Goal: Task Accomplishment & Management: Complete application form

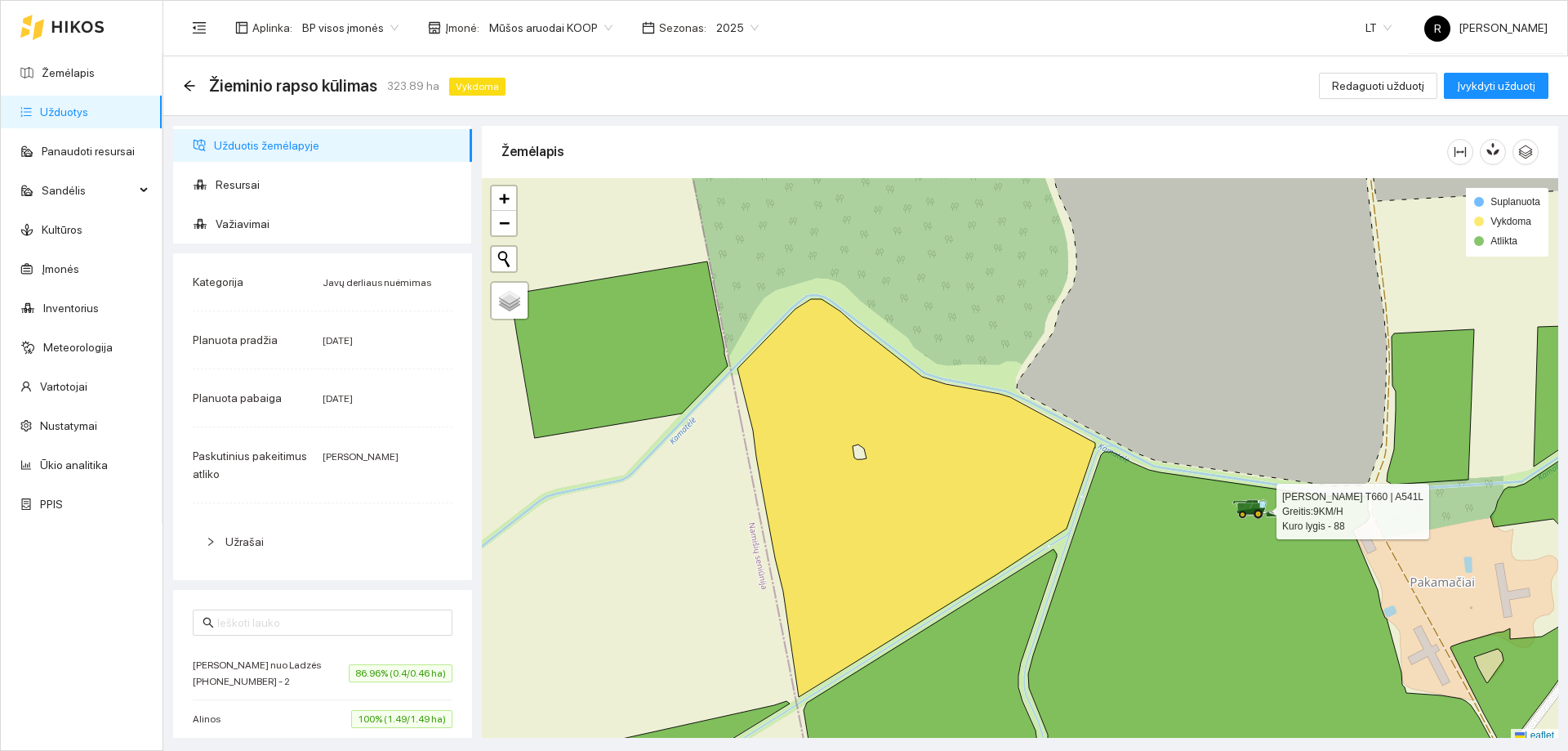
scroll to position [5, 0]
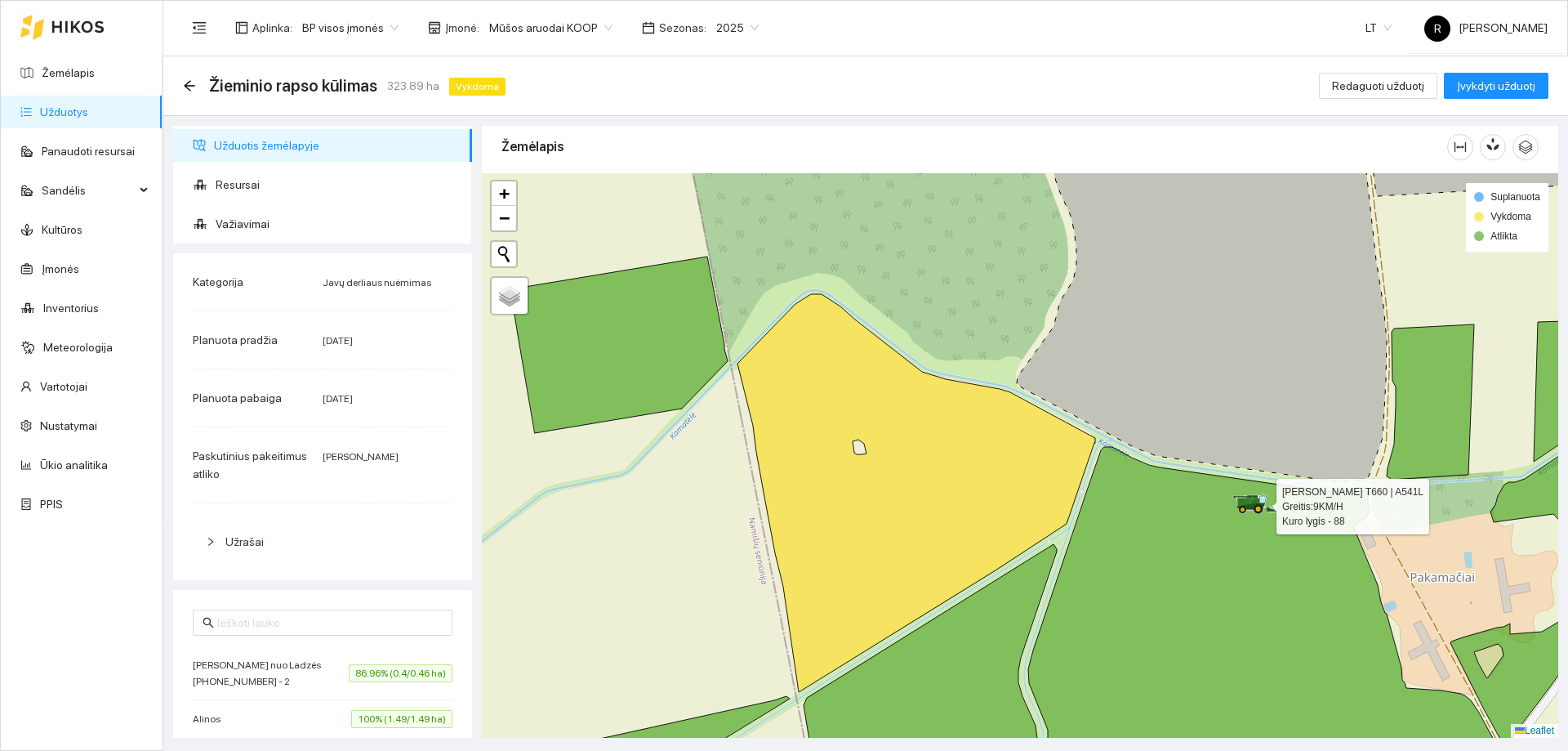
click at [86, 118] on link "Užduotys" at bounding box center [64, 111] width 48 height 13
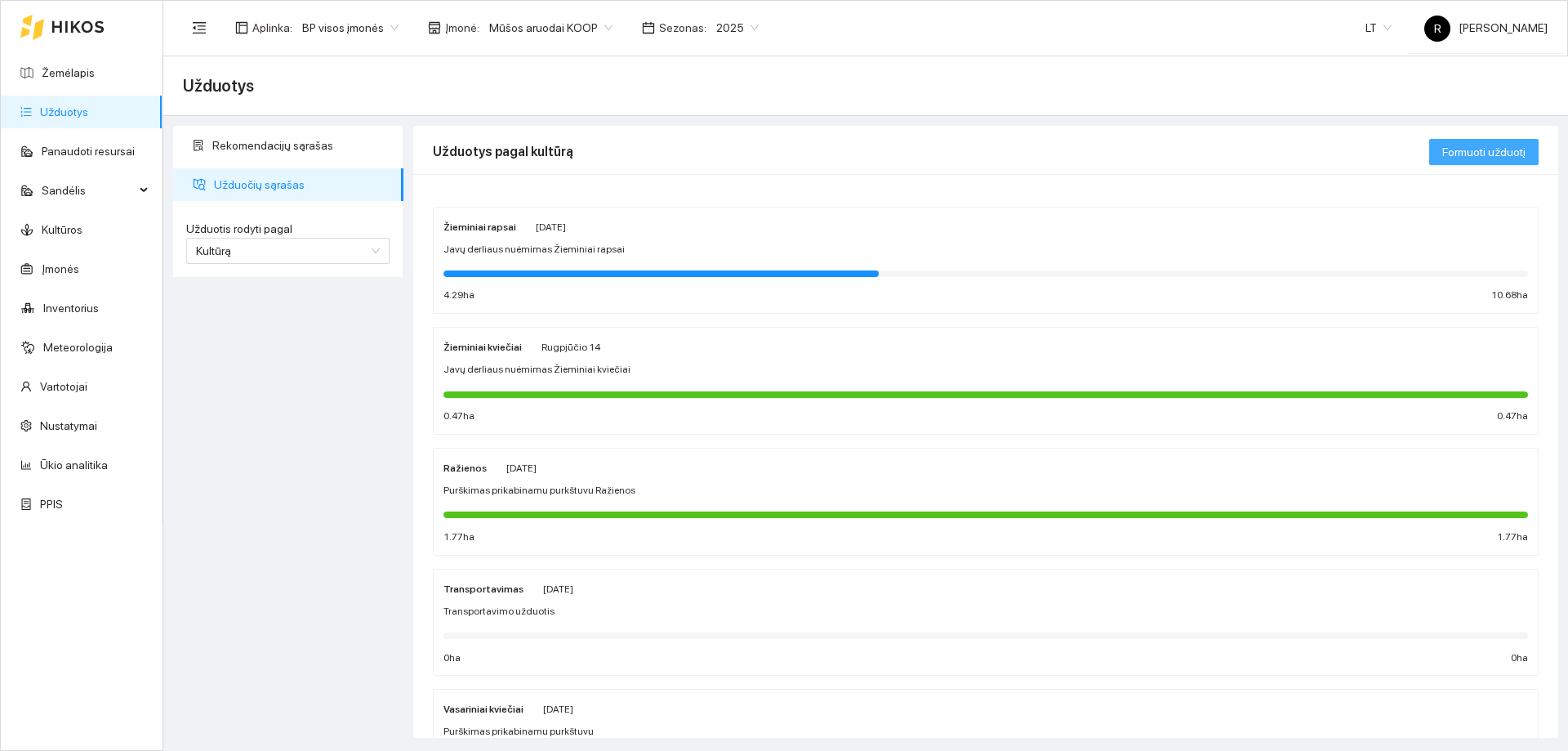
click at [1484, 142] on button "Formuoti užduotį" at bounding box center [1484, 152] width 110 height 26
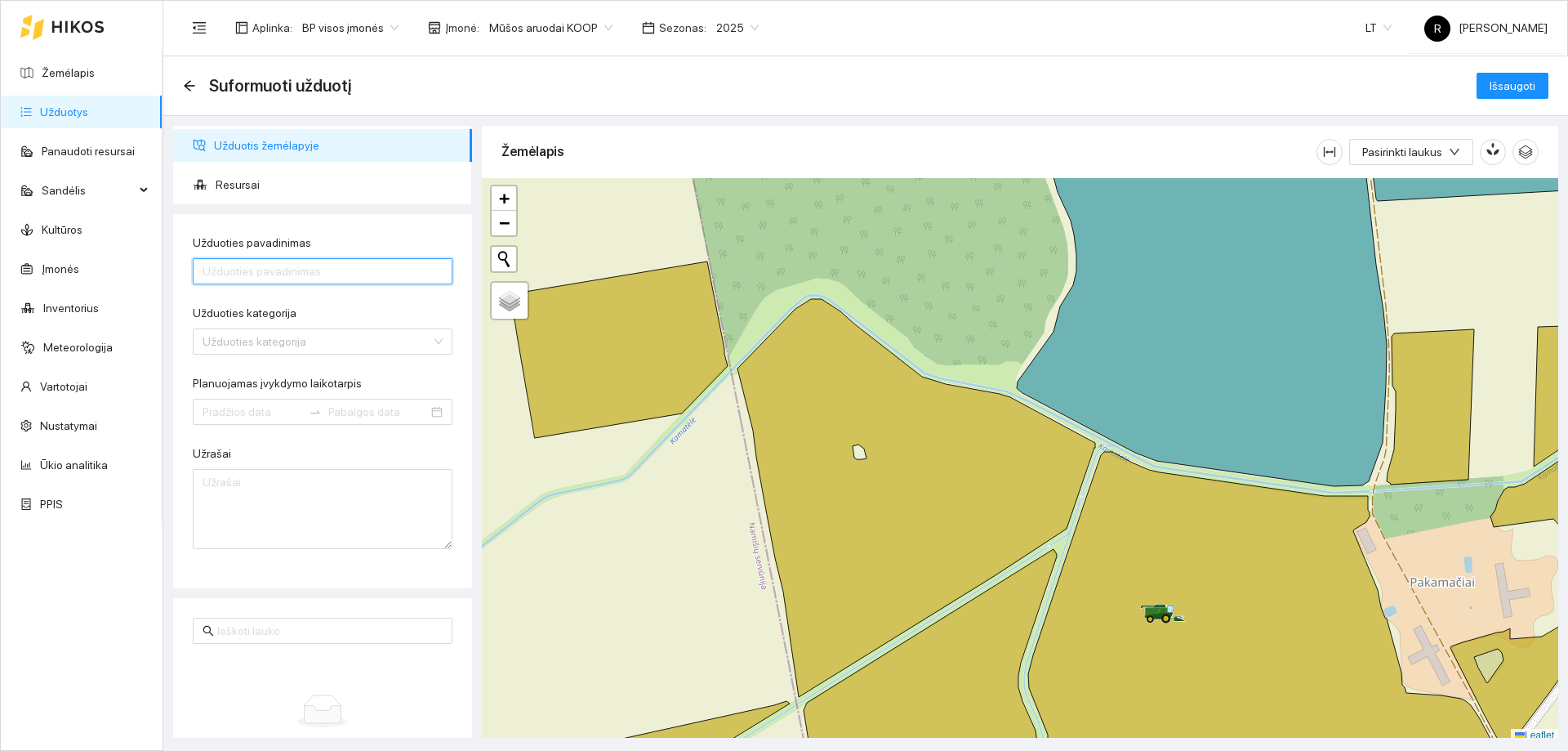
click at [255, 274] on input "Užduoties pavadinimas" at bounding box center [323, 271] width 260 height 26
click at [243, 265] on input "Užduoties pavadinimas" at bounding box center [323, 271] width 260 height 26
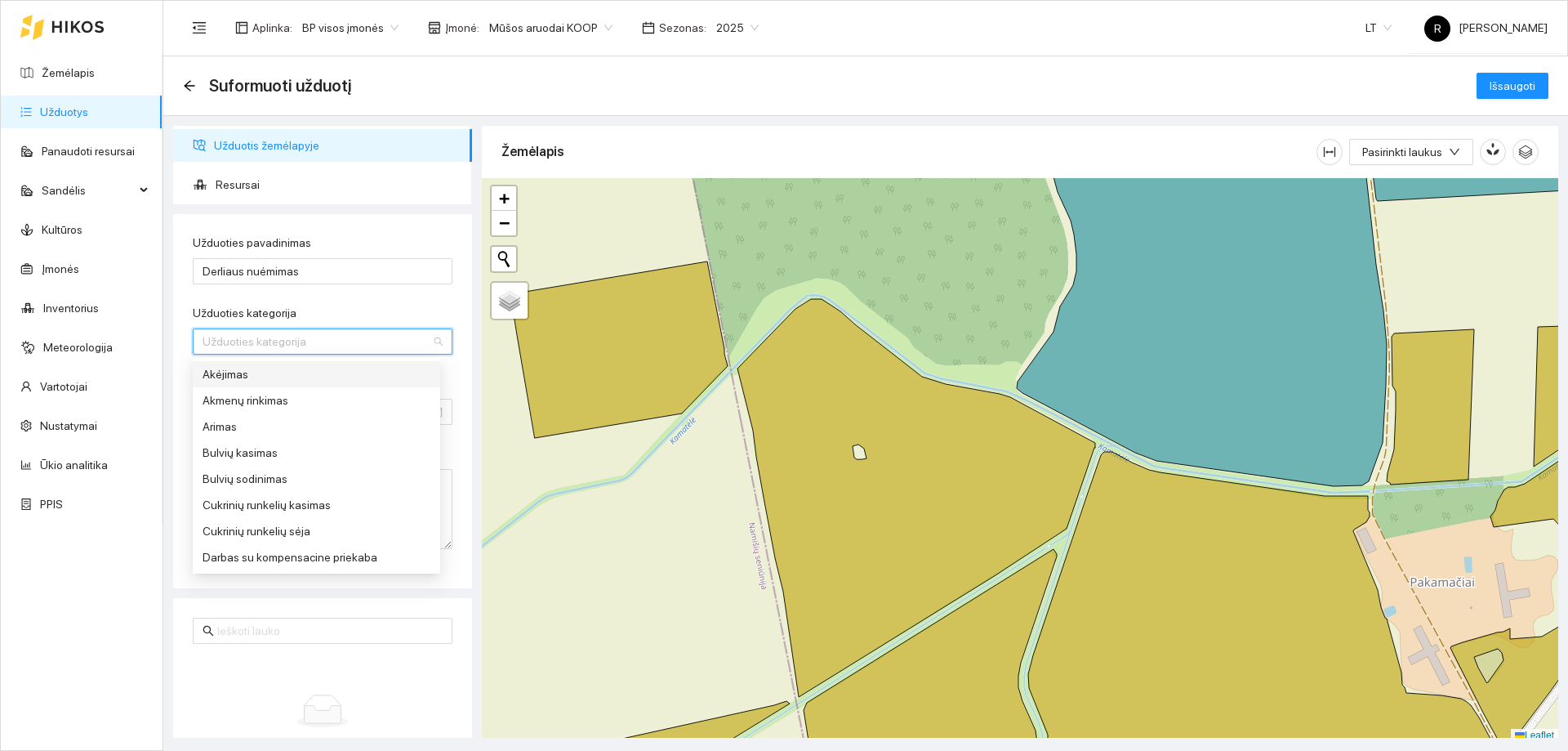
click at [240, 335] on input "Užduoties kategorija" at bounding box center [317, 341] width 229 height 25
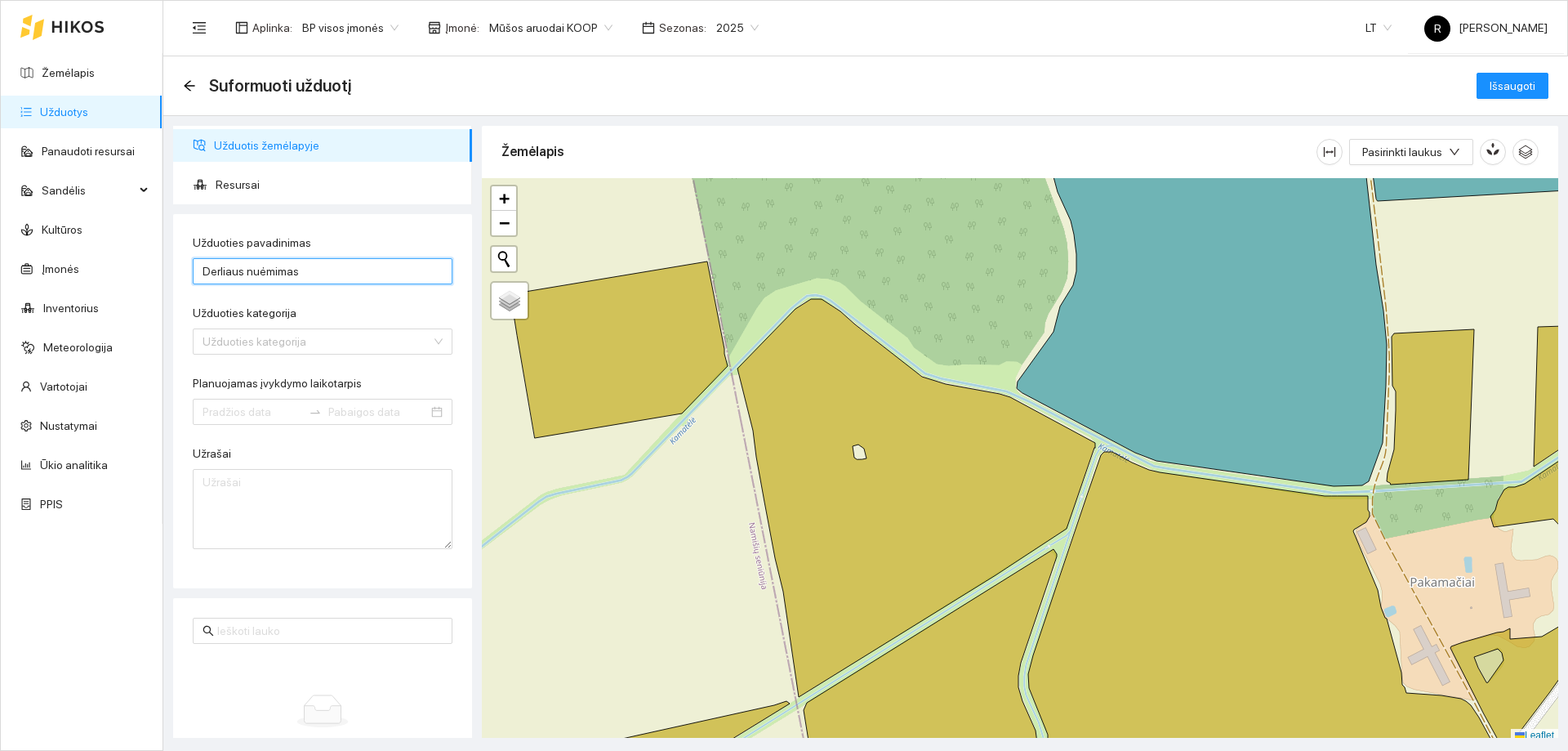
click at [326, 268] on input "Derliaus nuėmimas" at bounding box center [323, 271] width 260 height 26
type input "Derliaus nuėmimas ž.Kviečiai"
click at [235, 347] on input "Užduoties kategorija" at bounding box center [317, 341] width 229 height 25
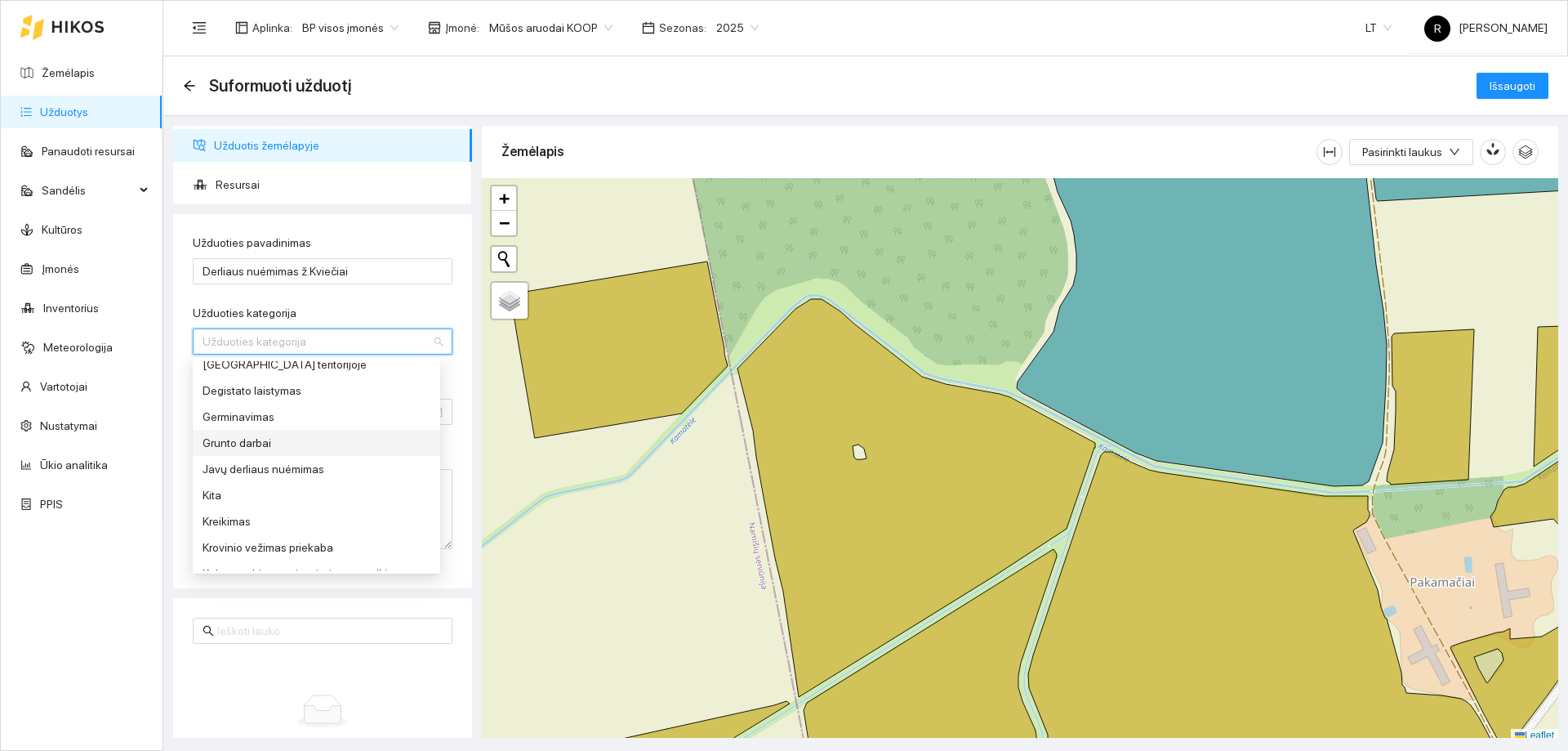
scroll to position [326, 0]
click at [282, 385] on div "Javų derliaus nuėmimas" at bounding box center [317, 387] width 228 height 18
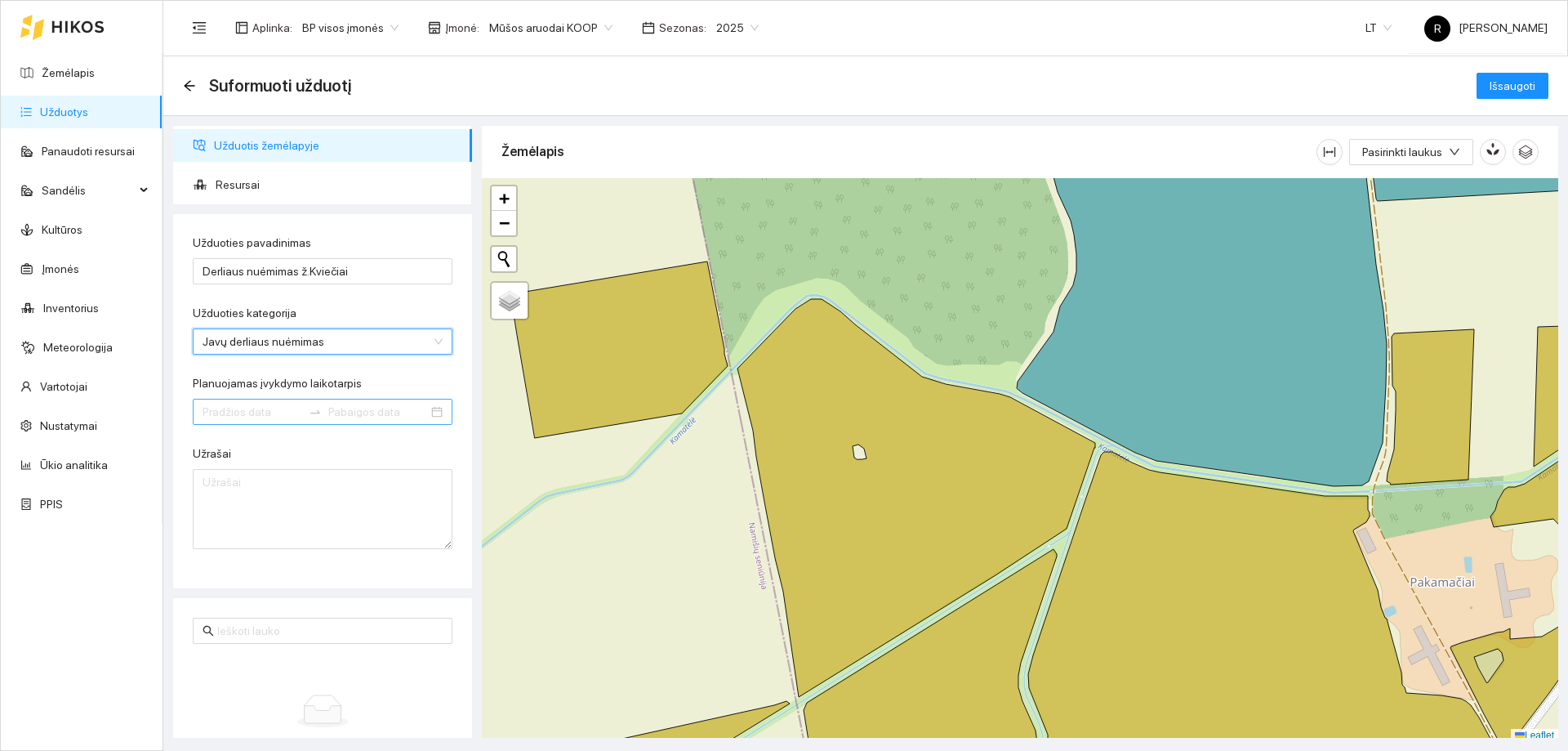
click at [267, 413] on input "Planuojamas įvykdymo laikotarpis" at bounding box center [253, 411] width 100 height 18
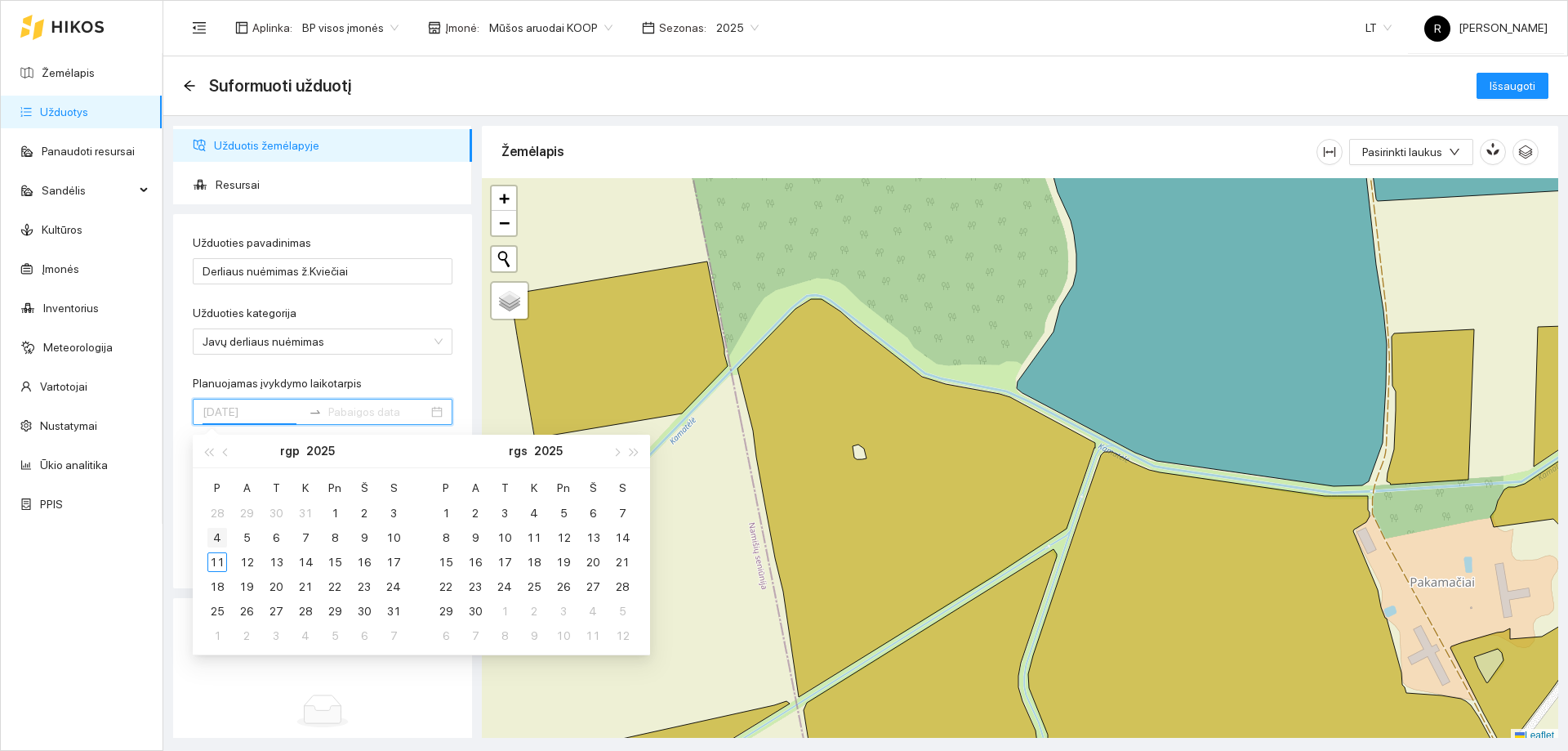
type input "[DATE]"
click at [214, 561] on div "11" at bounding box center [217, 562] width 19 height 19
type input "[DATE]"
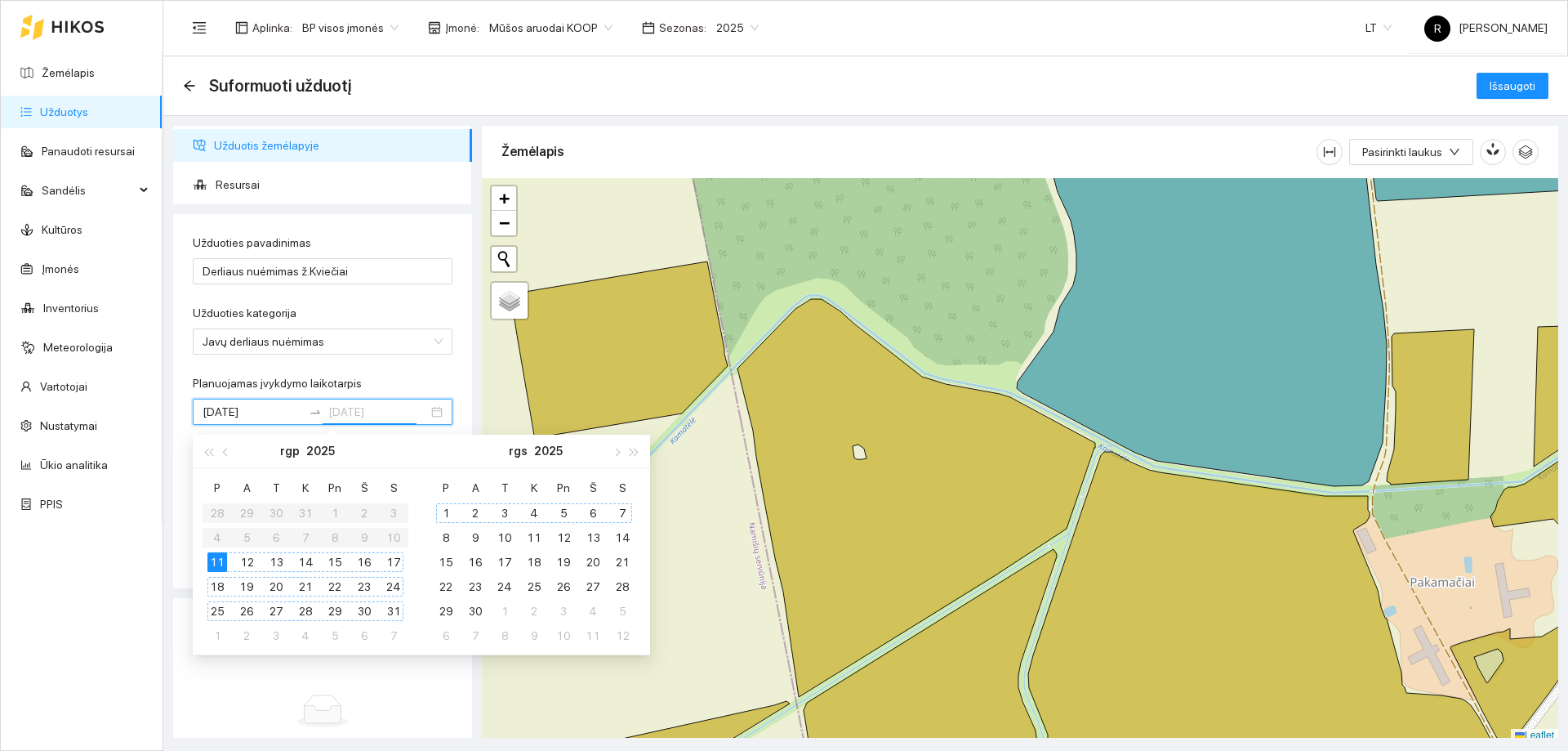
click at [613, 515] on div "7" at bounding box center [622, 513] width 19 height 19
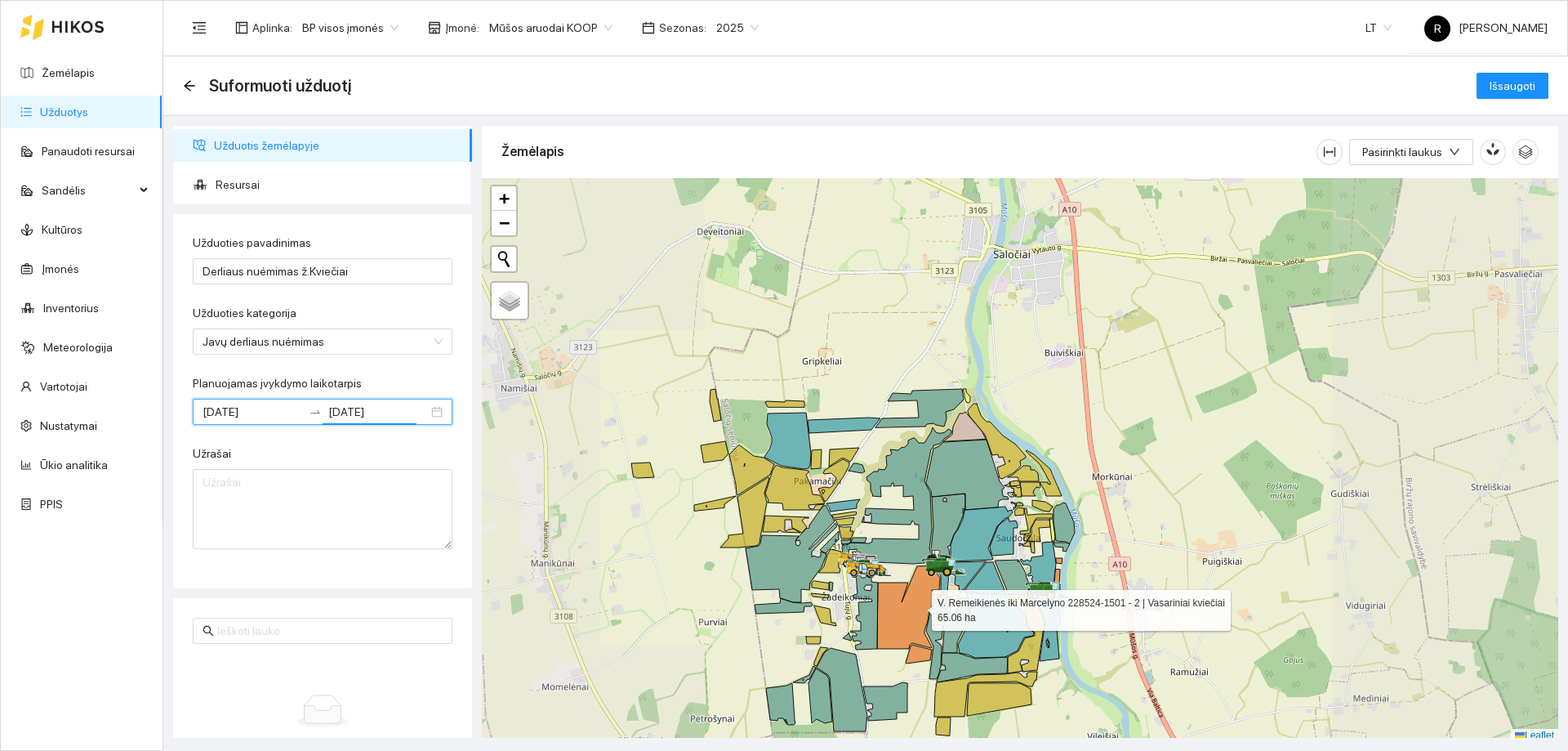
scroll to position [5, 0]
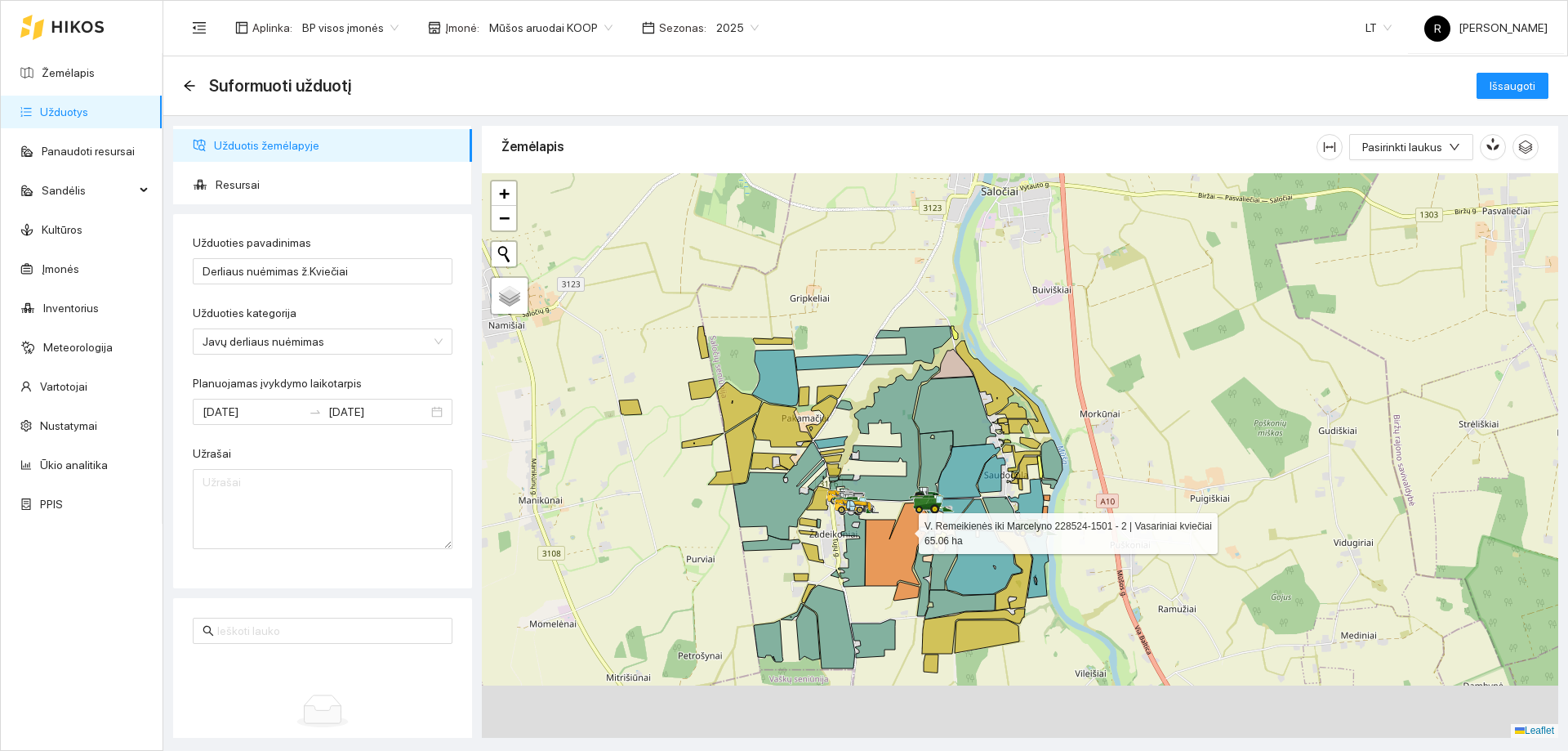
drag, startPoint x: 920, startPoint y: 601, endPoint x: 902, endPoint y: 488, distance: 114.4
click at [902, 503] on icon at bounding box center [896, 544] width 63 height 83
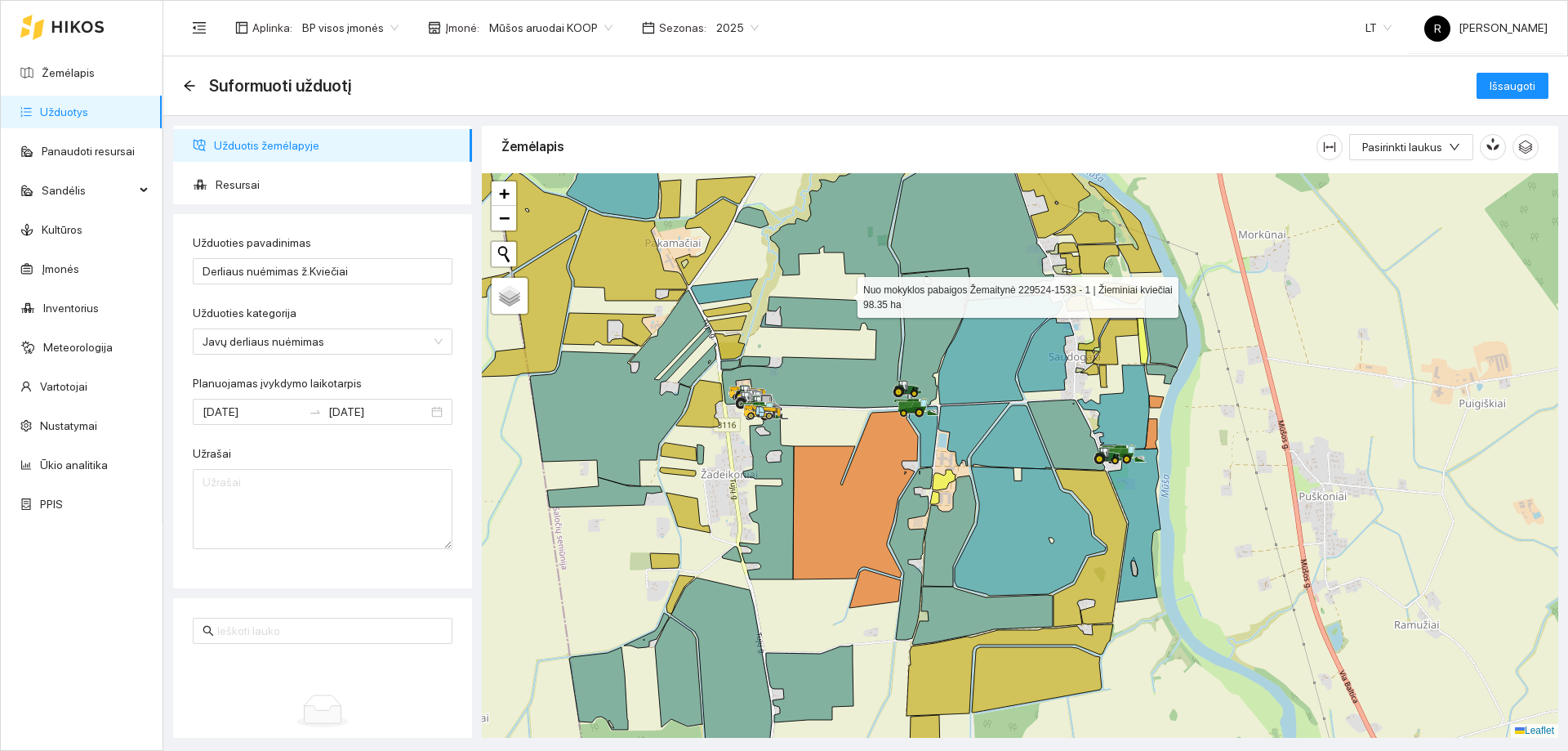
click at [861, 376] on icon at bounding box center [830, 272] width 217 height 271
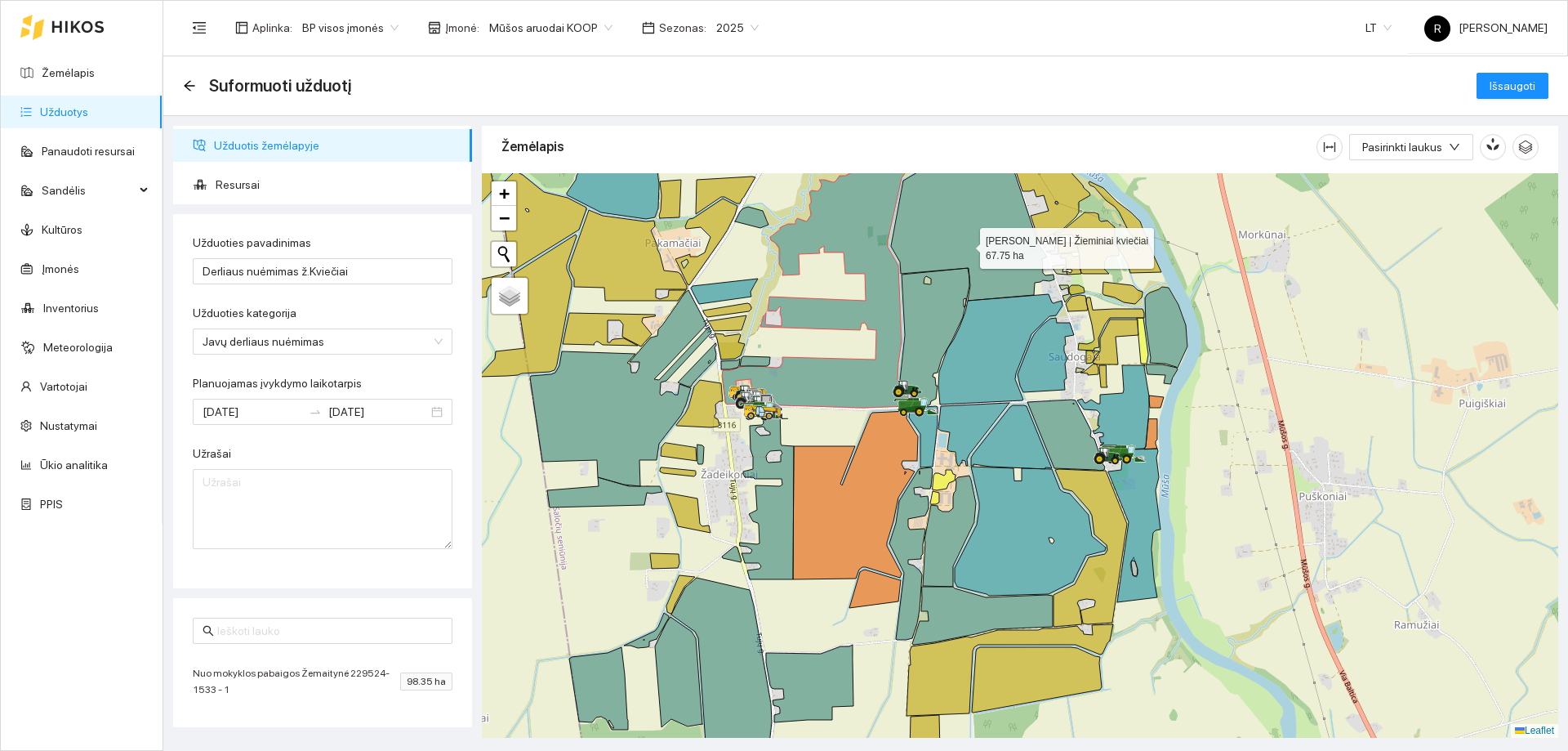
click at [966, 244] on icon at bounding box center [973, 230] width 163 height 141
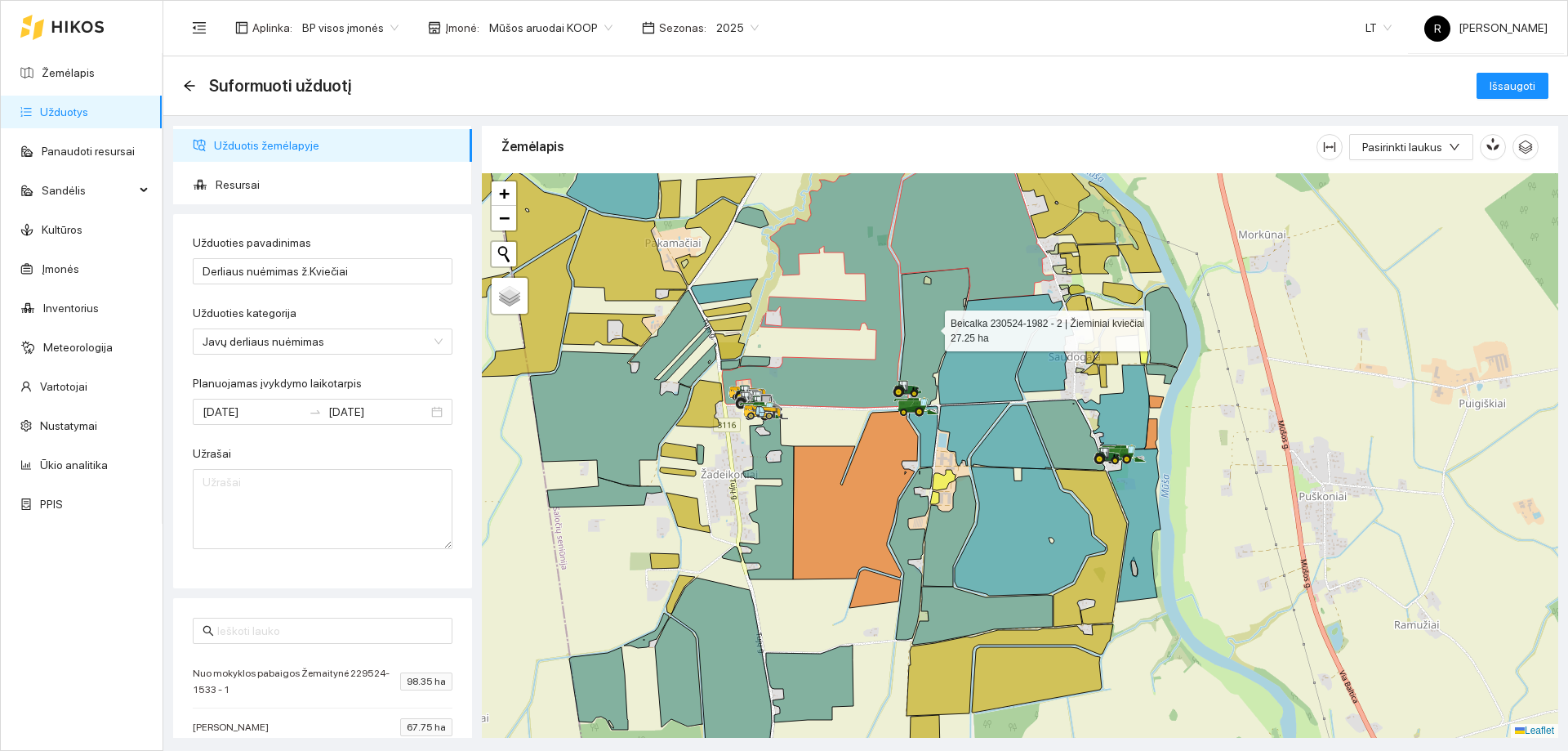
click at [938, 298] on icon at bounding box center [934, 336] width 69 height 138
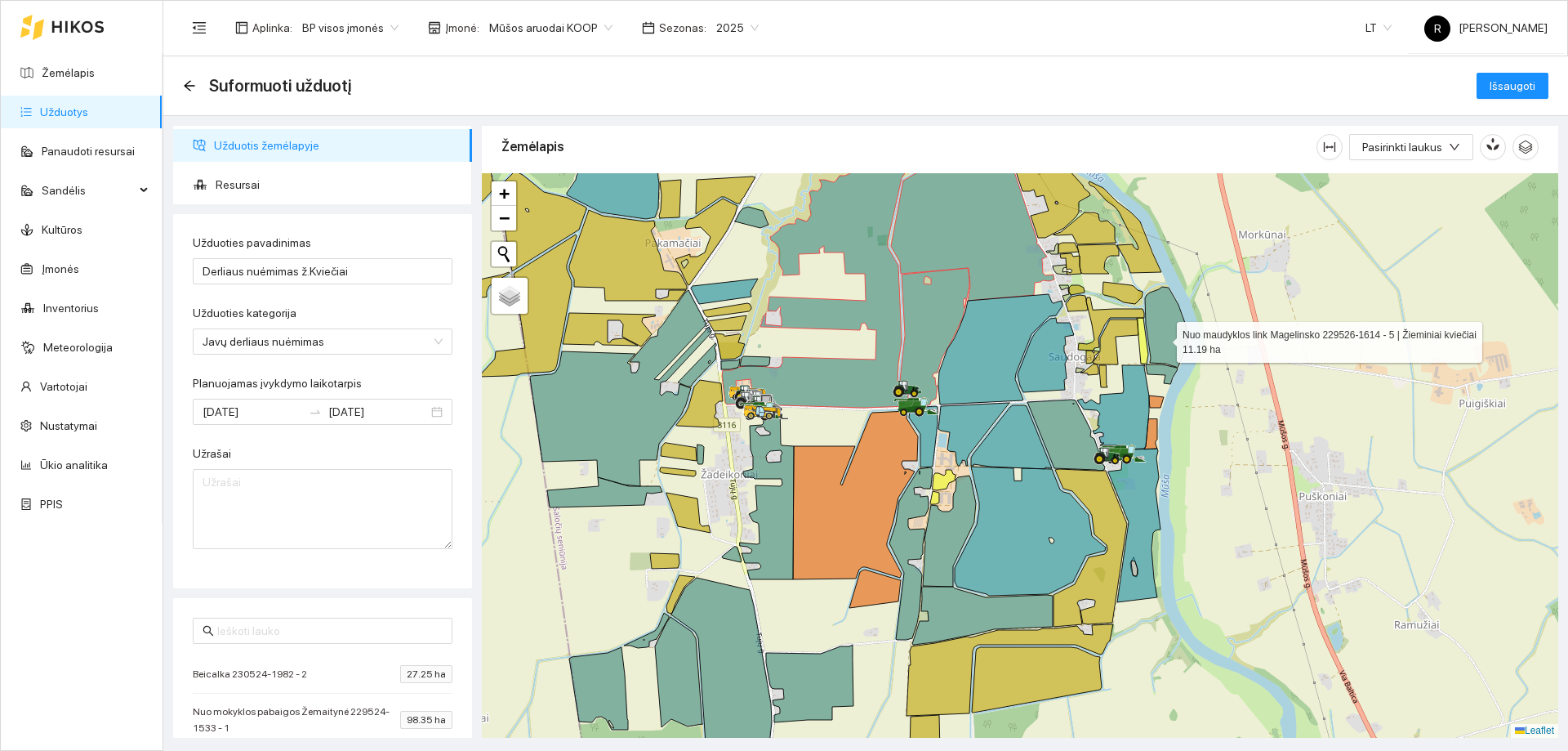
click at [1162, 333] on icon at bounding box center [1166, 327] width 42 height 81
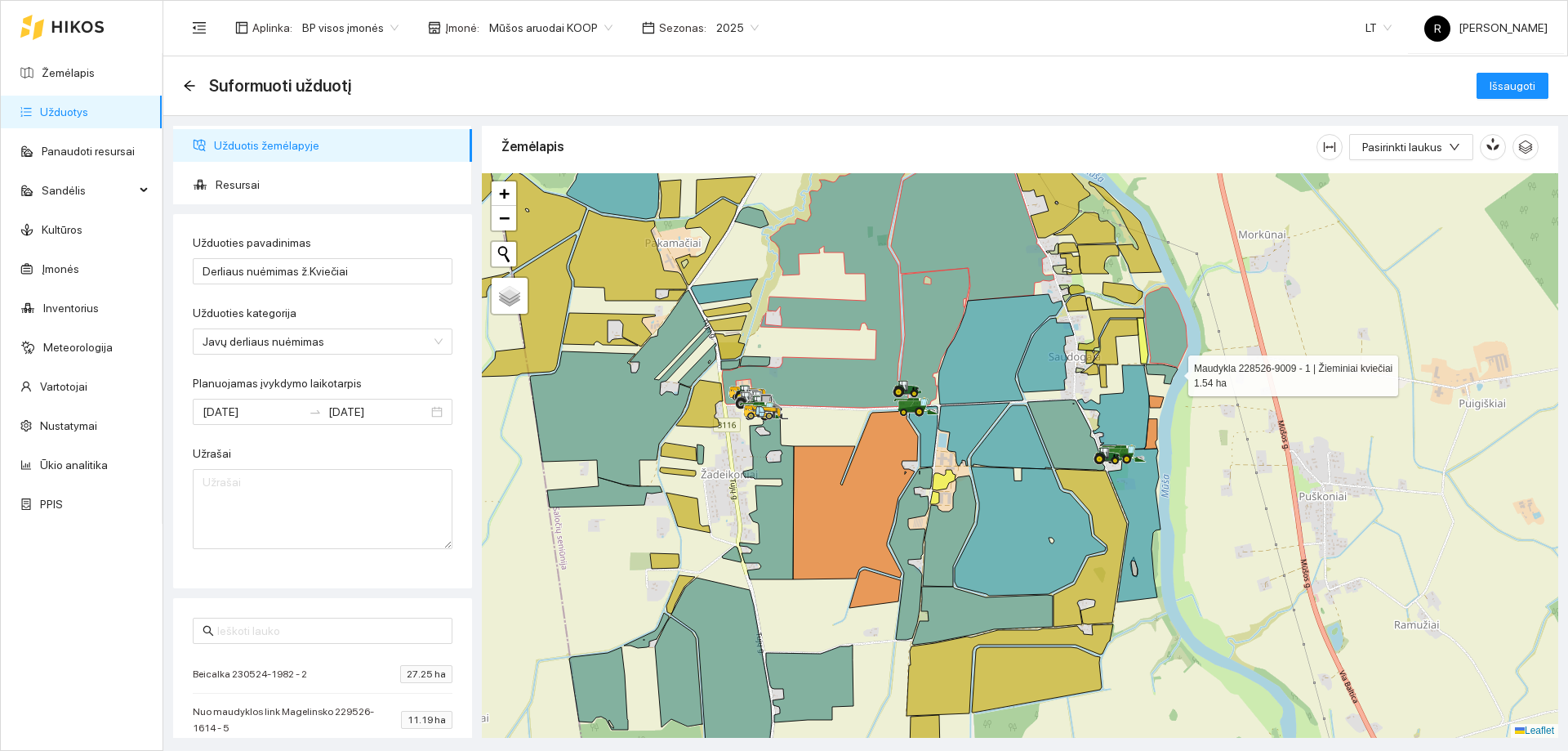
click at [1173, 372] on icon at bounding box center [1162, 374] width 32 height 19
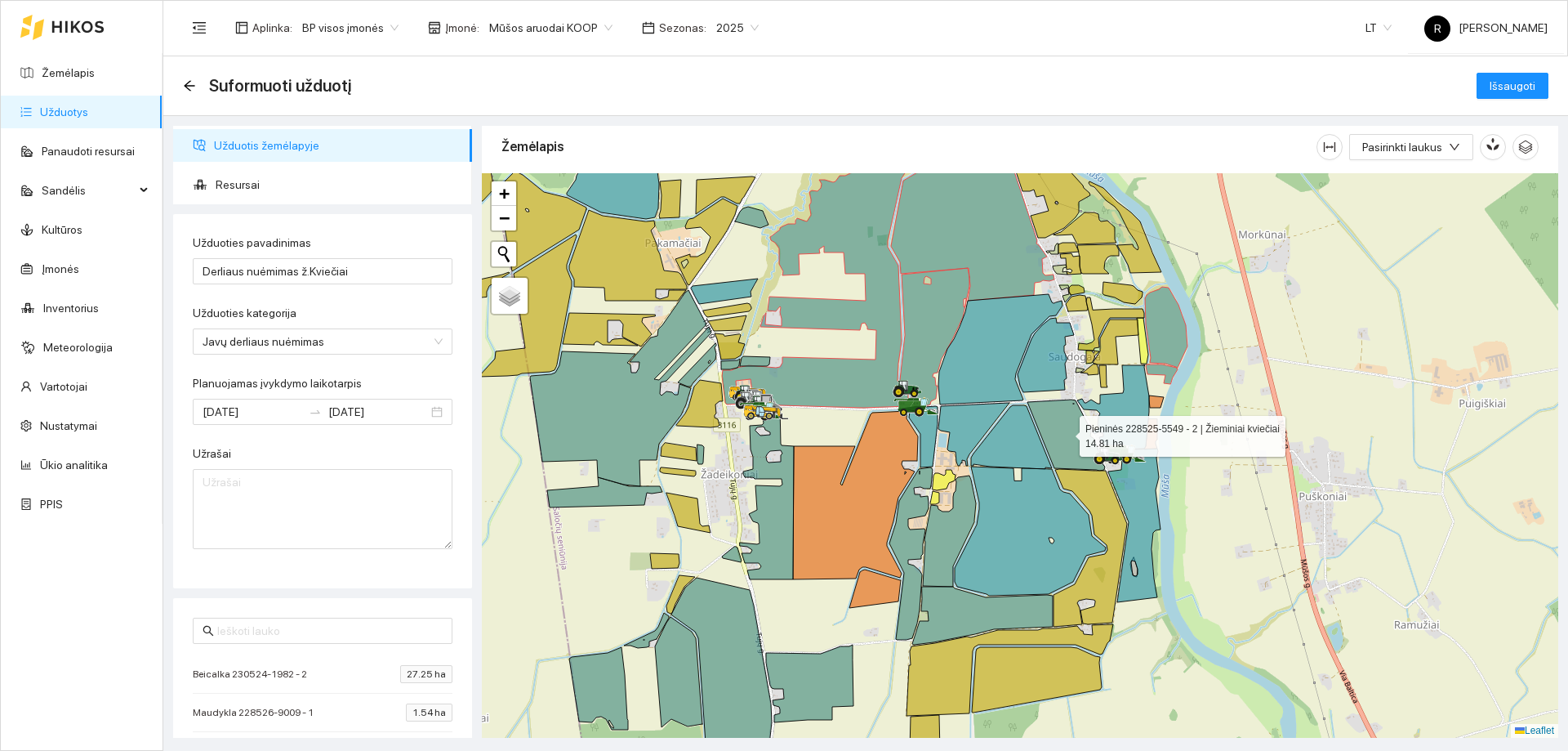
click at [1065, 433] on icon at bounding box center [1066, 434] width 77 height 71
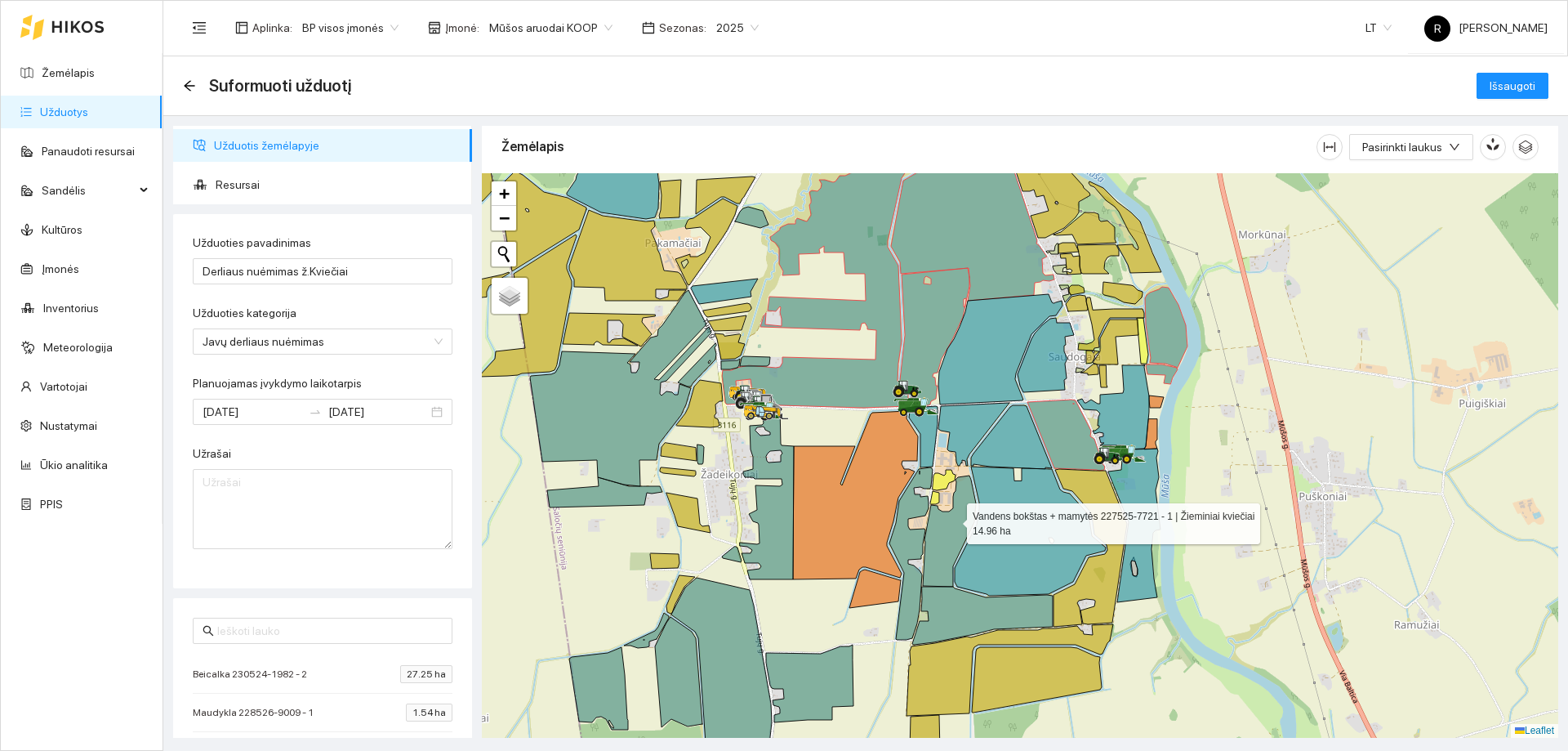
click at [949, 519] on icon at bounding box center [949, 531] width 53 height 111
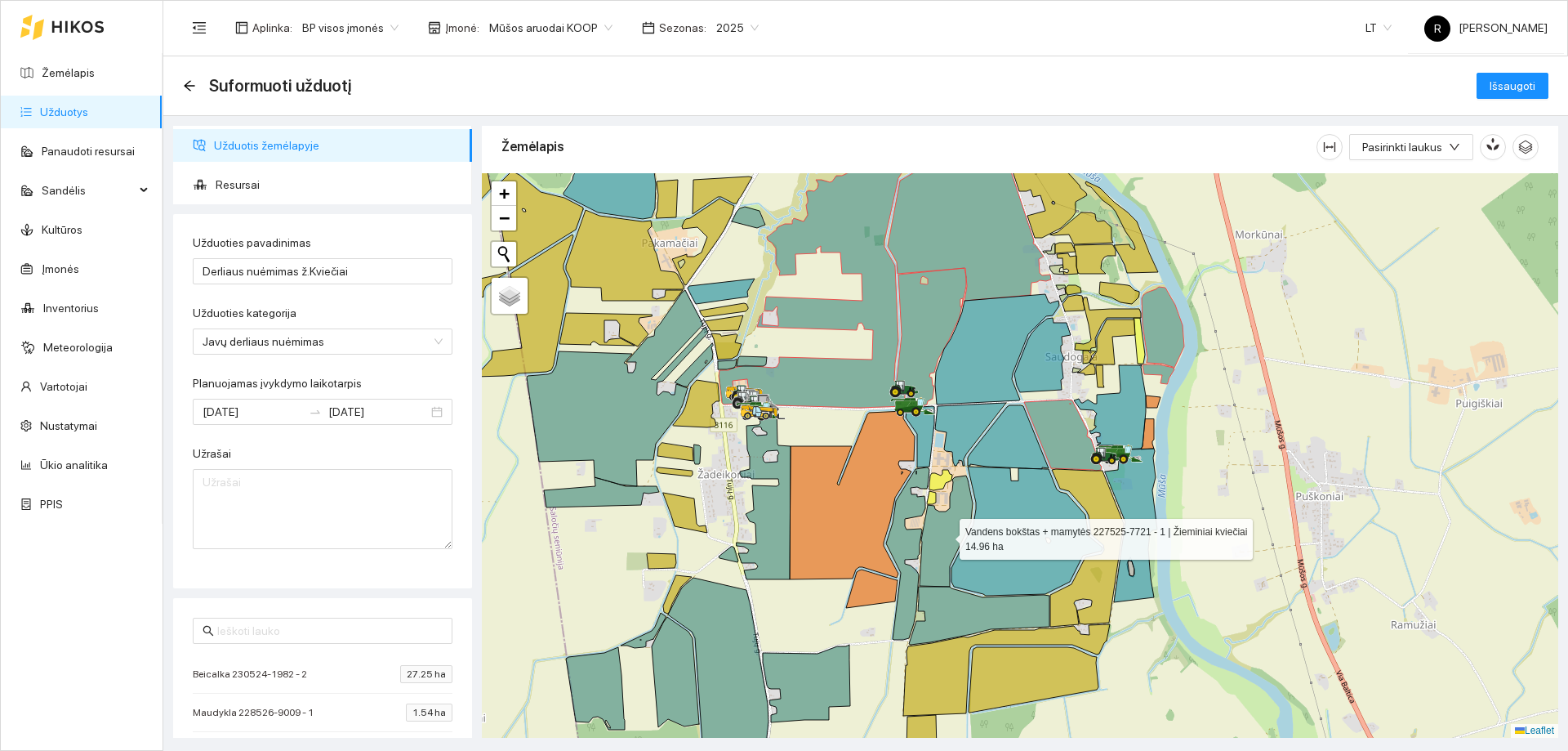
click at [937, 534] on icon at bounding box center [946, 531] width 53 height 111
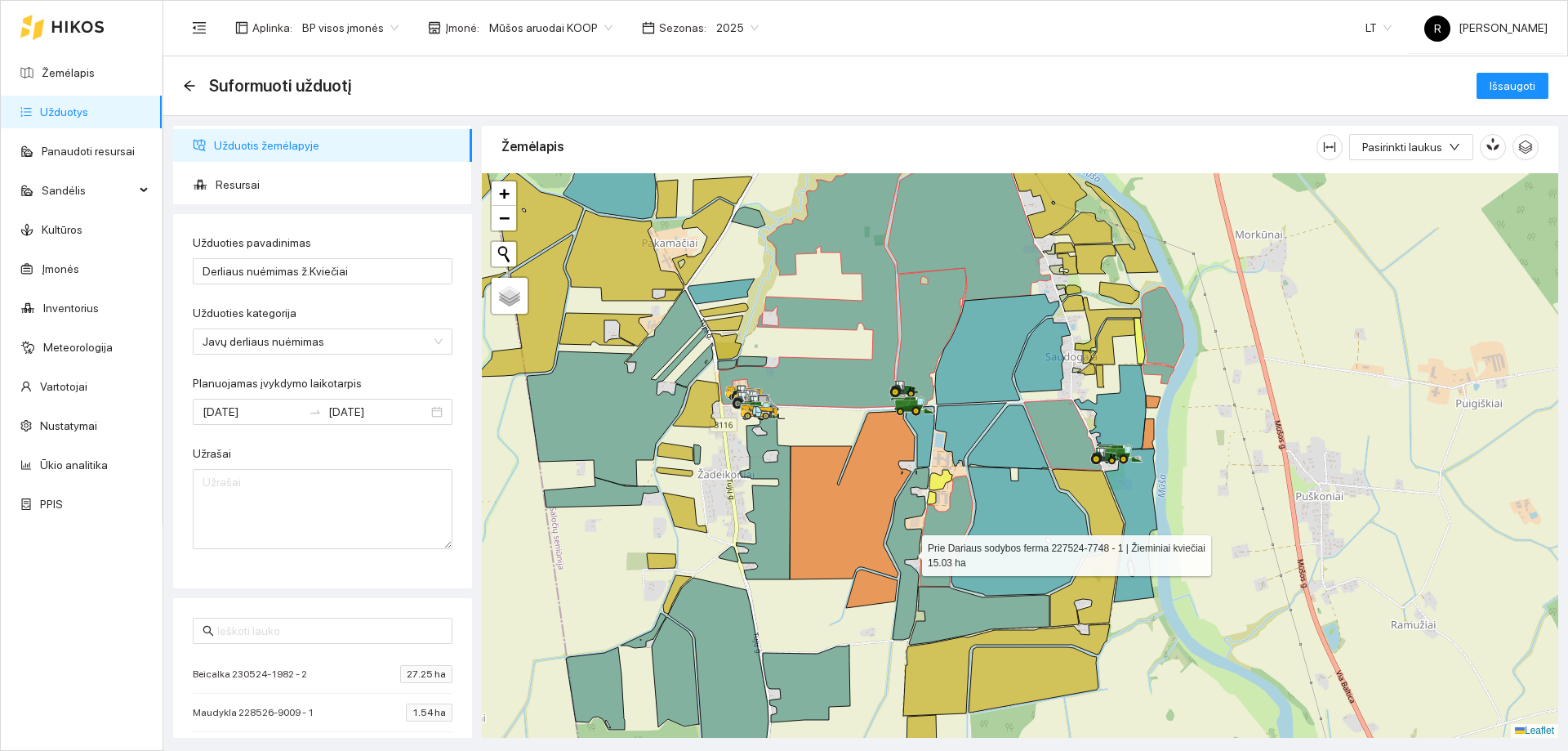
click at [909, 533] on icon at bounding box center [907, 554] width 43 height 172
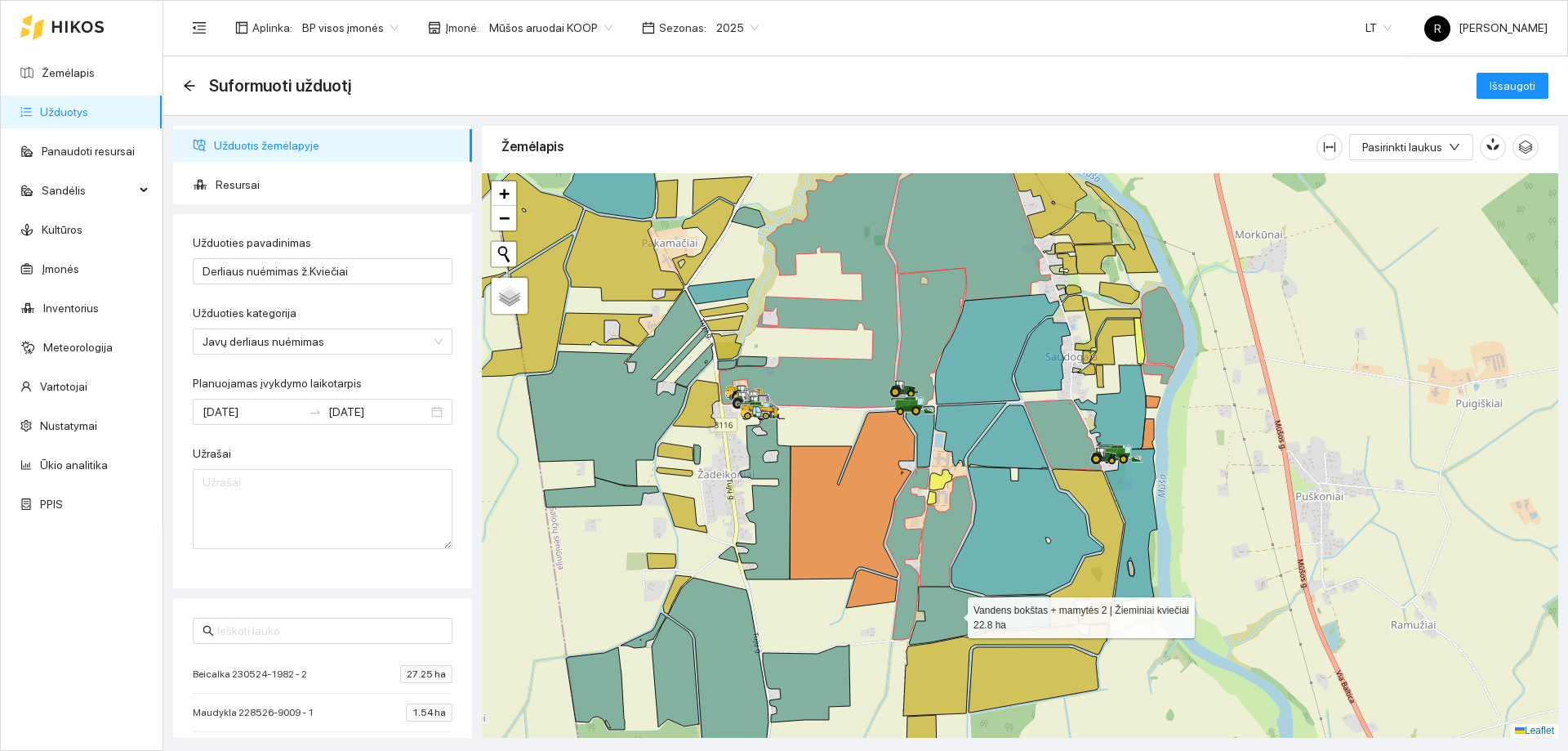
click at [951, 613] on icon at bounding box center [979, 616] width 140 height 58
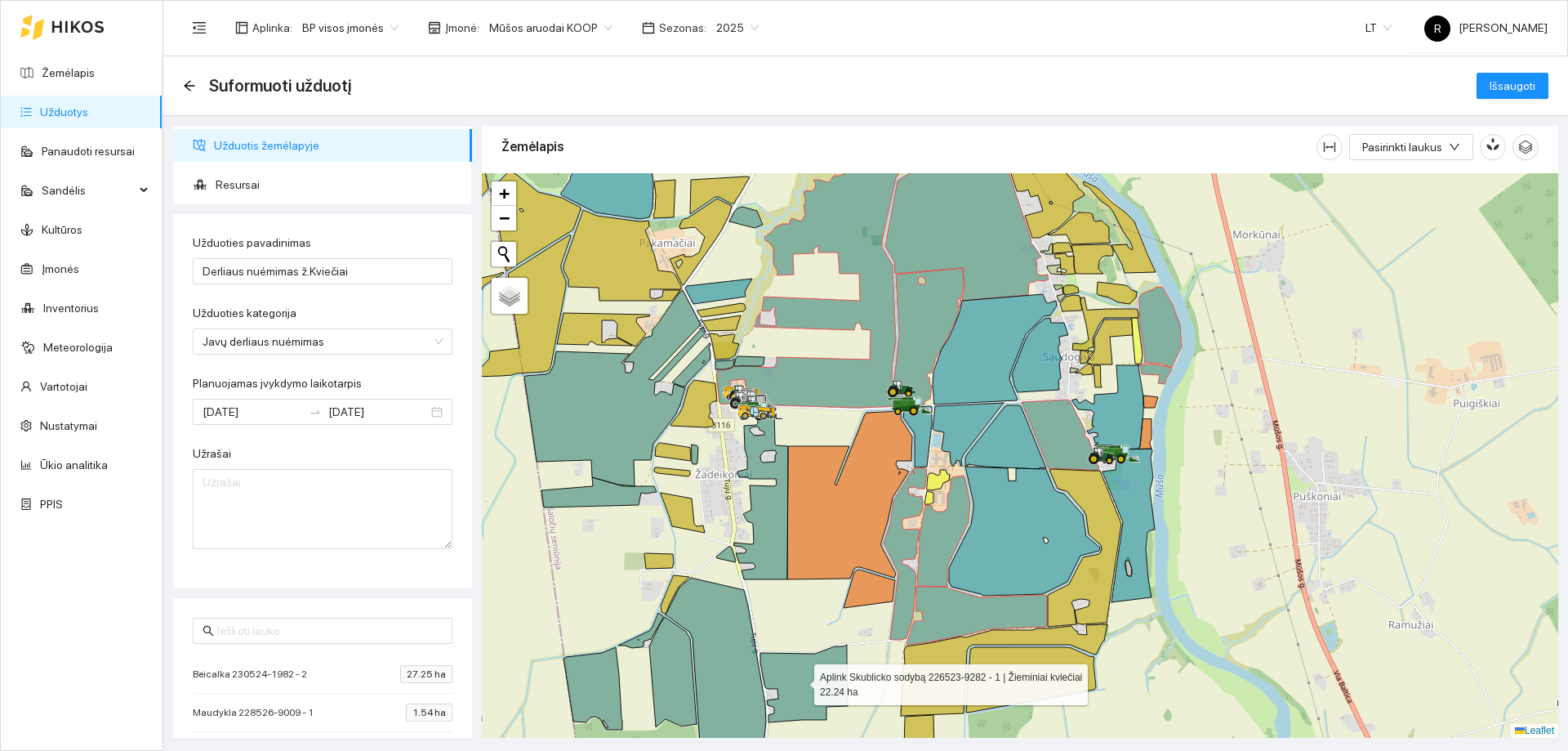
click at [802, 681] on icon at bounding box center [804, 683] width 88 height 77
click at [803, 676] on icon at bounding box center [804, 683] width 88 height 77
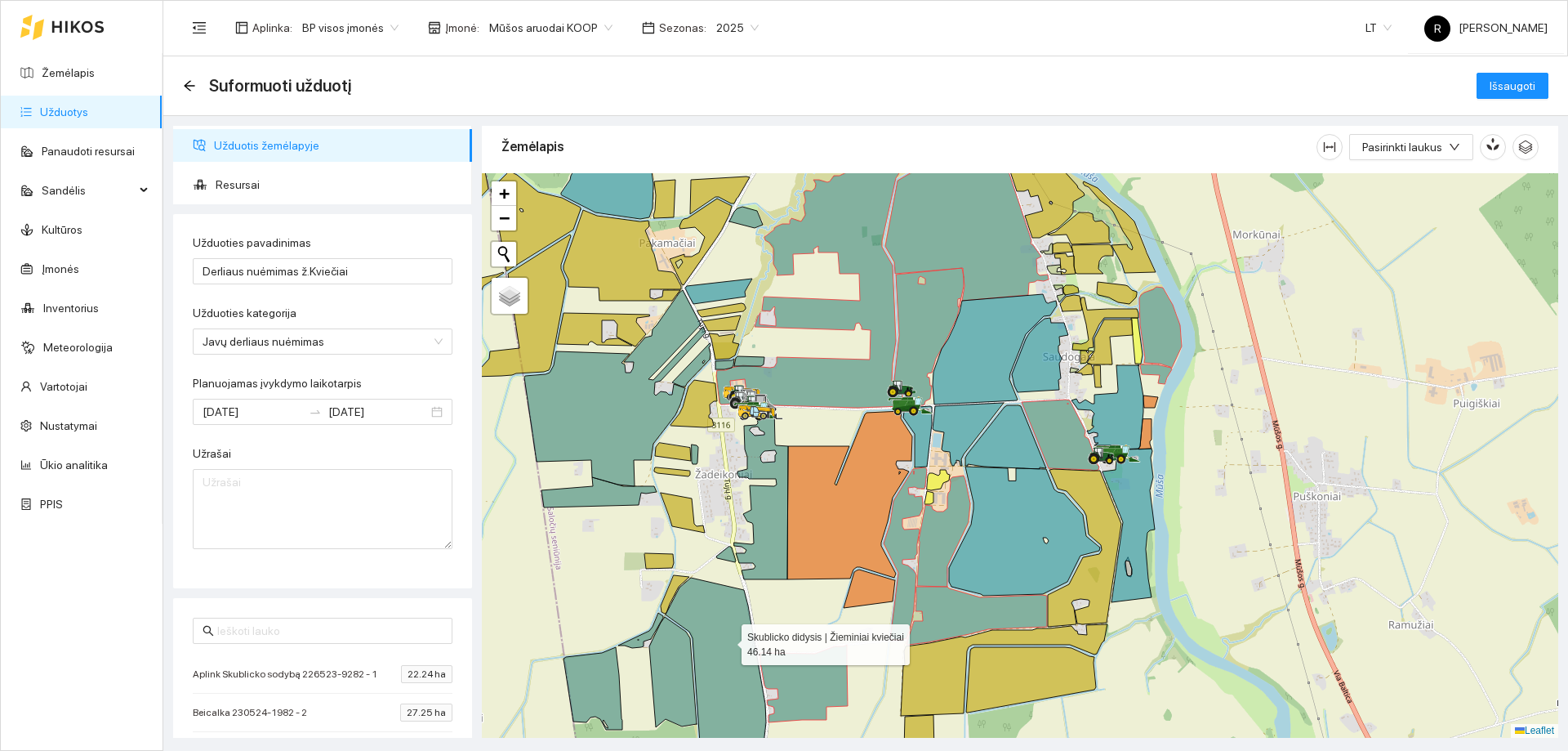
click at [723, 636] on icon at bounding box center [716, 661] width 101 height 167
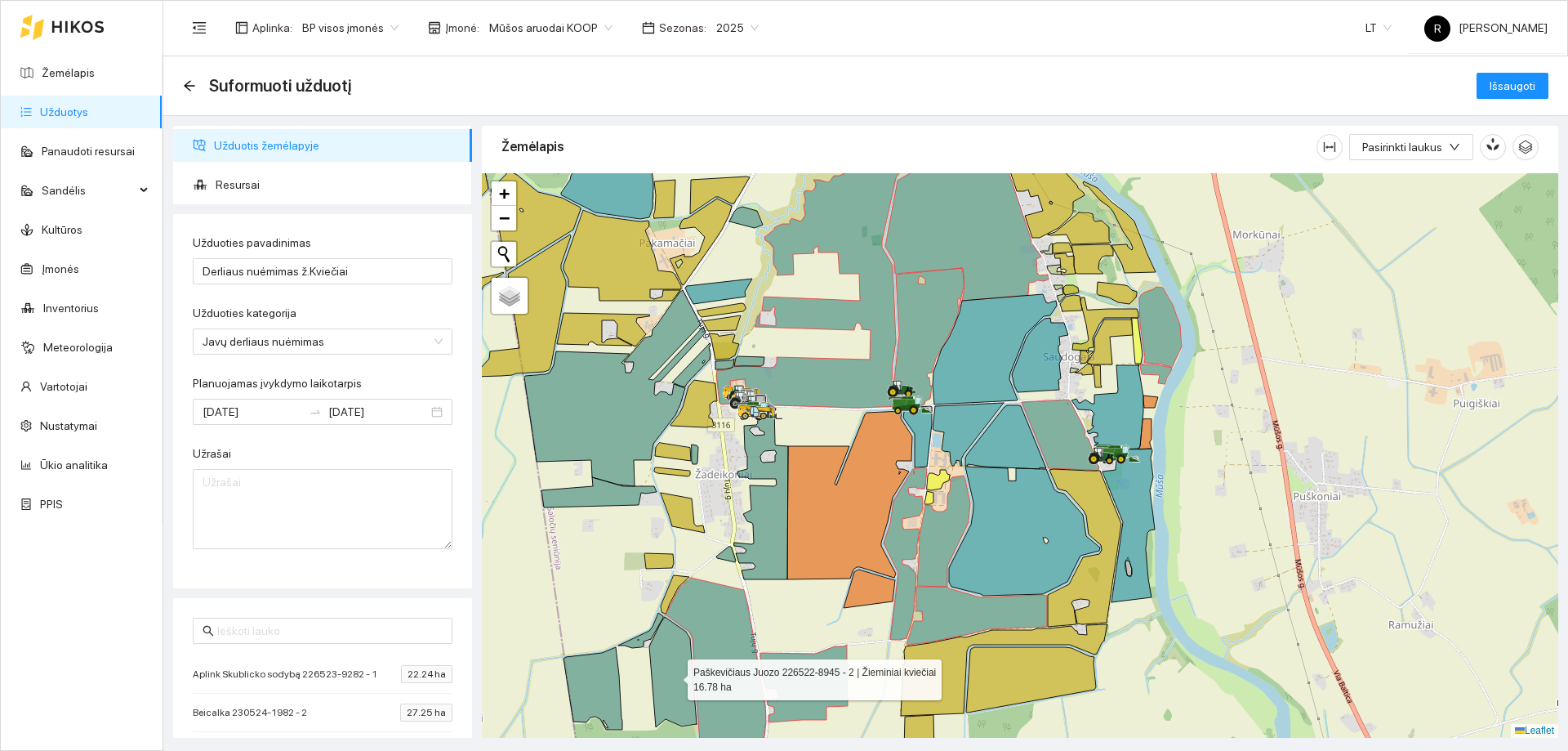
click at [674, 669] on icon at bounding box center [673, 672] width 47 height 111
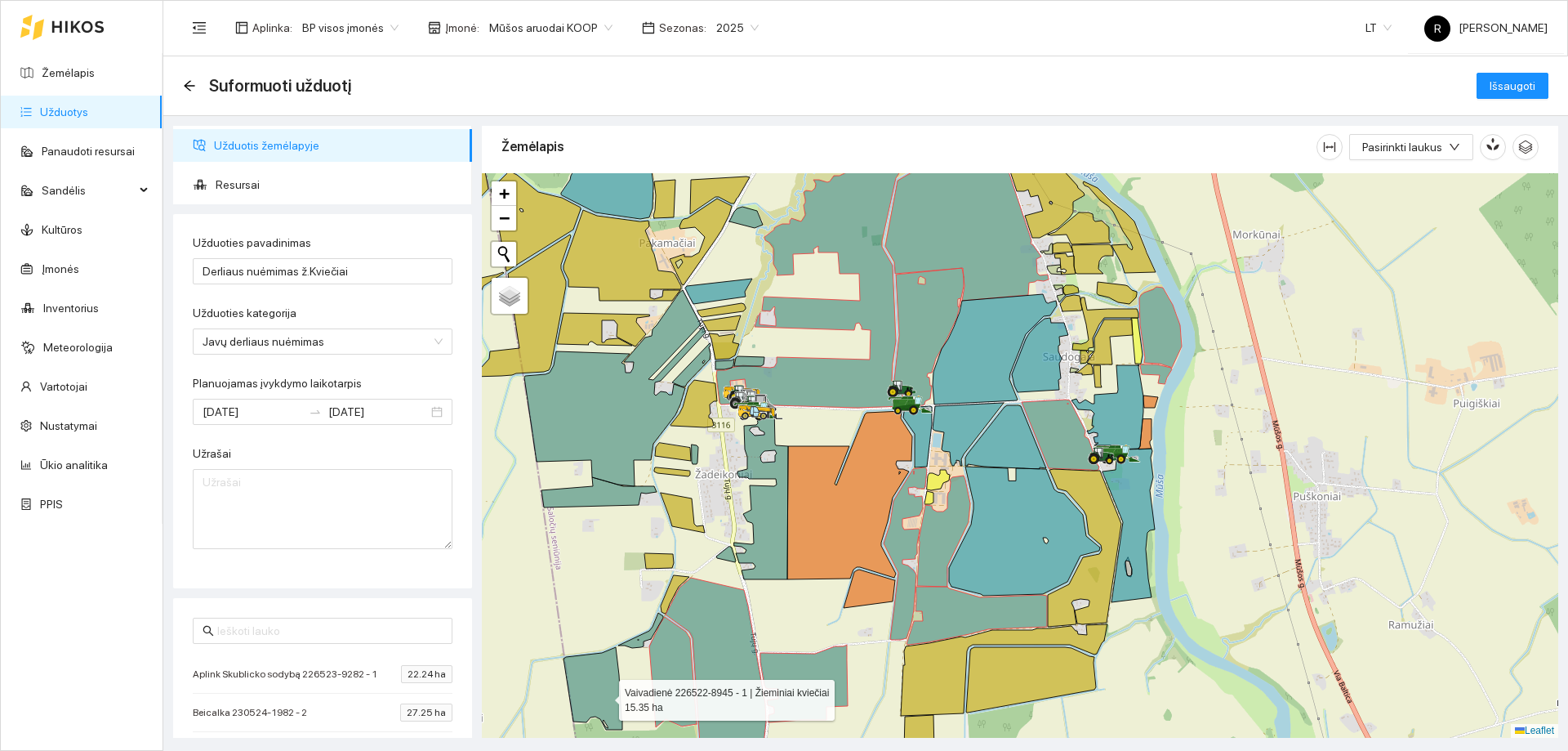
click at [604, 696] on icon at bounding box center [593, 689] width 59 height 82
click at [646, 643] on div at bounding box center [1019, 454] width 1076 height 564
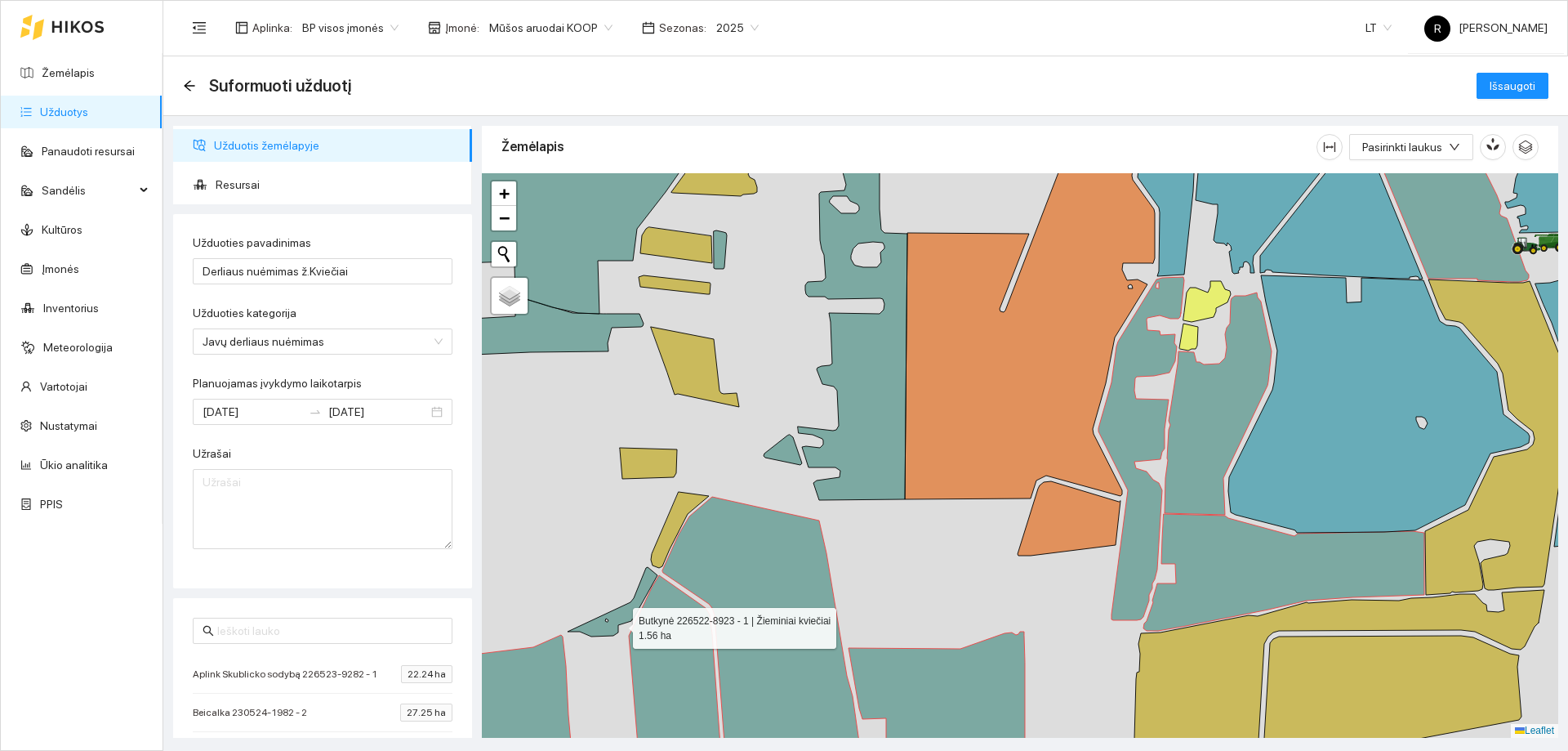
click at [618, 625] on icon at bounding box center [612, 601] width 89 height 69
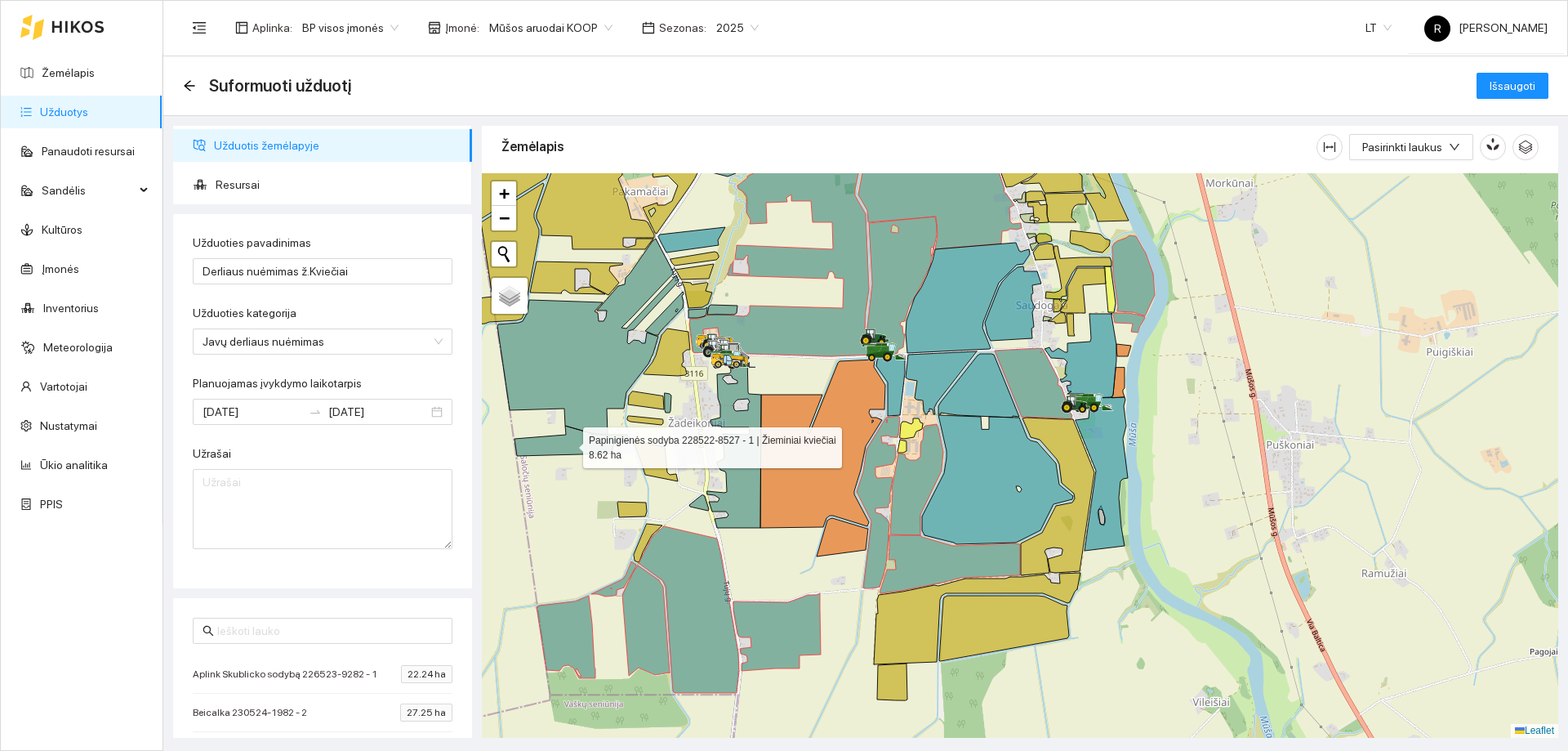
click at [591, 440] on icon at bounding box center [572, 440] width 115 height 30
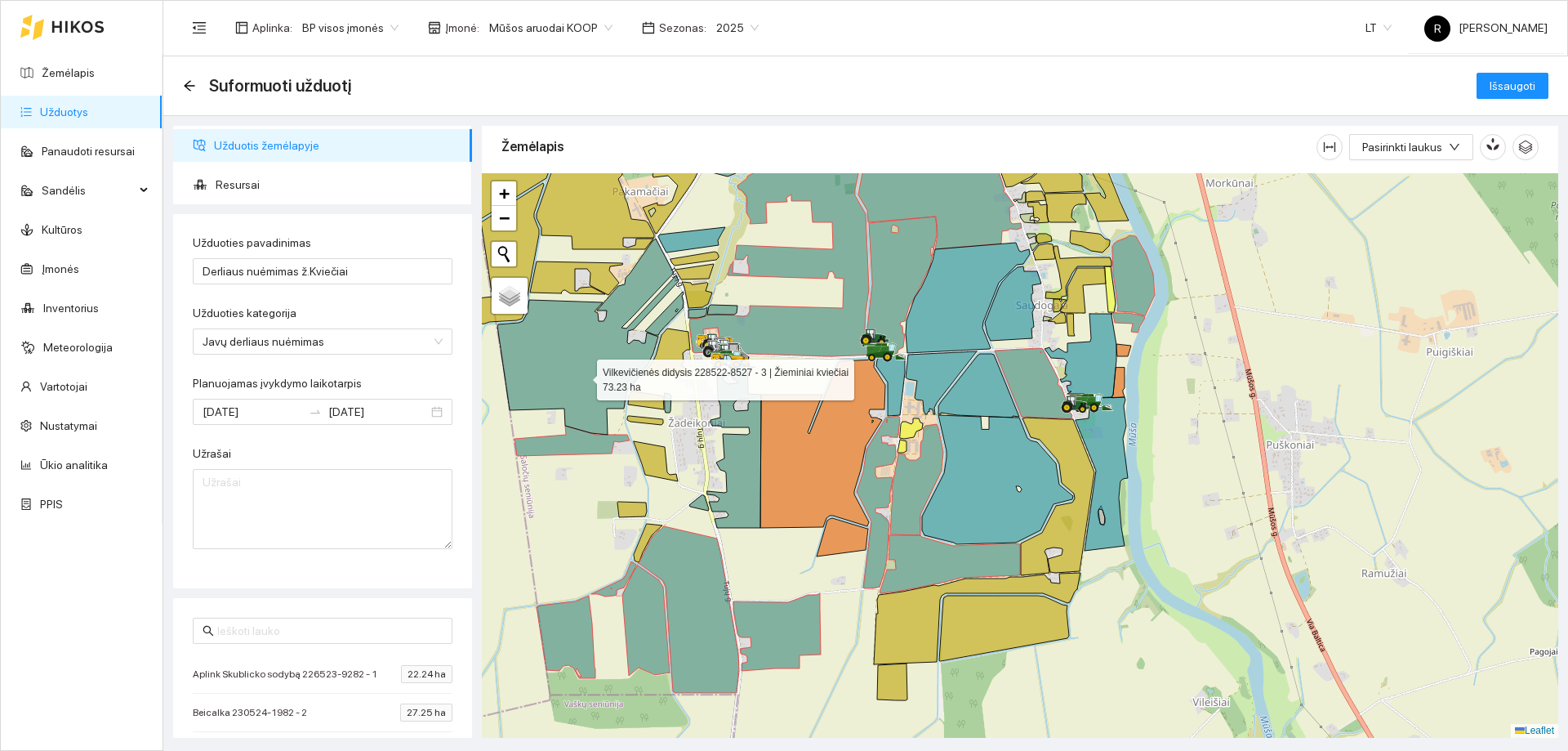
click at [582, 376] on icon at bounding box center [588, 336] width 182 height 196
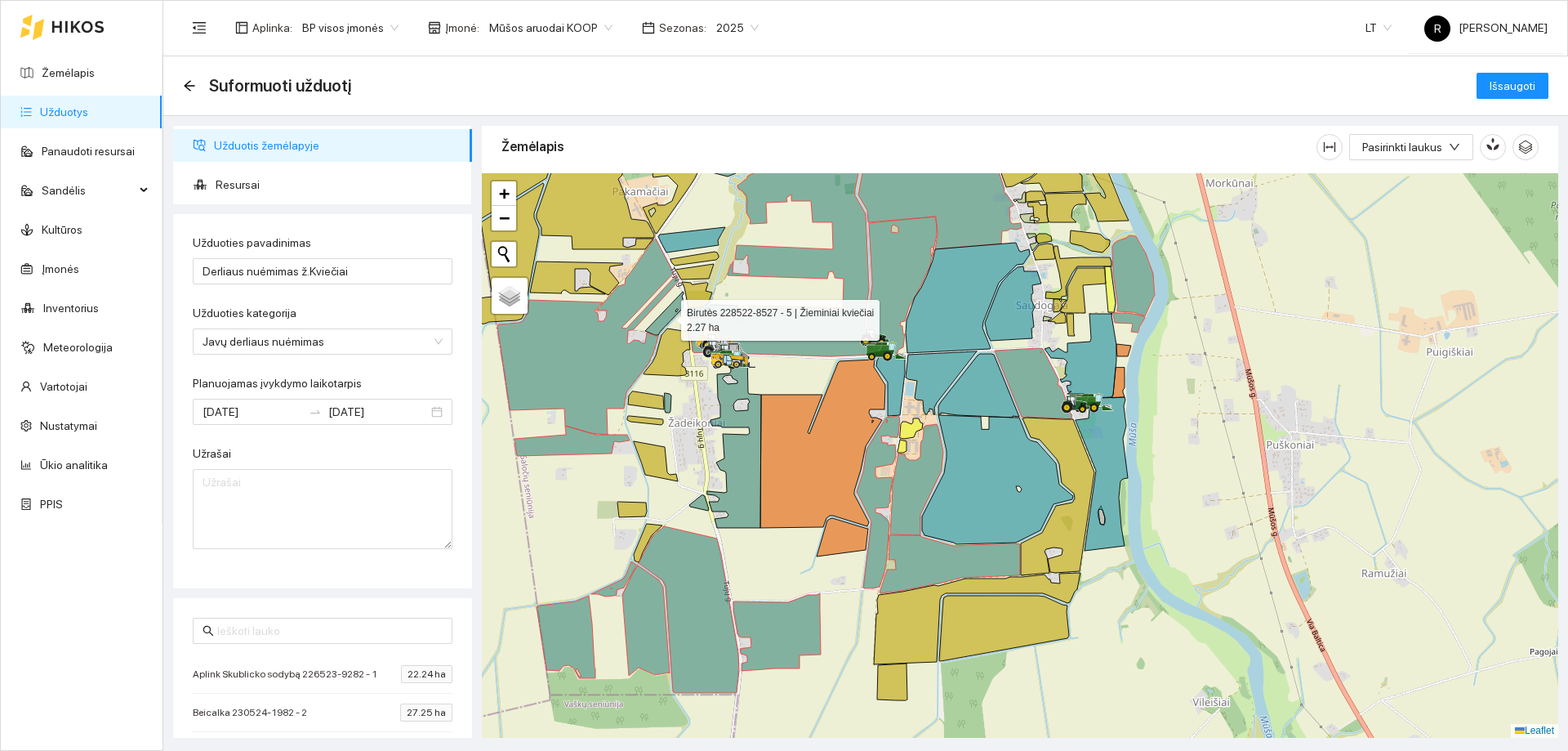
click at [671, 315] on icon at bounding box center [665, 312] width 39 height 43
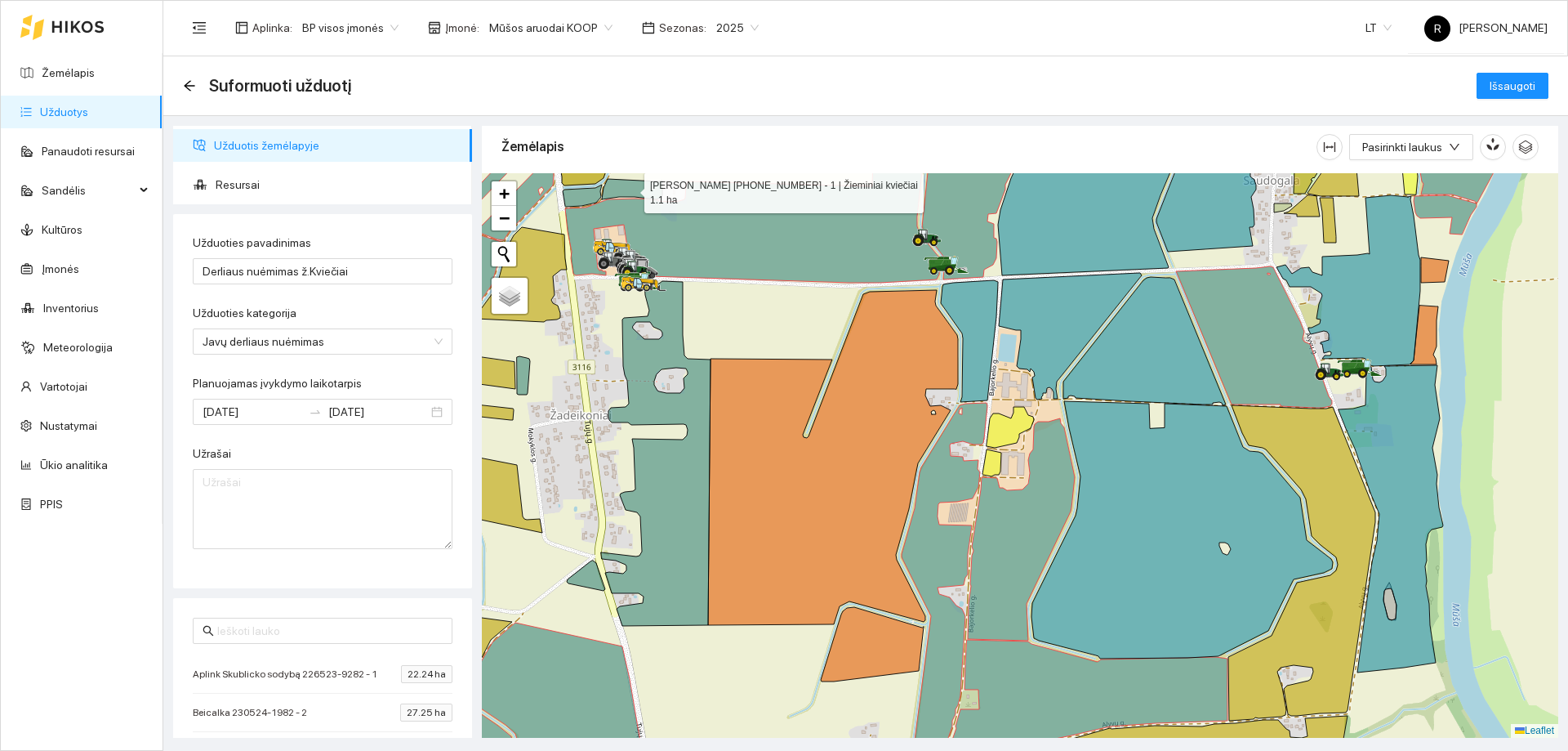
click at [630, 189] on icon at bounding box center [631, 189] width 61 height 20
click at [567, 196] on icon at bounding box center [582, 195] width 39 height 22
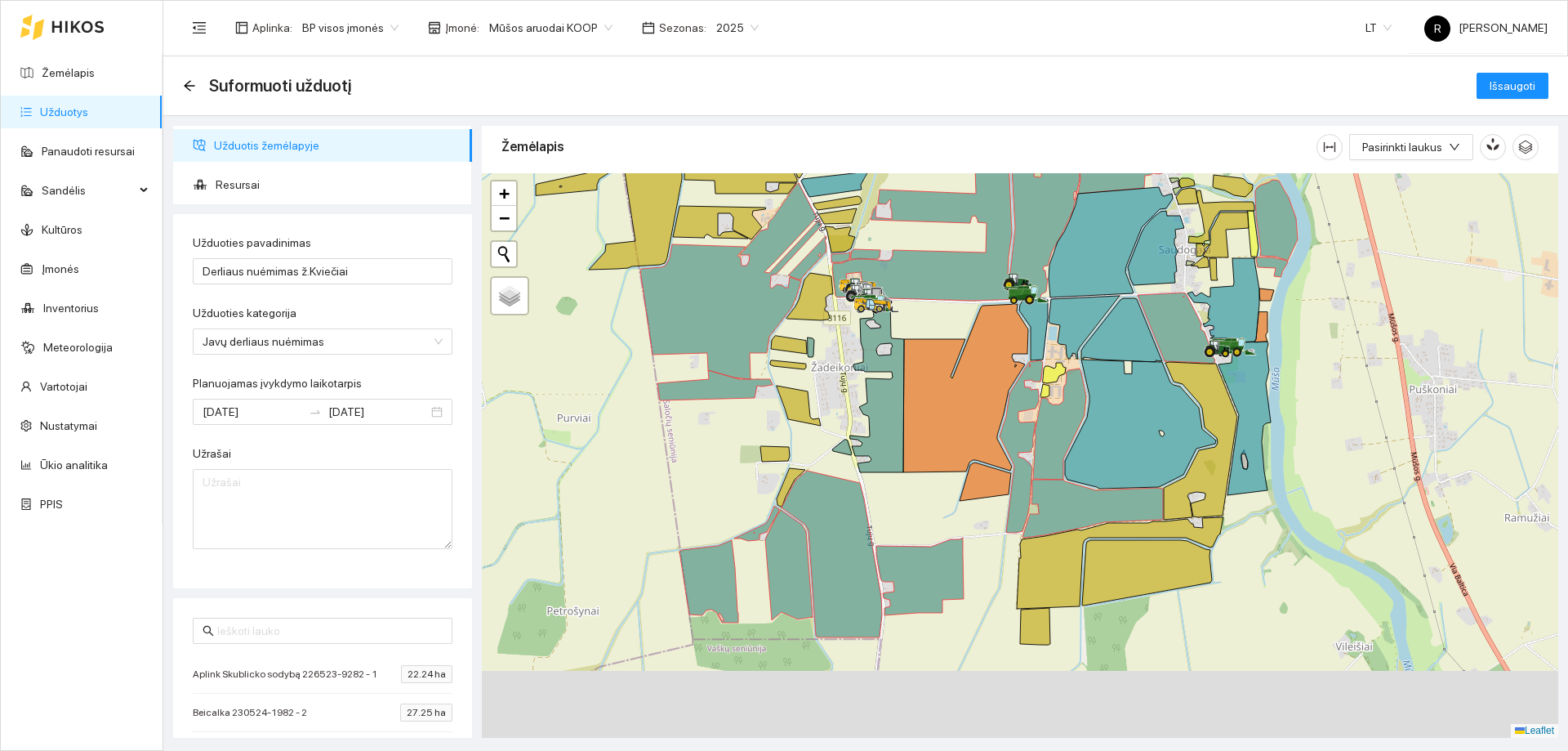
drag, startPoint x: 984, startPoint y: 593, endPoint x: 1010, endPoint y: 448, distance: 147.3
click at [1010, 448] on div at bounding box center [1019, 454] width 1076 height 564
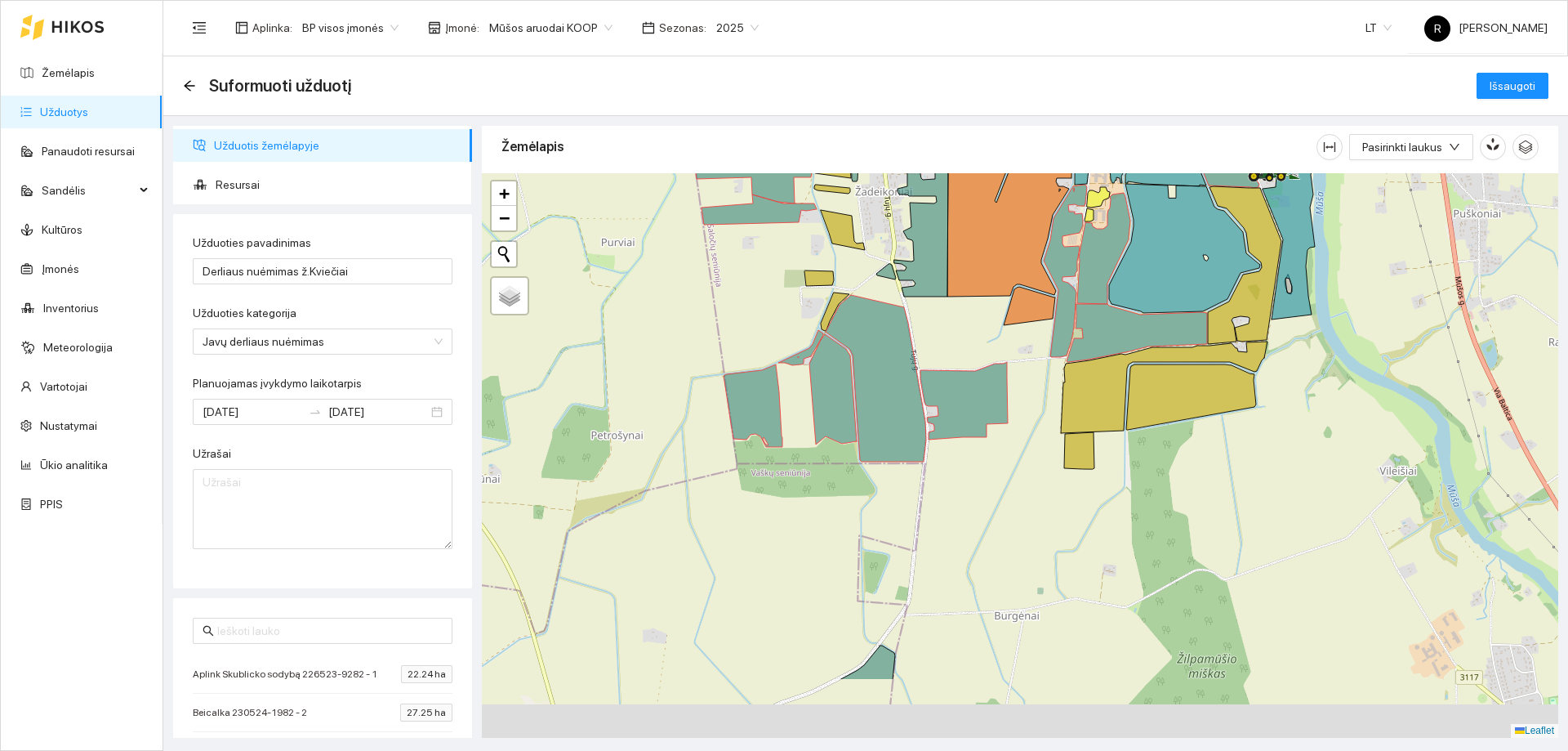
drag, startPoint x: 967, startPoint y: 611, endPoint x: 997, endPoint y: 503, distance: 112.1
click at [997, 503] on div at bounding box center [1019, 454] width 1076 height 564
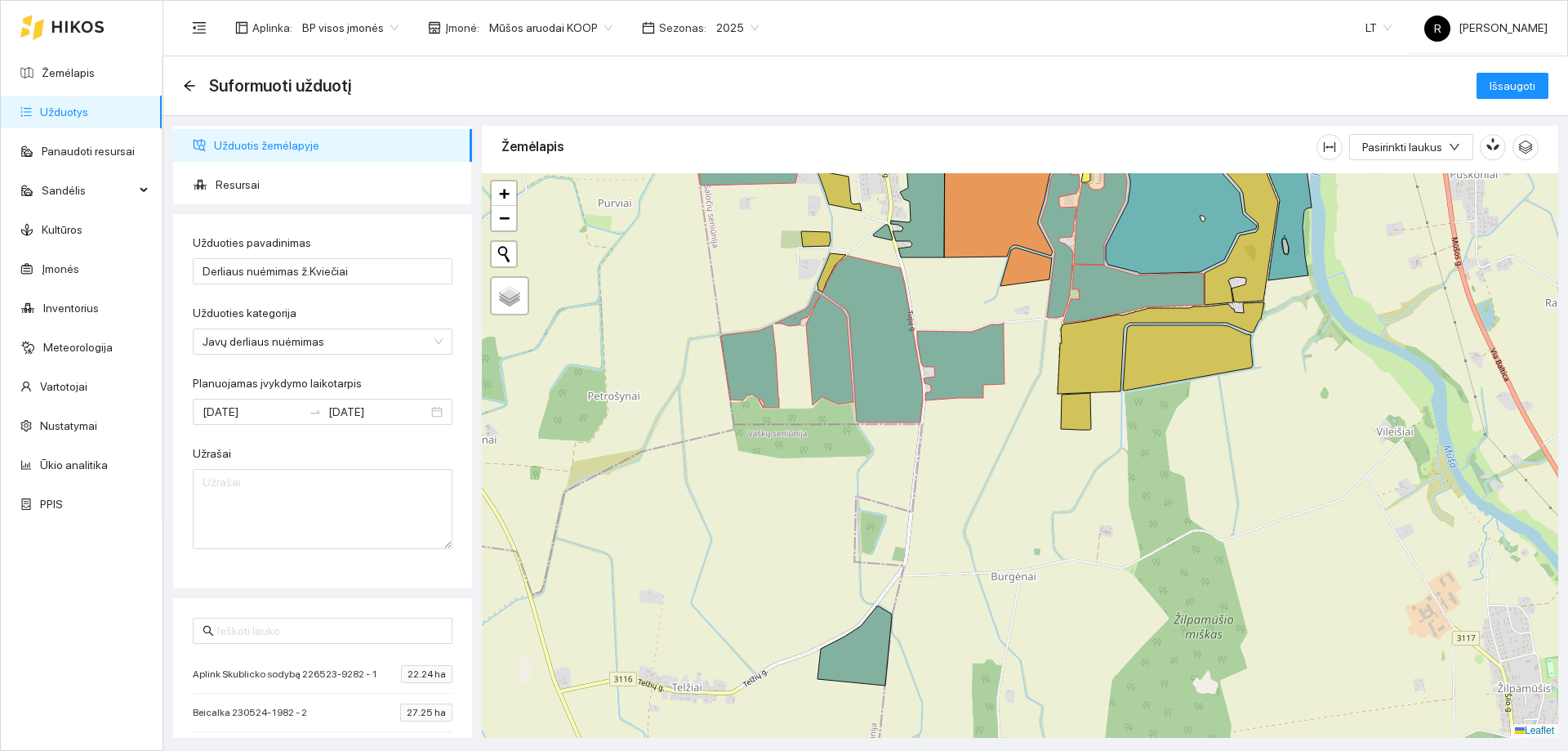
drag, startPoint x: 1044, startPoint y: 594, endPoint x: 1031, endPoint y: 446, distance: 148.6
click at [1031, 447] on div at bounding box center [1019, 454] width 1076 height 564
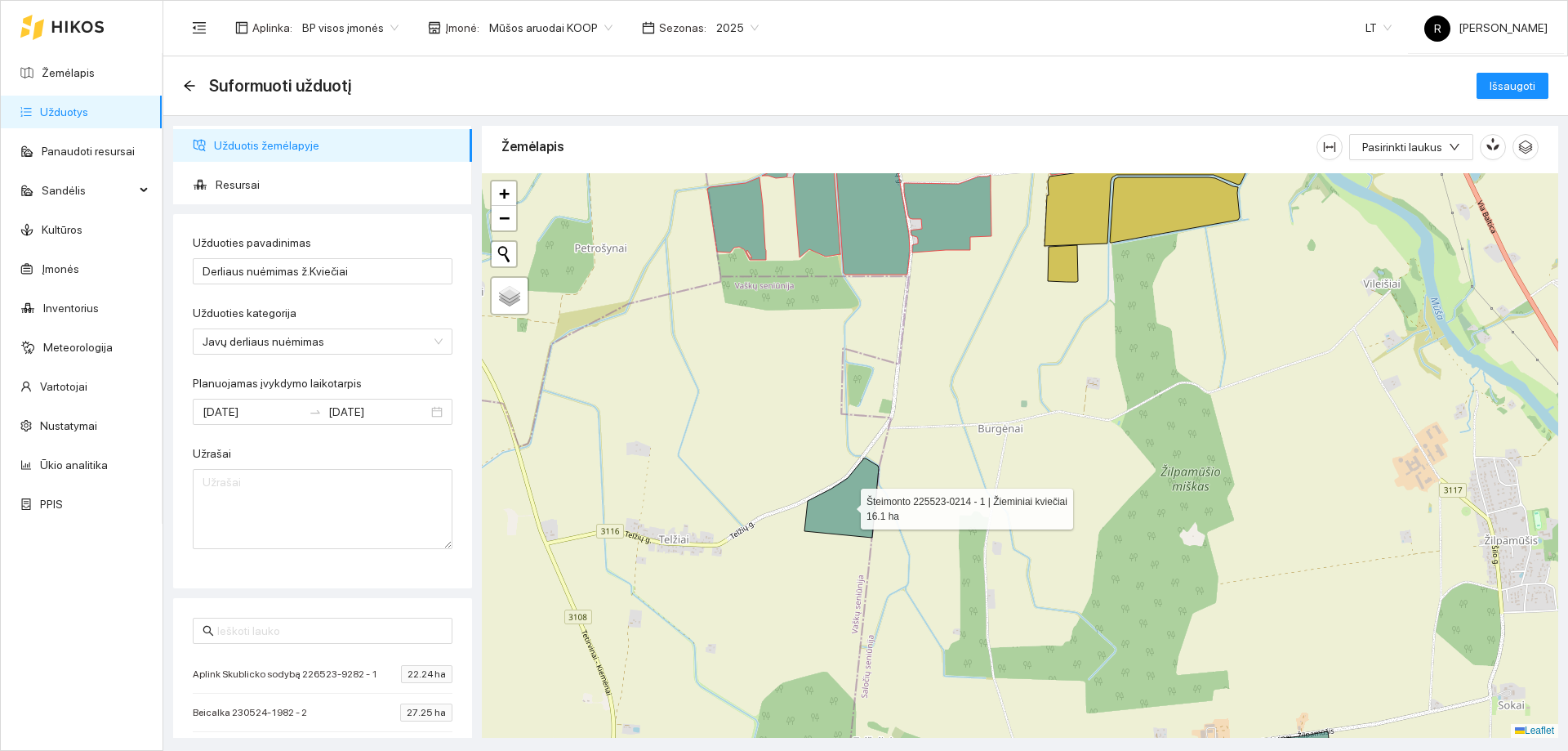
click at [845, 510] on icon at bounding box center [841, 497] width 75 height 79
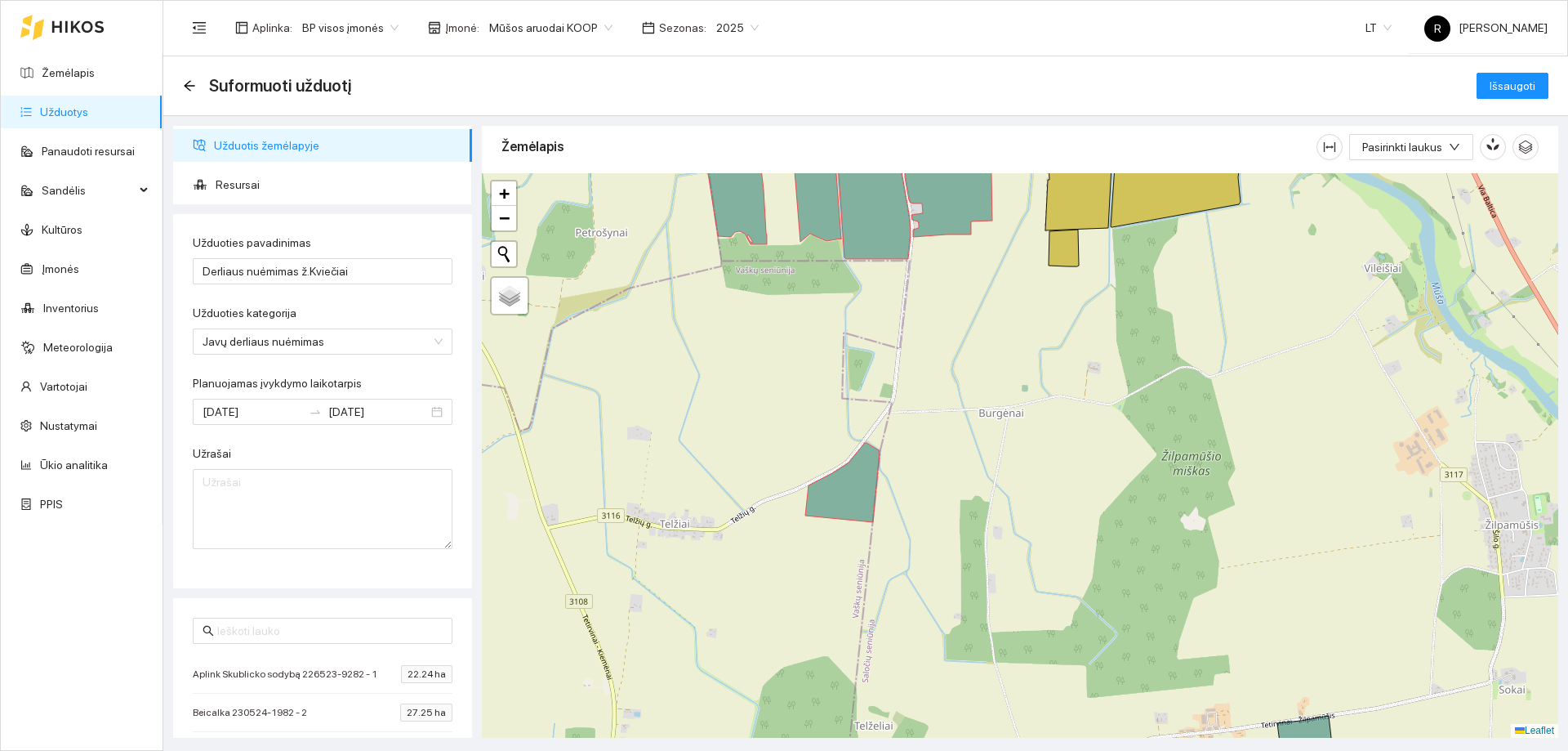
drag, startPoint x: 971, startPoint y: 539, endPoint x: 980, endPoint y: 354, distance: 185.2
click at [980, 354] on div at bounding box center [1019, 454] width 1076 height 564
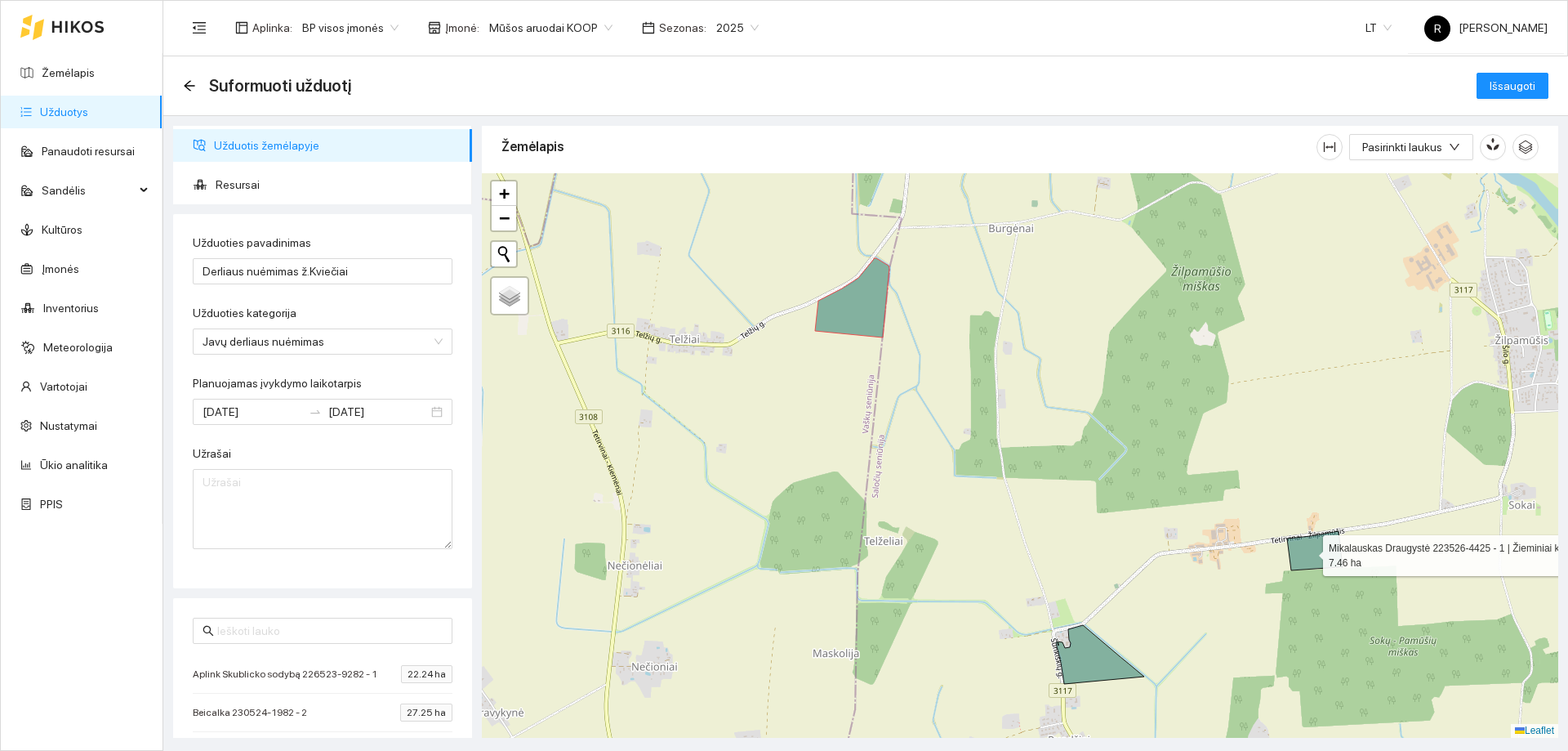
click at [1308, 552] on icon at bounding box center [1315, 550] width 55 height 39
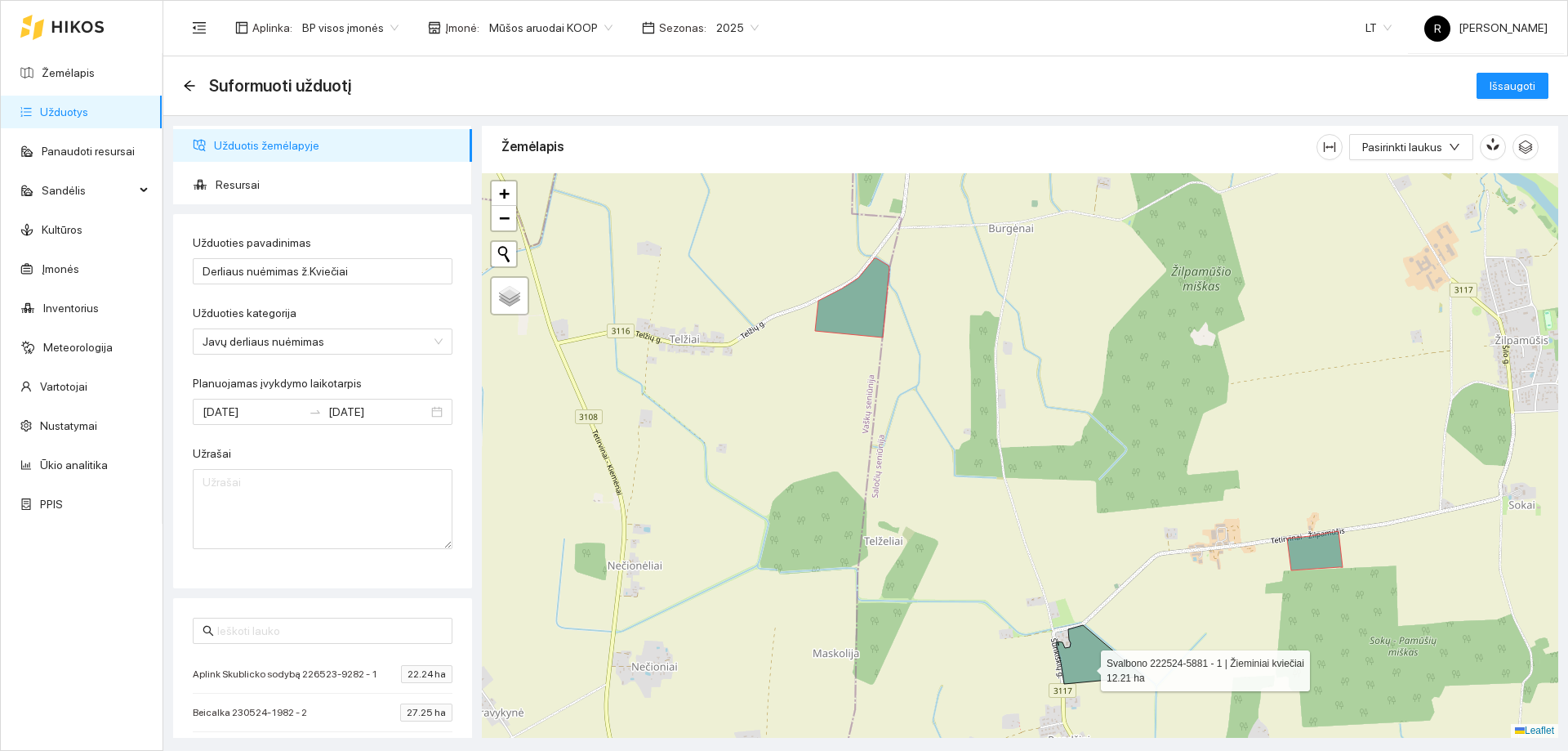
drag, startPoint x: 1087, startPoint y: 667, endPoint x: 1104, endPoint y: 665, distance: 17.1
click at [1085, 667] on icon at bounding box center [1100, 654] width 89 height 59
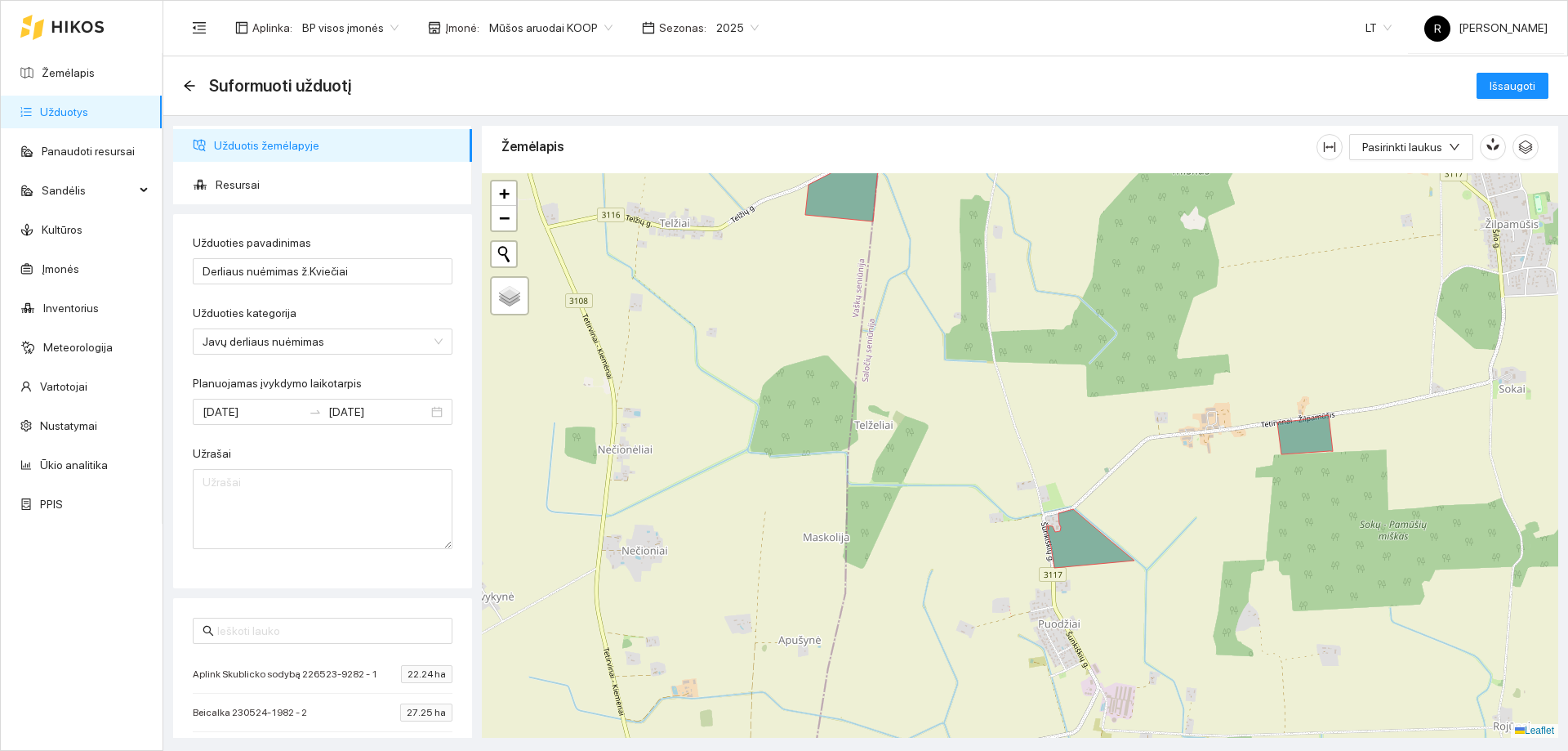
drag, startPoint x: 1197, startPoint y: 537, endPoint x: 1194, endPoint y: 386, distance: 151.0
click at [1194, 375] on div at bounding box center [1019, 454] width 1076 height 564
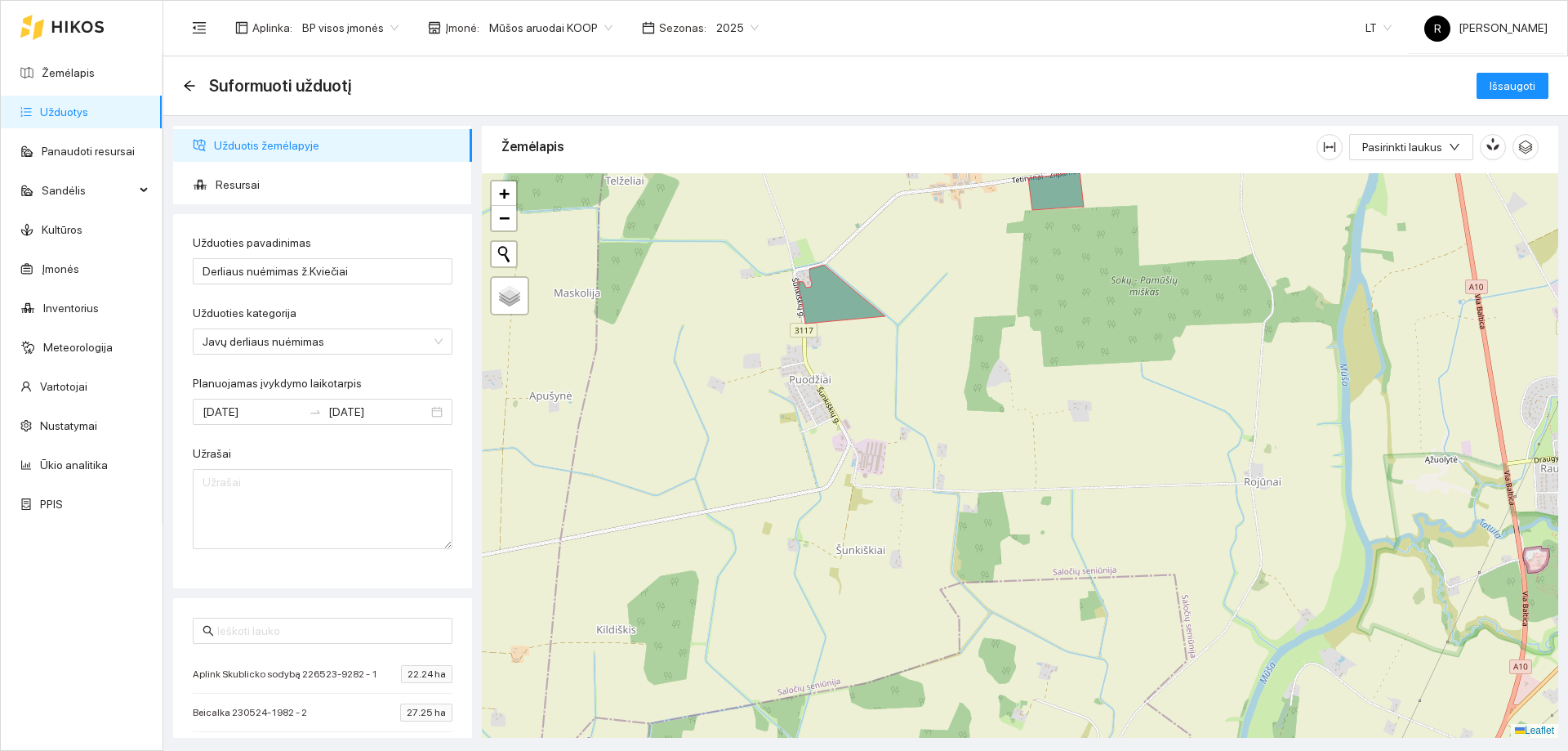
drag, startPoint x: 1353, startPoint y: 591, endPoint x: 1121, endPoint y: 393, distance: 305.0
click at [1121, 393] on div at bounding box center [1019, 454] width 1076 height 564
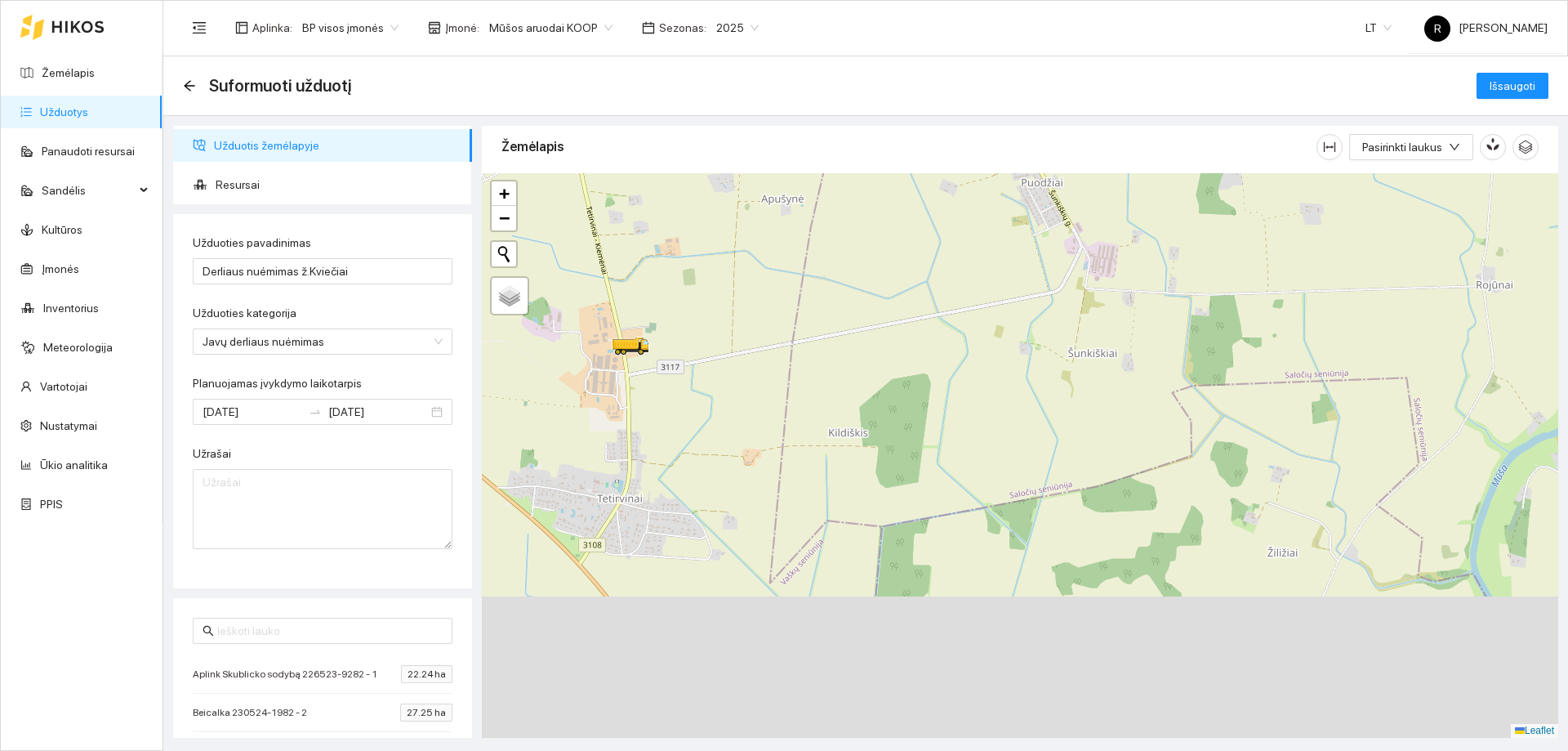
drag, startPoint x: 1154, startPoint y: 507, endPoint x: 1229, endPoint y: 447, distance: 96.0
click at [1229, 447] on div at bounding box center [1019, 454] width 1076 height 564
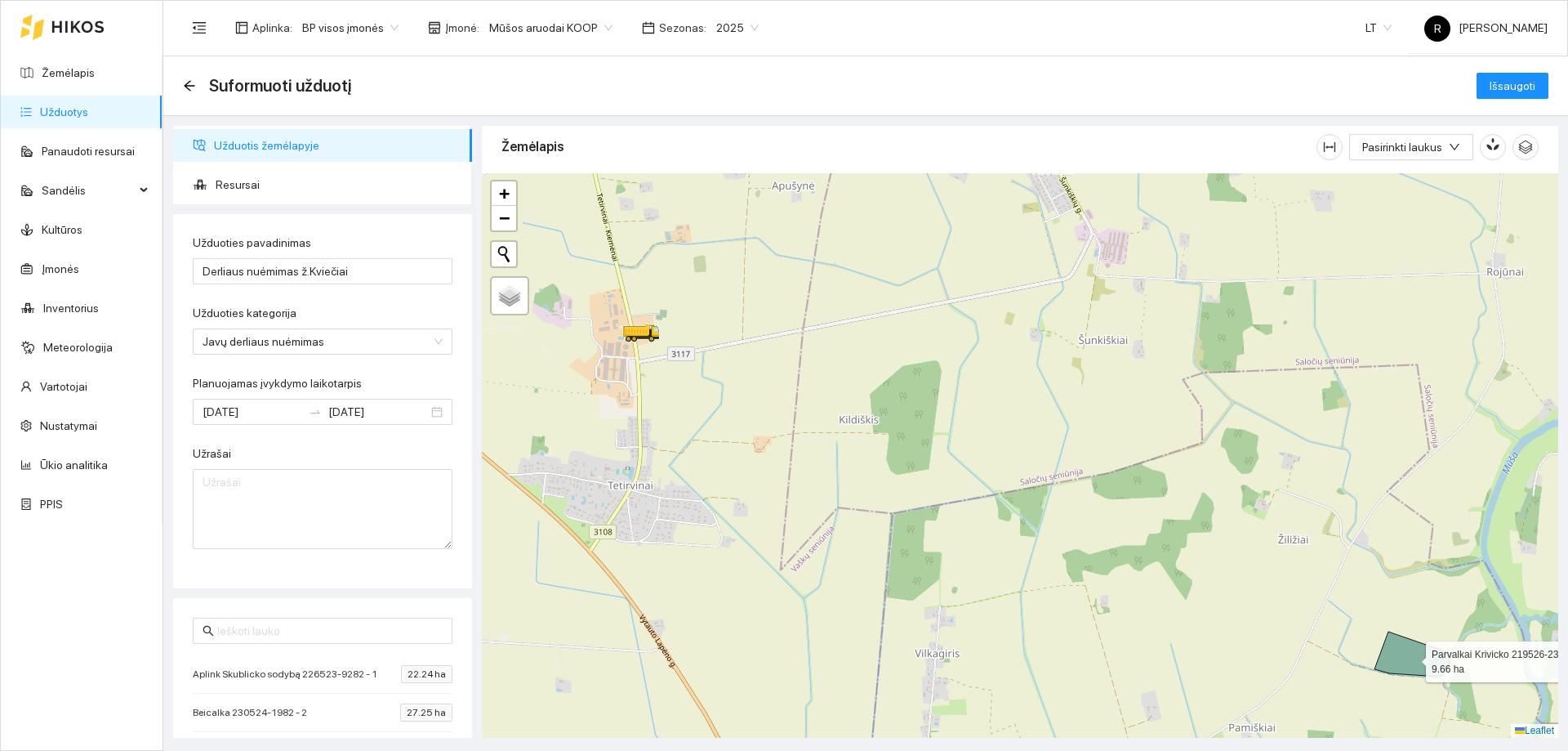
drag, startPoint x: 1424, startPoint y: 663, endPoint x: 1419, endPoint y: 670, distance: 8.6
click at [1423, 664] on icon at bounding box center [1413, 654] width 77 height 45
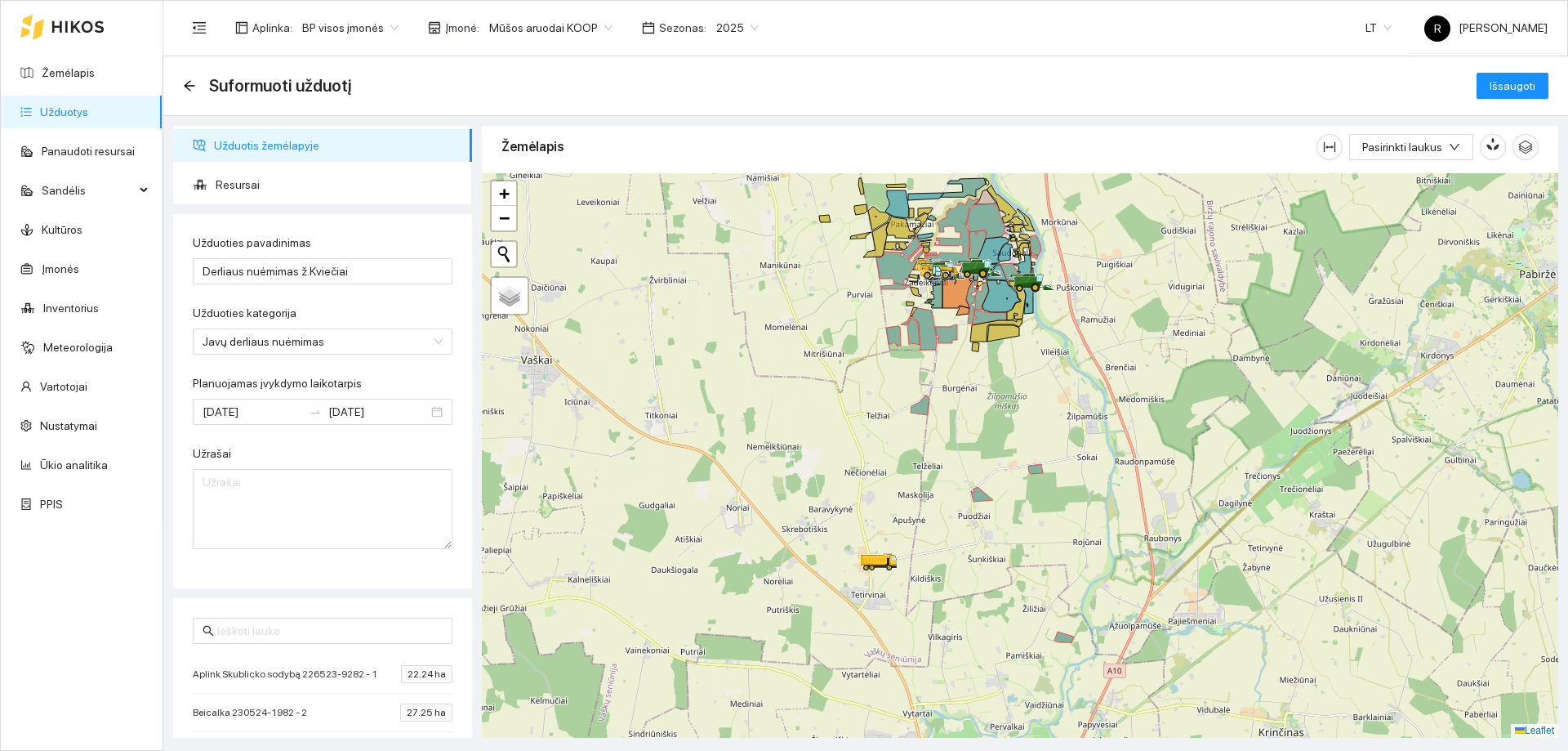
drag, startPoint x: 855, startPoint y: 404, endPoint x: 867, endPoint y: 503, distance: 99.7
click at [868, 507] on div at bounding box center [1019, 454] width 1076 height 564
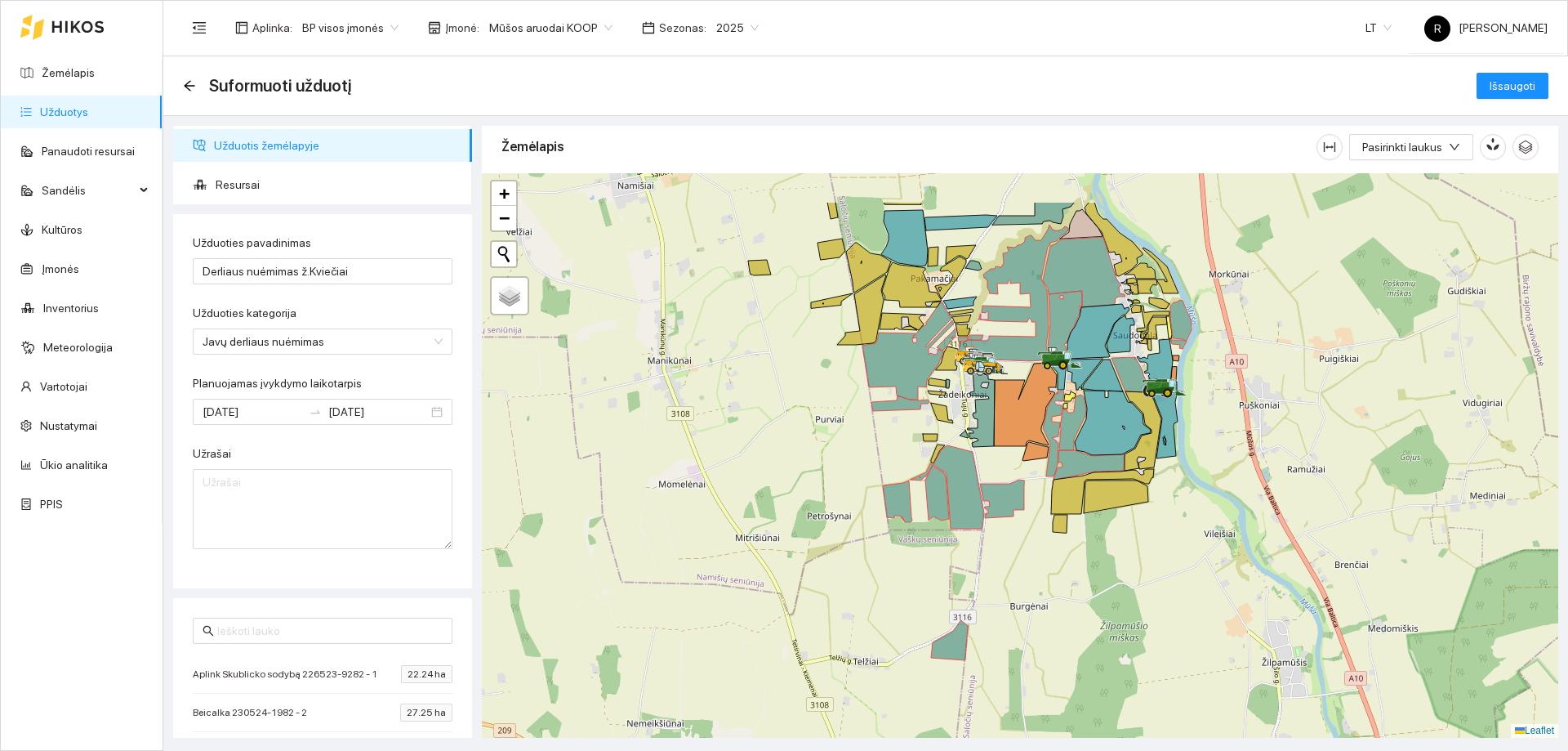
drag, startPoint x: 777, startPoint y: 531, endPoint x: 758, endPoint y: 552, distance: 28.3
click at [767, 541] on div at bounding box center [1019, 454] width 1076 height 564
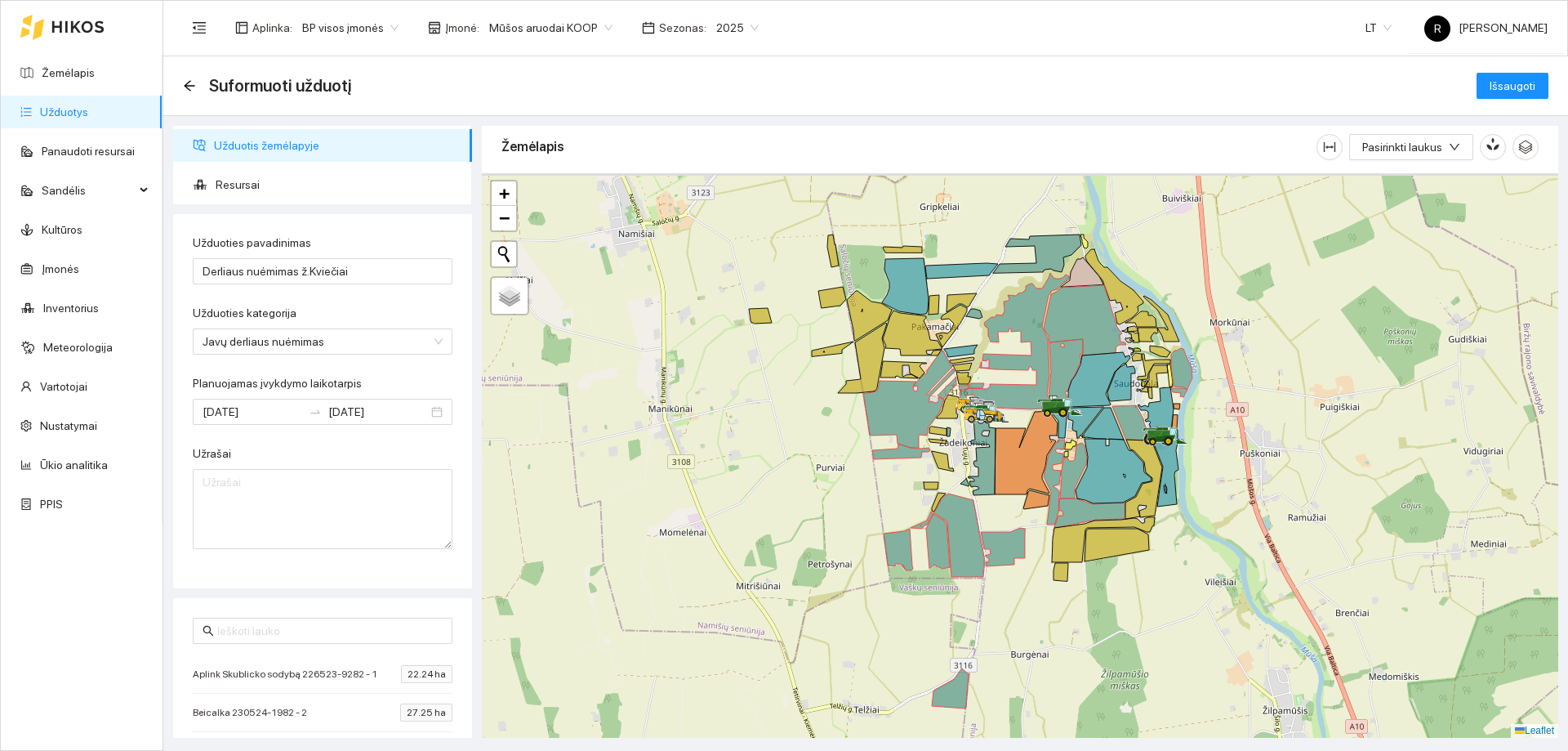
drag, startPoint x: 1072, startPoint y: 519, endPoint x: 1074, endPoint y: 555, distance: 36.1
click at [1074, 528] on icon at bounding box center [1089, 513] width 71 height 30
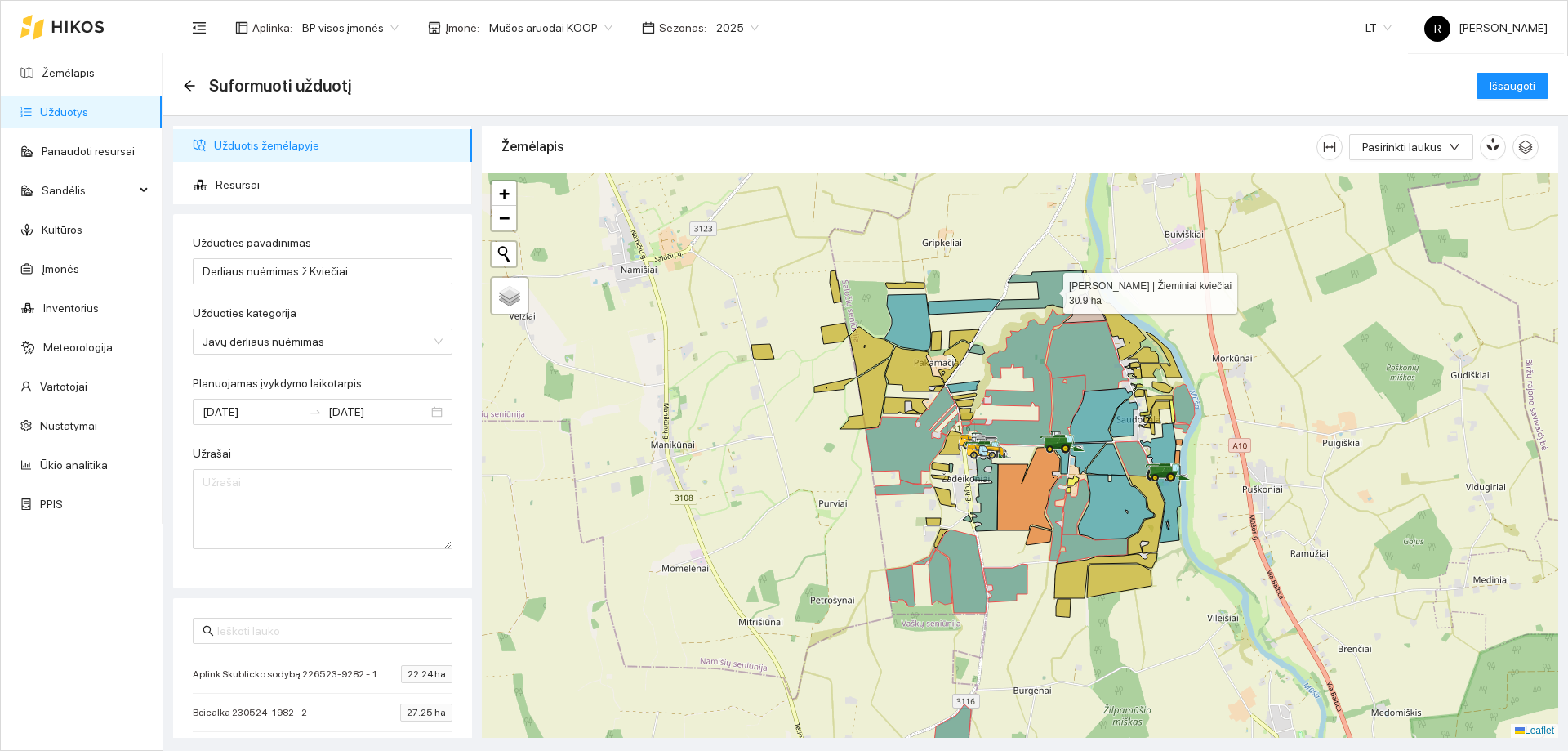
click at [1049, 290] on icon at bounding box center [1039, 290] width 89 height 39
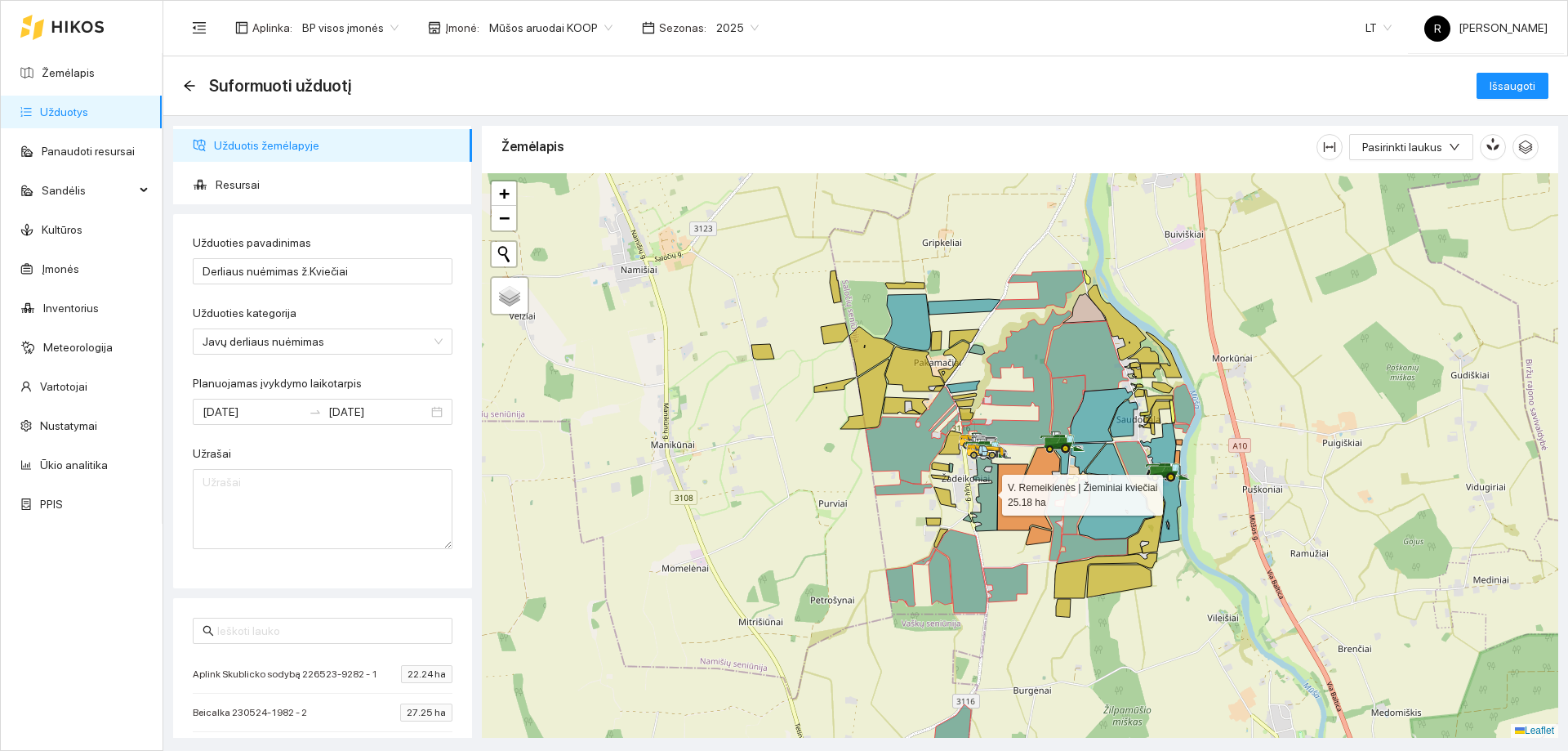
click at [989, 499] on icon at bounding box center [984, 488] width 27 height 87
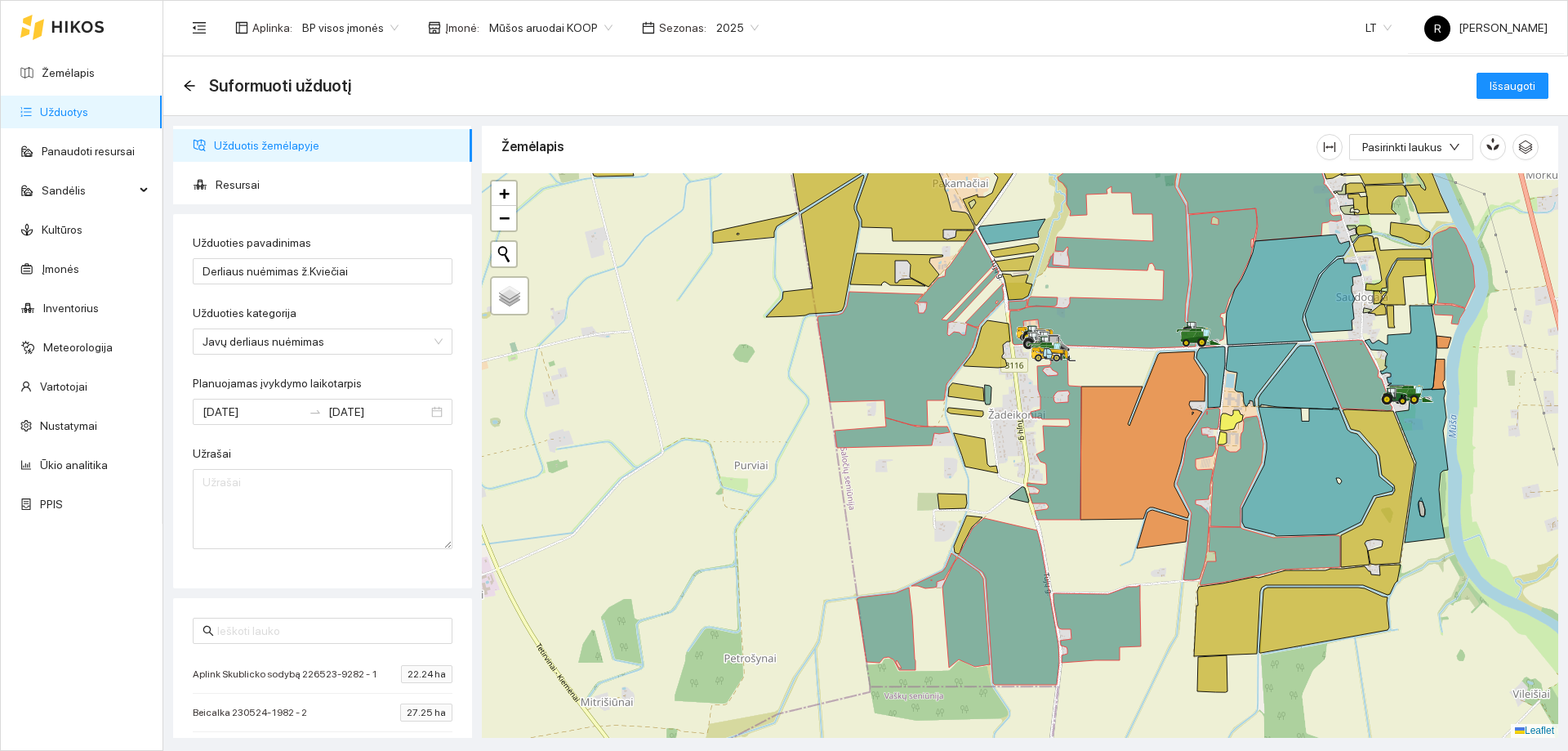
drag, startPoint x: 837, startPoint y: 539, endPoint x: 701, endPoint y: 519, distance: 137.5
click at [701, 519] on div at bounding box center [1019, 454] width 1076 height 564
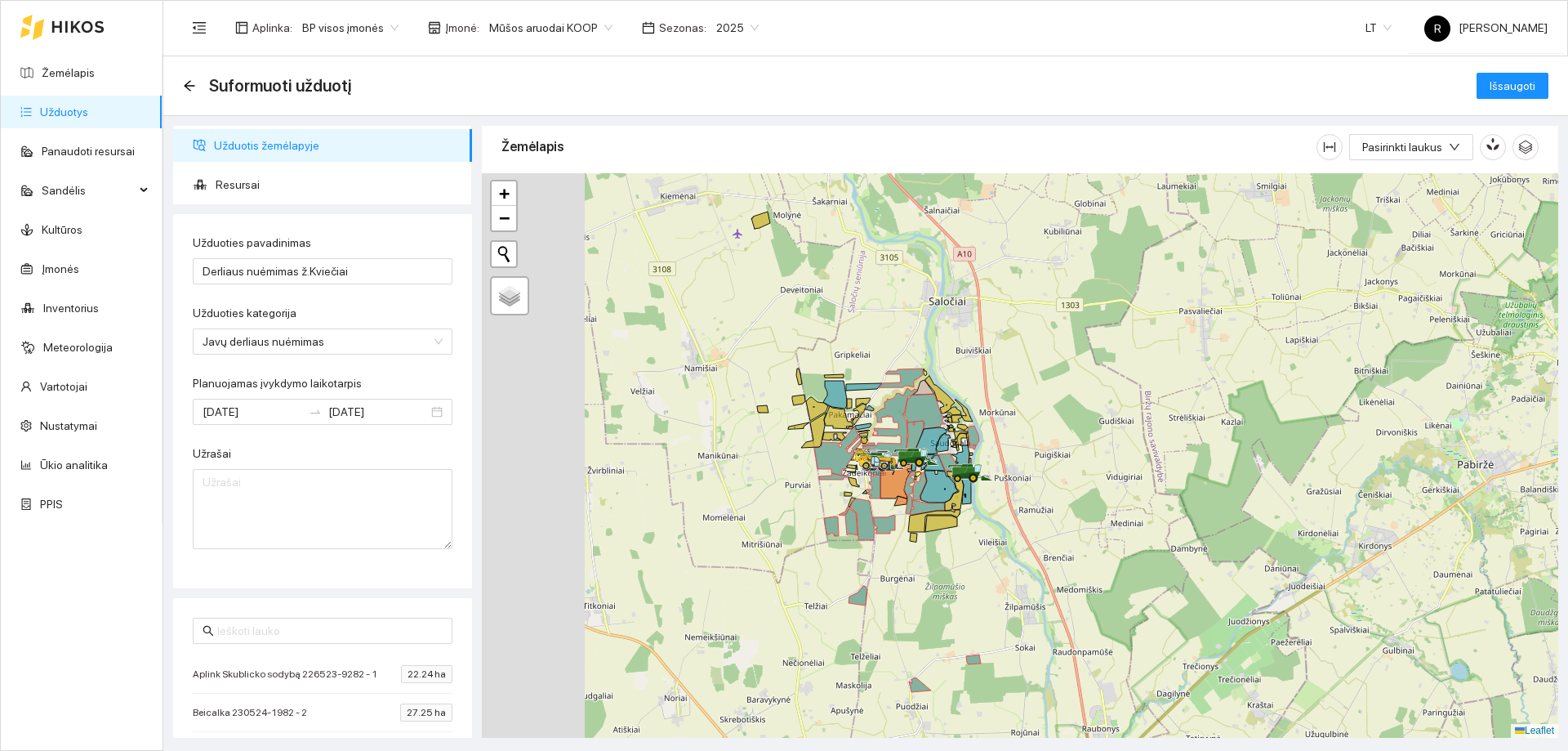
drag, startPoint x: 1158, startPoint y: 550, endPoint x: 1173, endPoint y: 550, distance: 15.0
click at [1173, 550] on div at bounding box center [1019, 454] width 1076 height 564
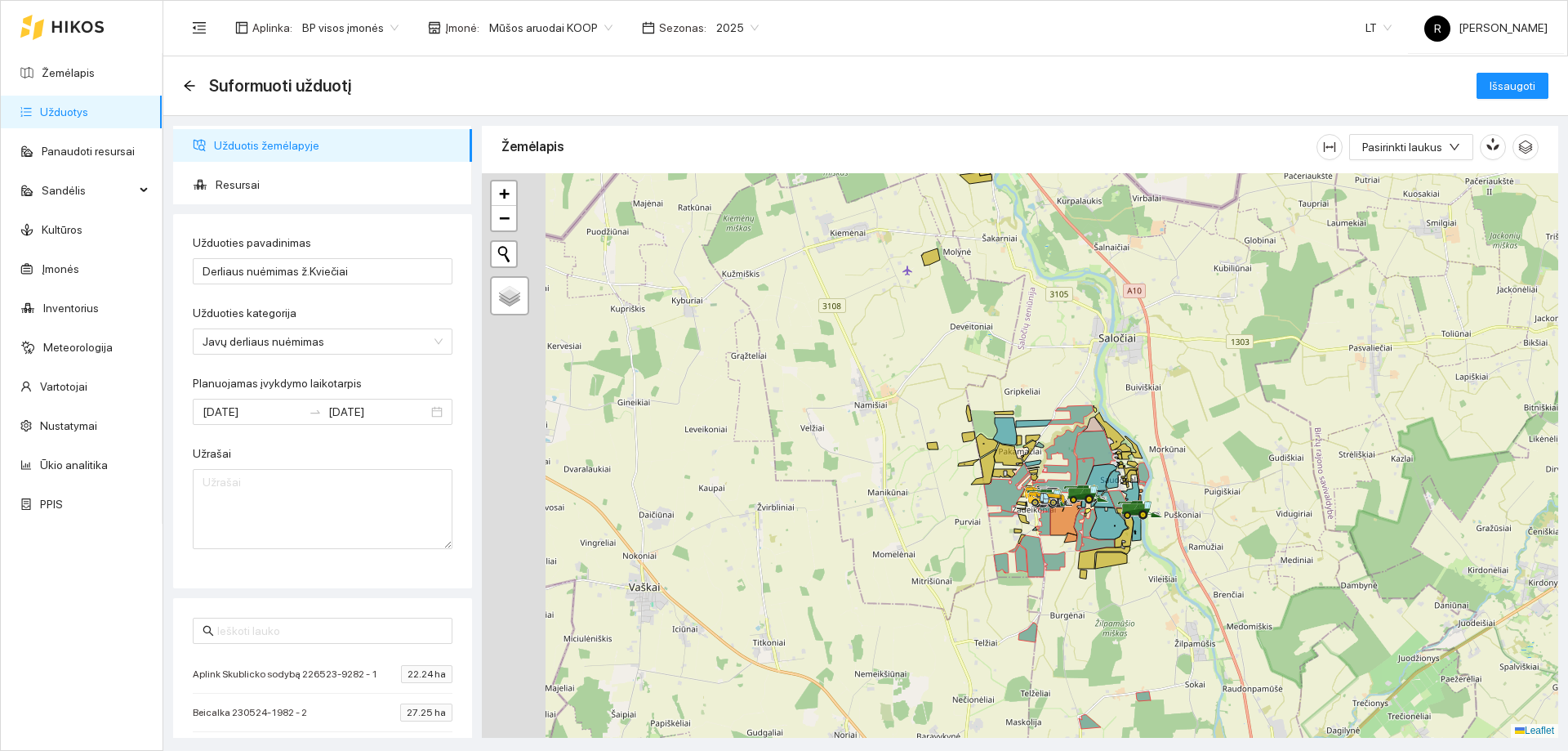
drag, startPoint x: 755, startPoint y: 500, endPoint x: 956, endPoint y: 542, distance: 205.3
click at [956, 542] on div at bounding box center [1019, 454] width 1076 height 564
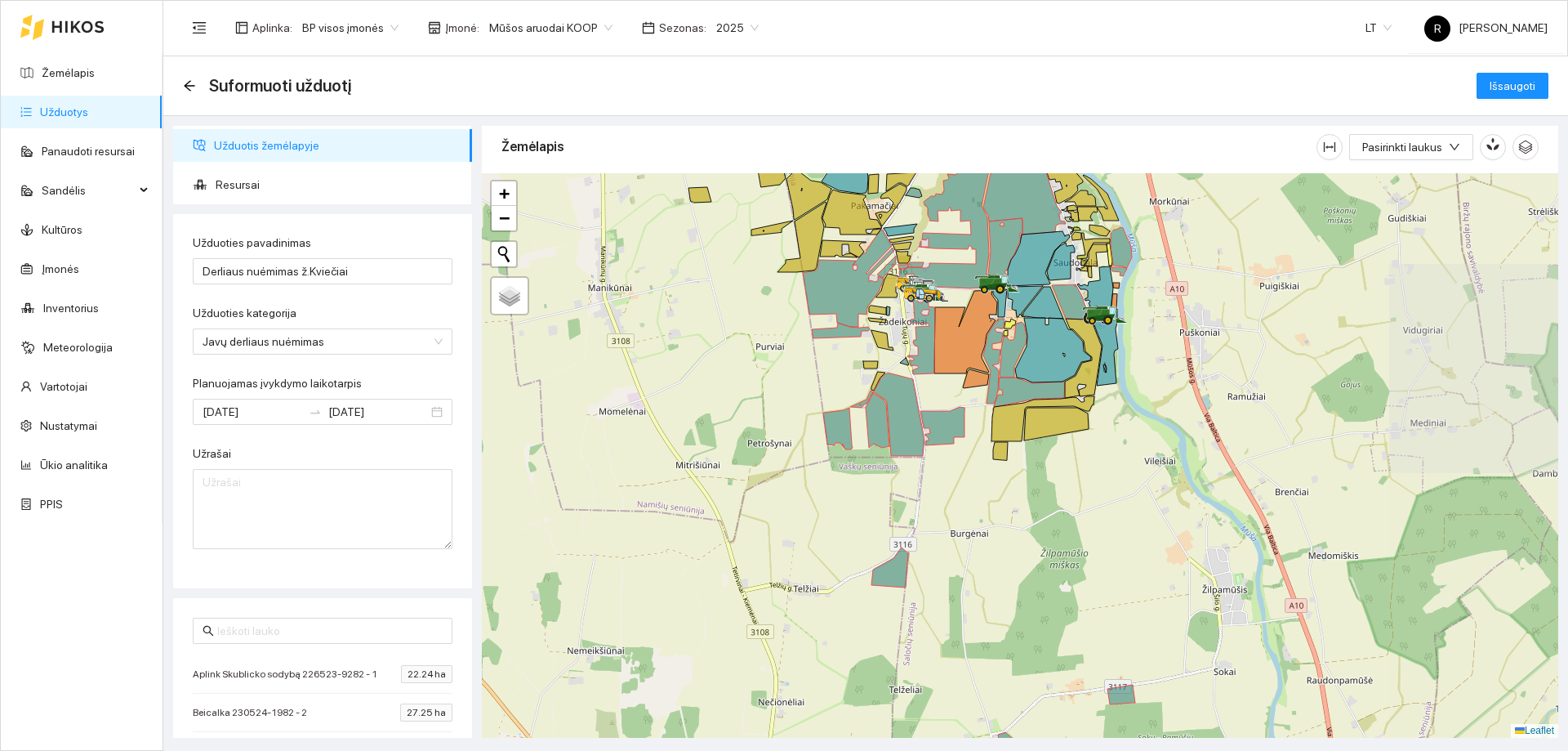
drag, startPoint x: 1257, startPoint y: 561, endPoint x: 1088, endPoint y: 555, distance: 169.1
click at [1088, 555] on div at bounding box center [1019, 454] width 1076 height 564
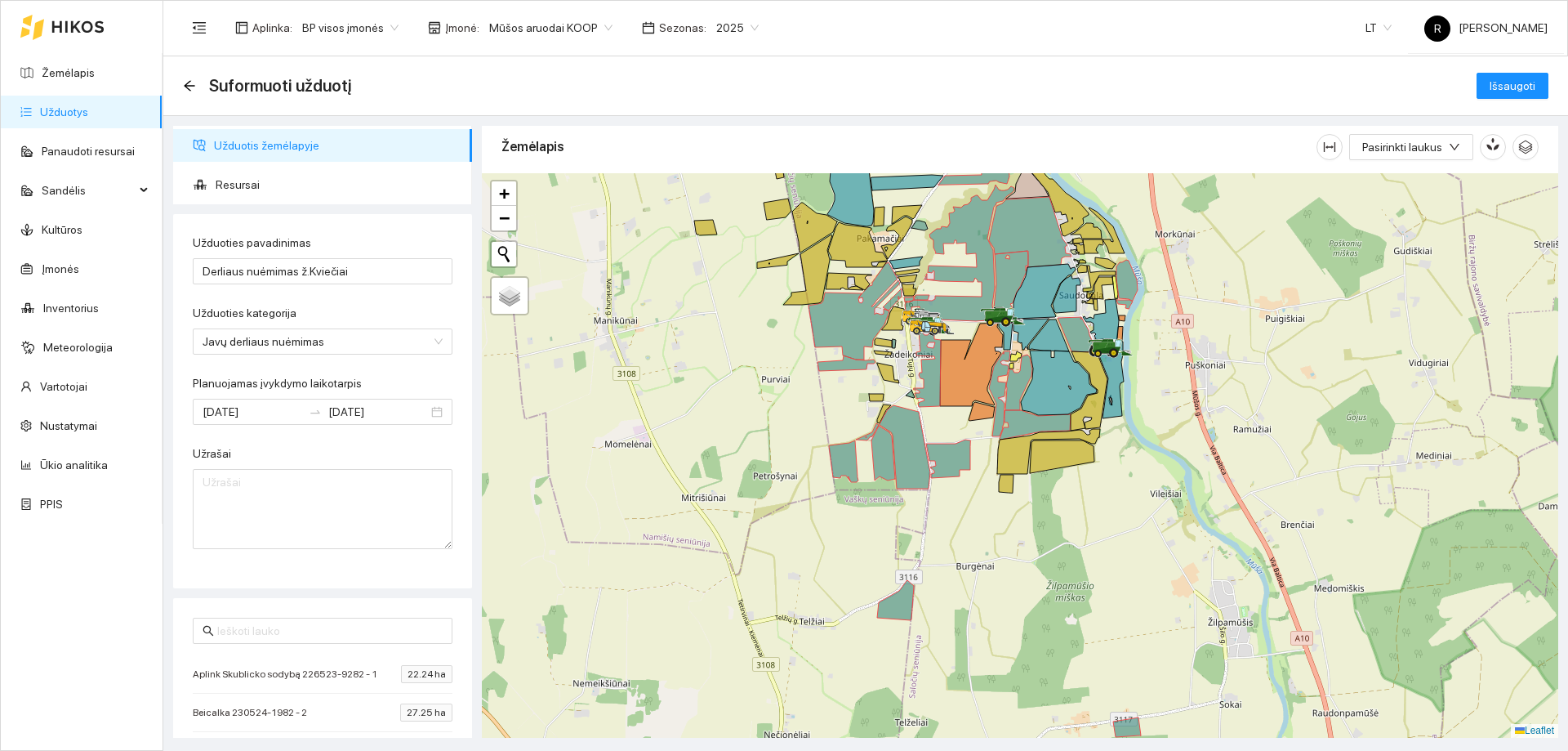
drag, startPoint x: 1130, startPoint y: 490, endPoint x: 1158, endPoint y: 588, distance: 101.9
click at [1158, 591] on div at bounding box center [1019, 454] width 1076 height 564
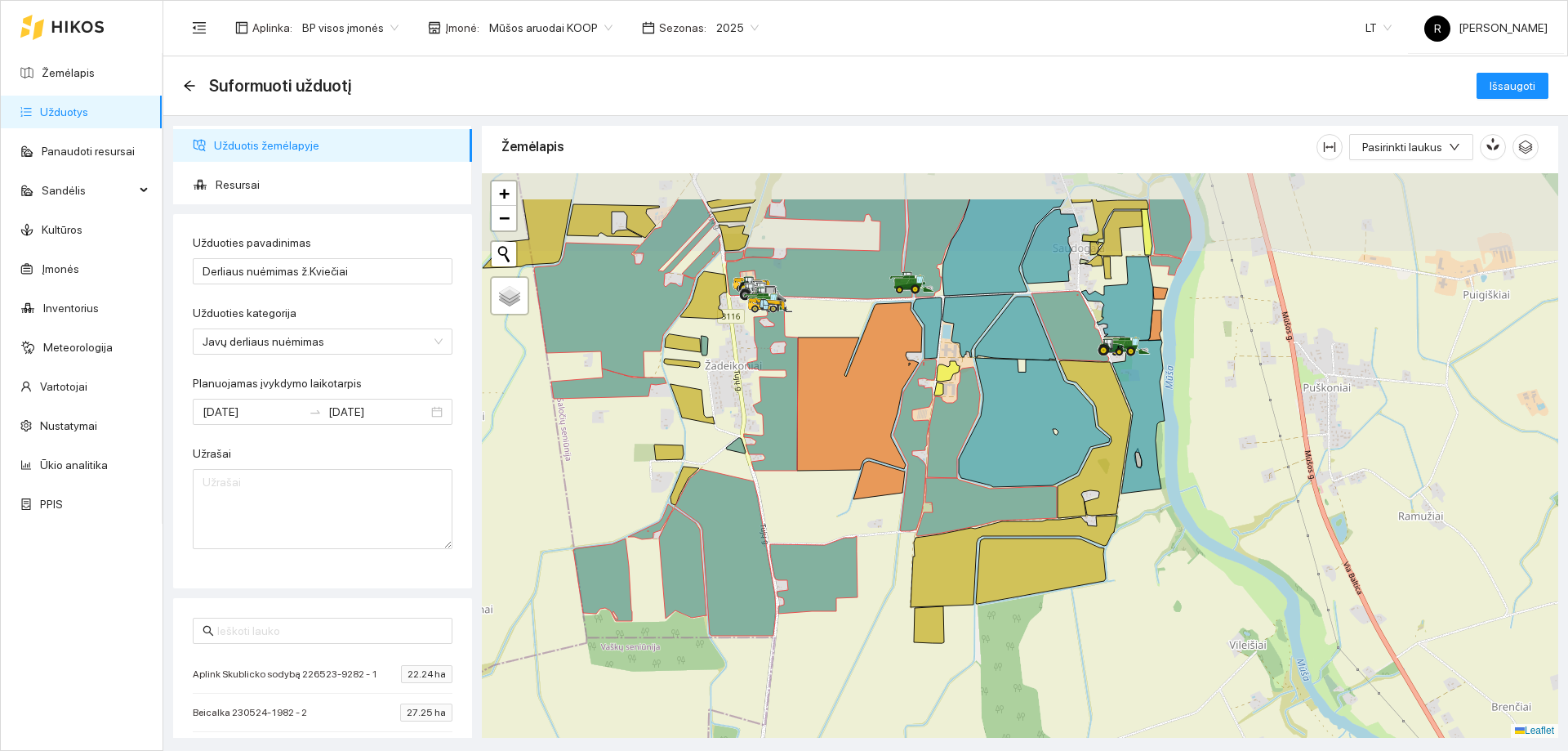
drag, startPoint x: 881, startPoint y: 558, endPoint x: 903, endPoint y: 642, distance: 86.8
click at [903, 642] on div at bounding box center [1019, 454] width 1076 height 564
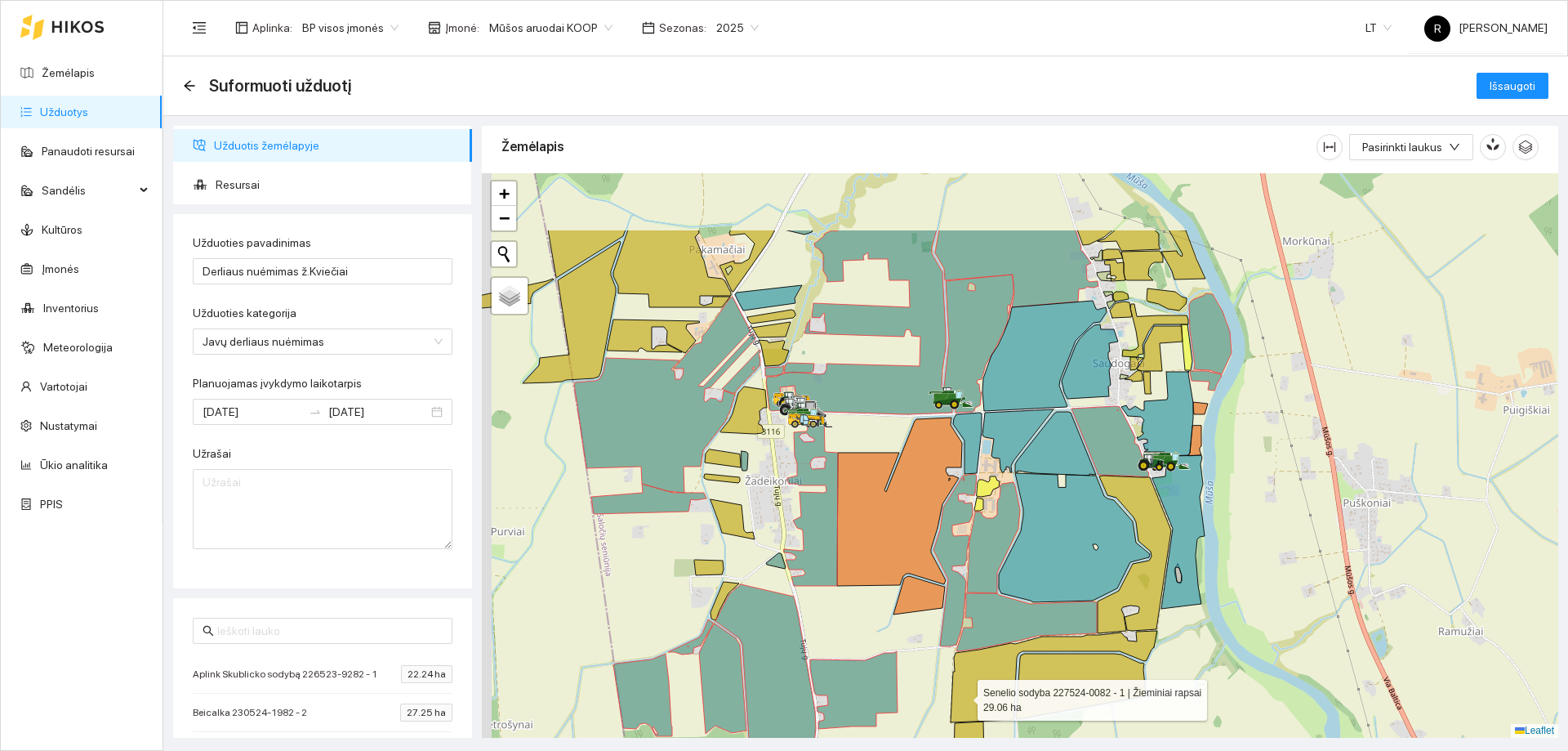
drag, startPoint x: 923, startPoint y: 582, endPoint x: 963, endPoint y: 695, distance: 119.9
click at [963, 695] on icon at bounding box center [1054, 676] width 207 height 91
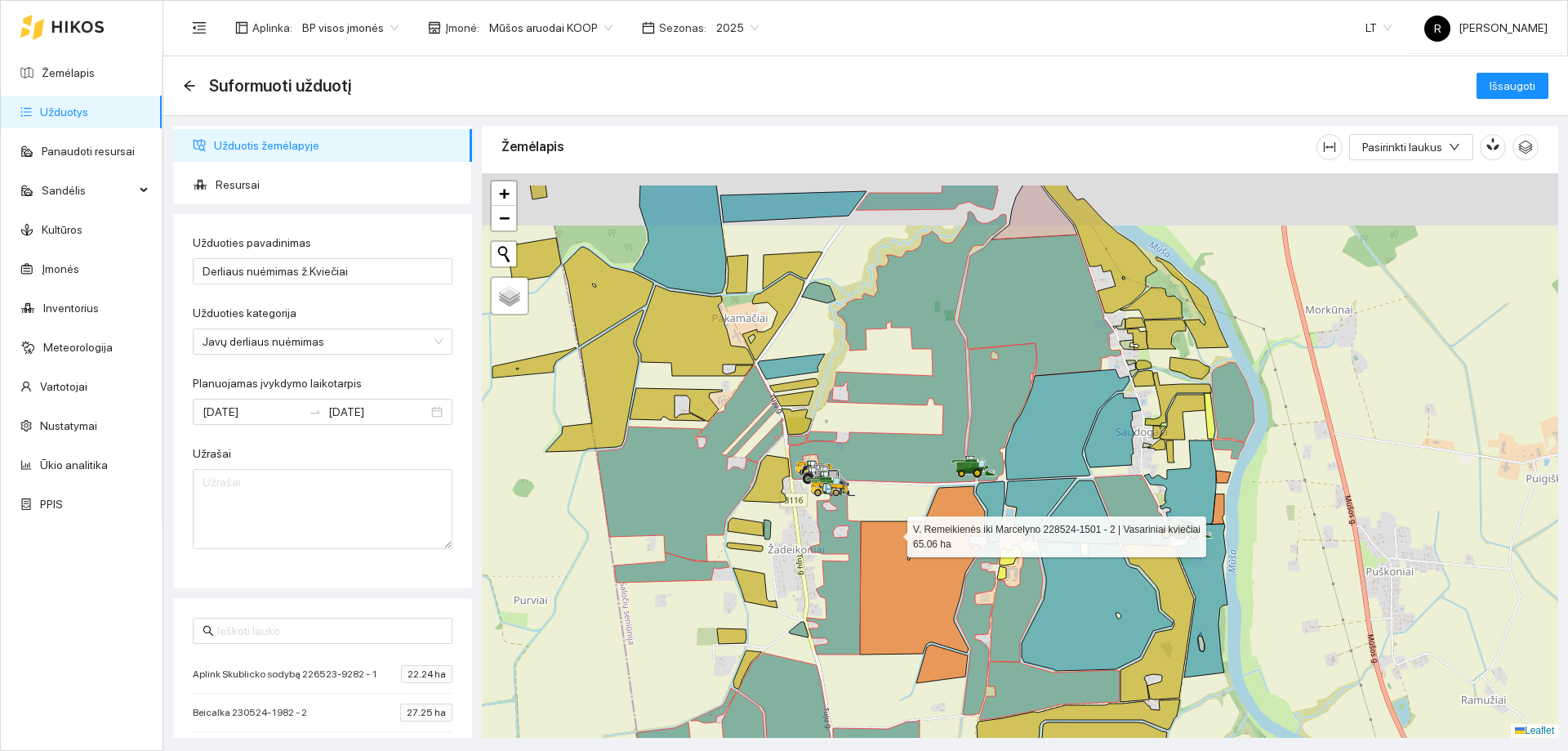
drag, startPoint x: 888, startPoint y: 522, endPoint x: 910, endPoint y: 576, distance: 58.3
click at [910, 576] on icon at bounding box center [923, 570] width 125 height 168
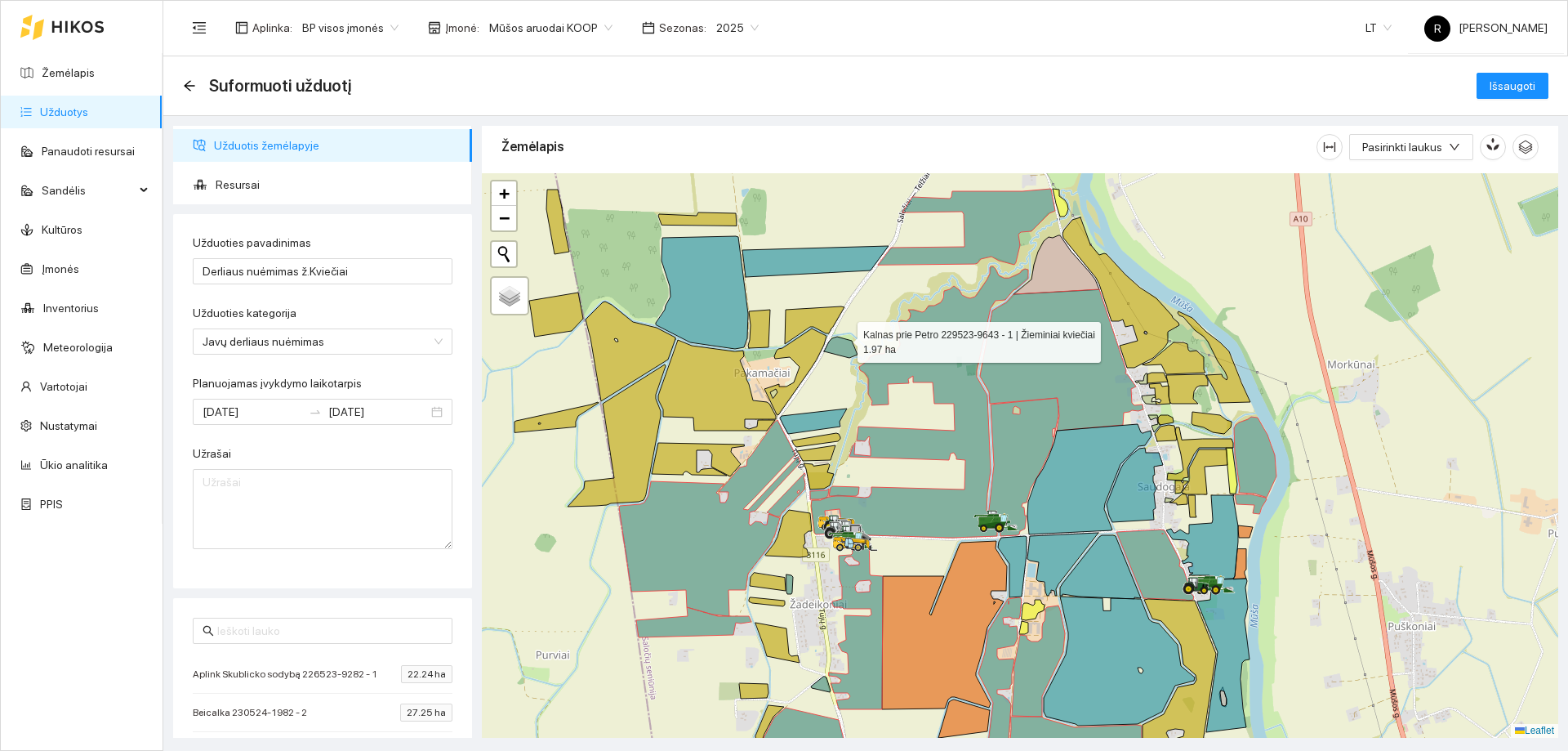
click at [843, 339] on icon at bounding box center [841, 347] width 33 height 21
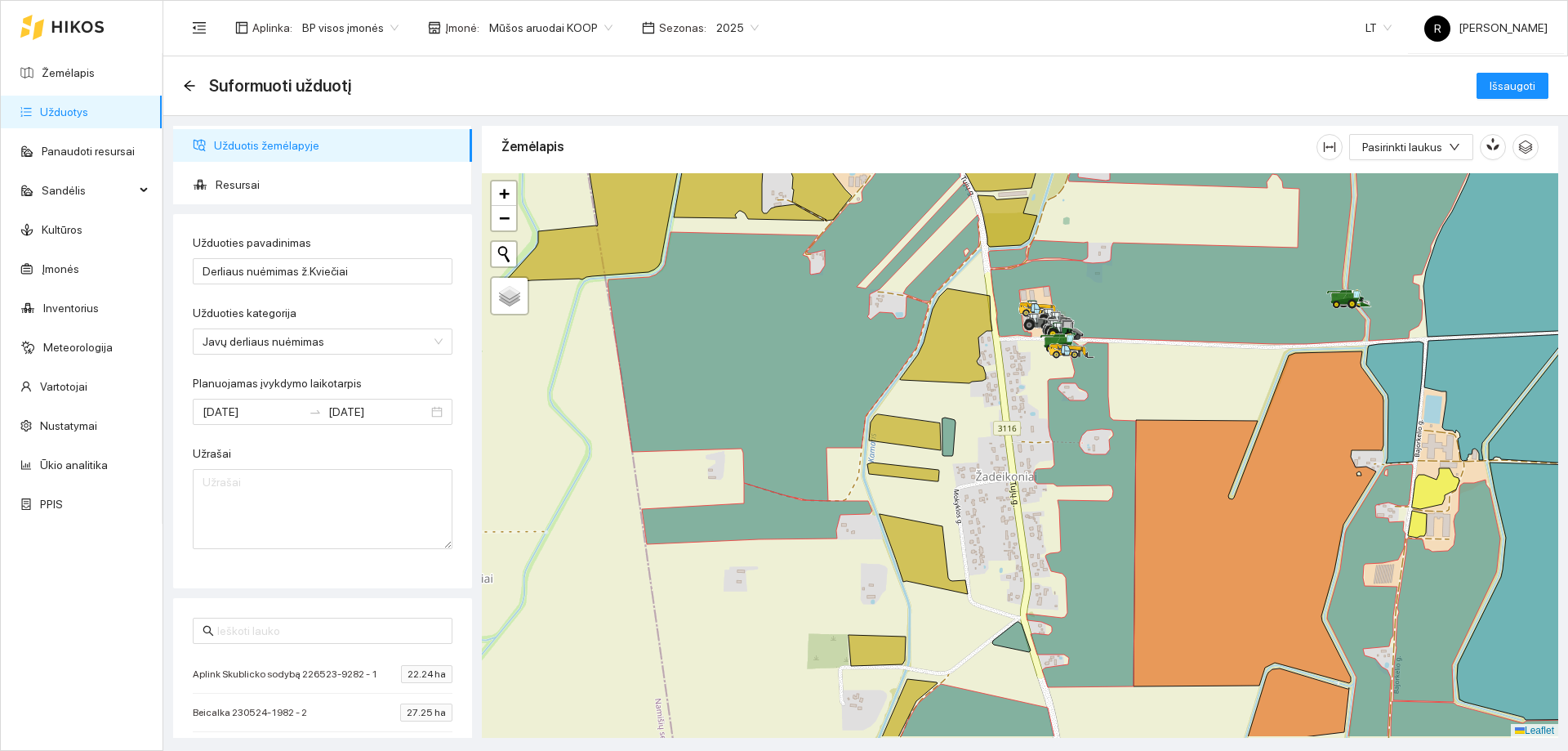
drag, startPoint x: 873, startPoint y: 612, endPoint x: 920, endPoint y: 396, distance: 221.1
click at [920, 396] on div at bounding box center [1019, 454] width 1076 height 564
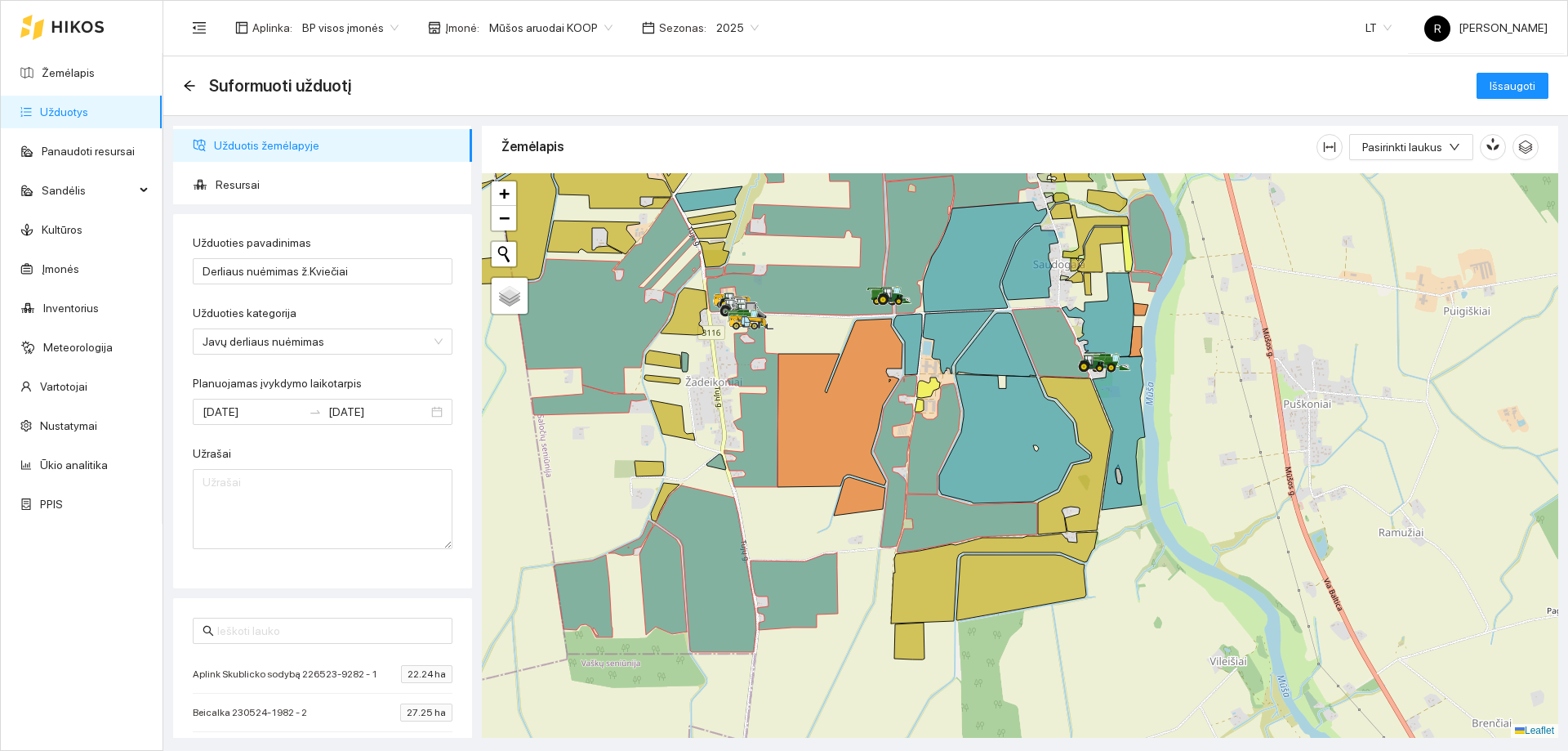
drag, startPoint x: 1395, startPoint y: 648, endPoint x: 1111, endPoint y: 646, distance: 284.0
click at [1111, 646] on div at bounding box center [1019, 454] width 1076 height 564
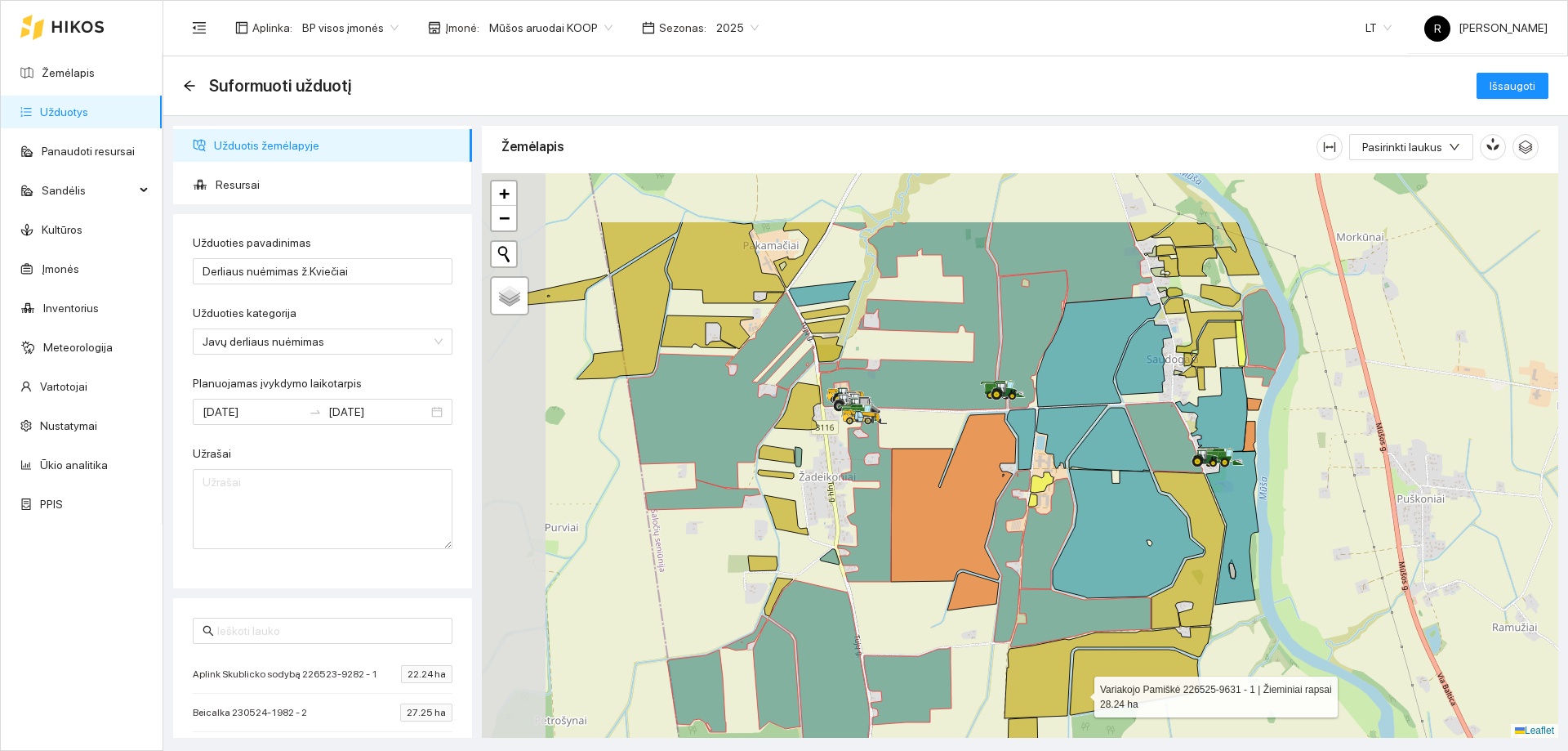
drag, startPoint x: 950, startPoint y: 587, endPoint x: 1079, endPoint y: 692, distance: 166.3
click at [1079, 692] on icon at bounding box center [1135, 682] width 130 height 65
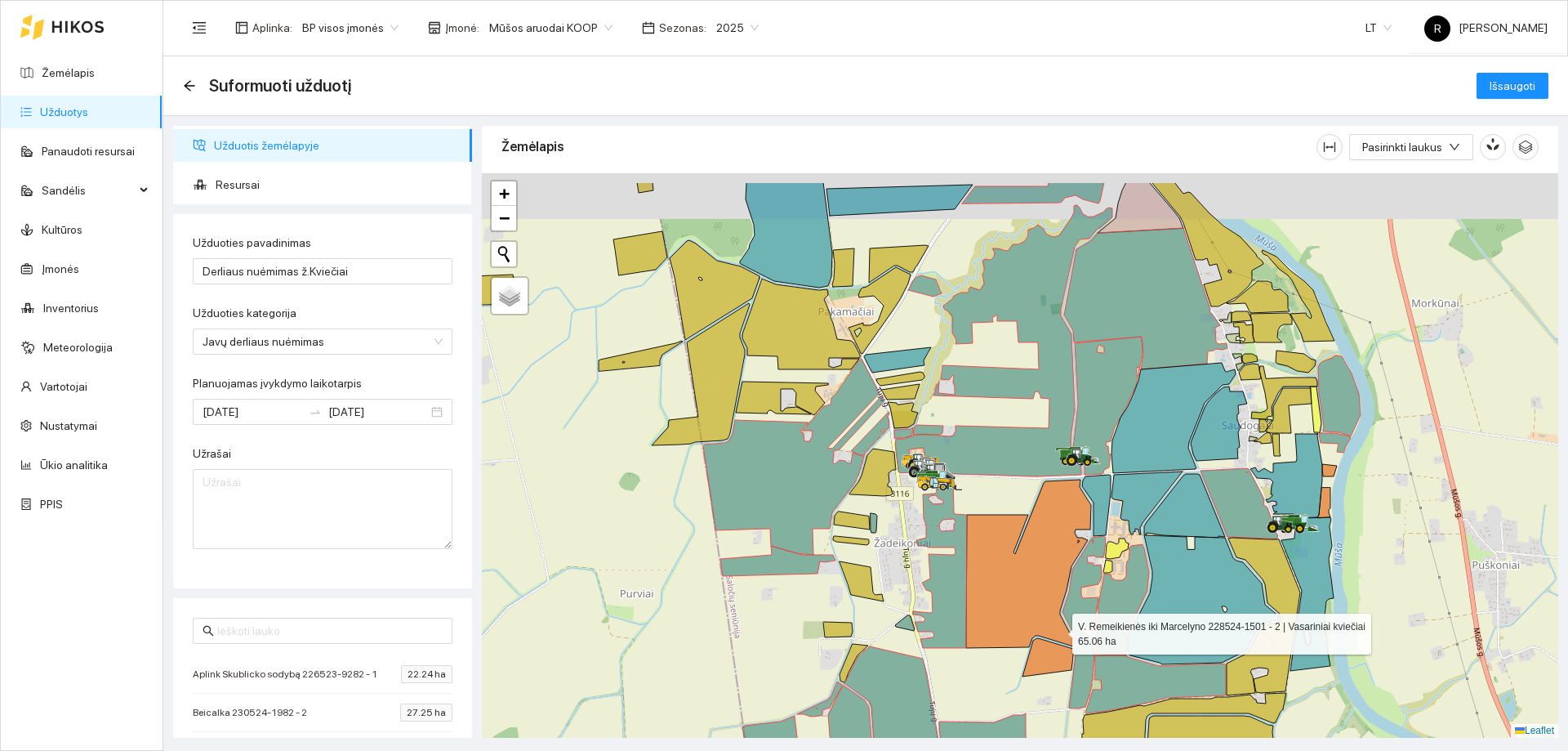
drag, startPoint x: 957, startPoint y: 545, endPoint x: 1098, endPoint y: 661, distance: 182.6
click at [1091, 647] on icon at bounding box center [1029, 564] width 125 height 168
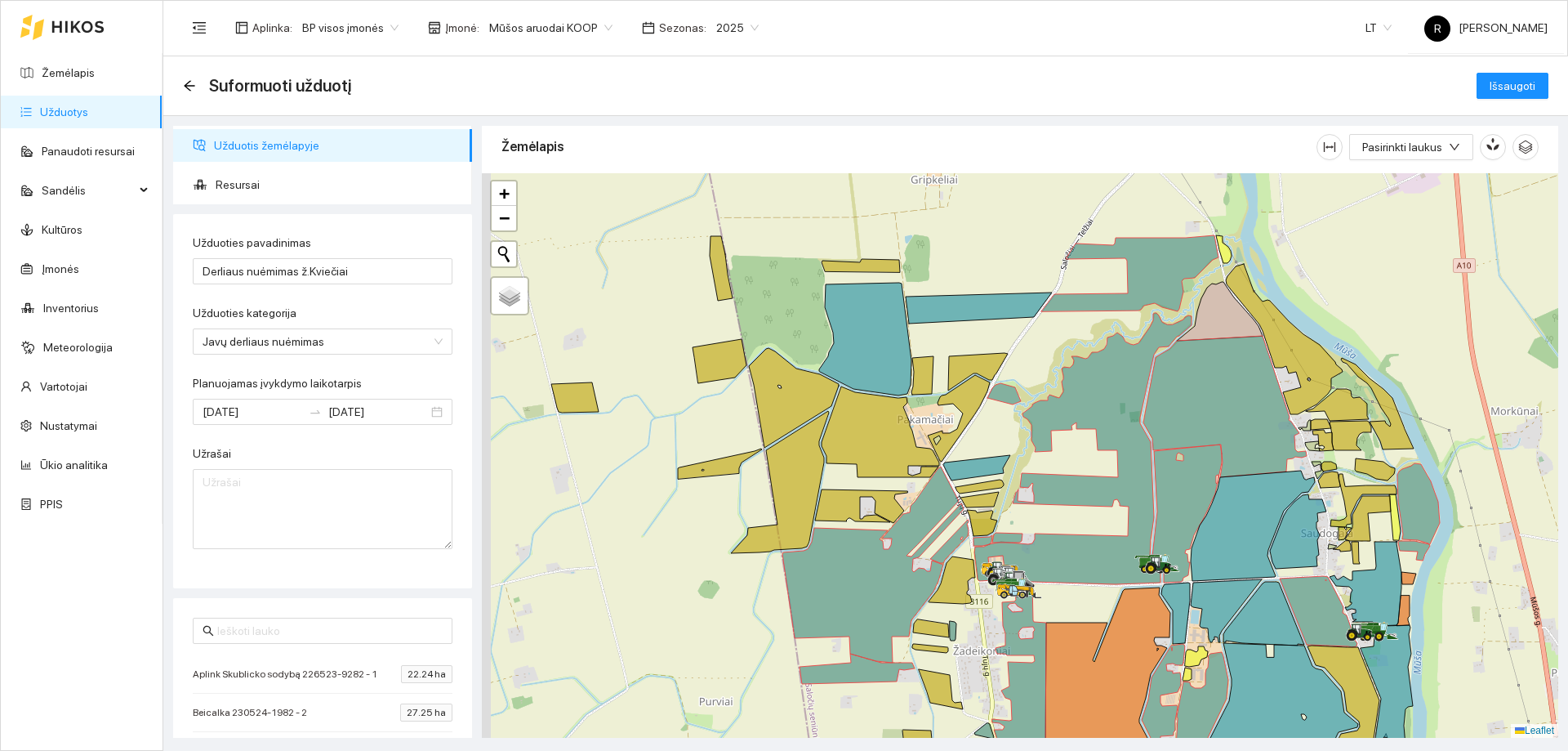
drag, startPoint x: 1027, startPoint y: 583, endPoint x: 1061, endPoint y: 610, distance: 43.4
click at [1034, 604] on div at bounding box center [1019, 591] width 30 height 25
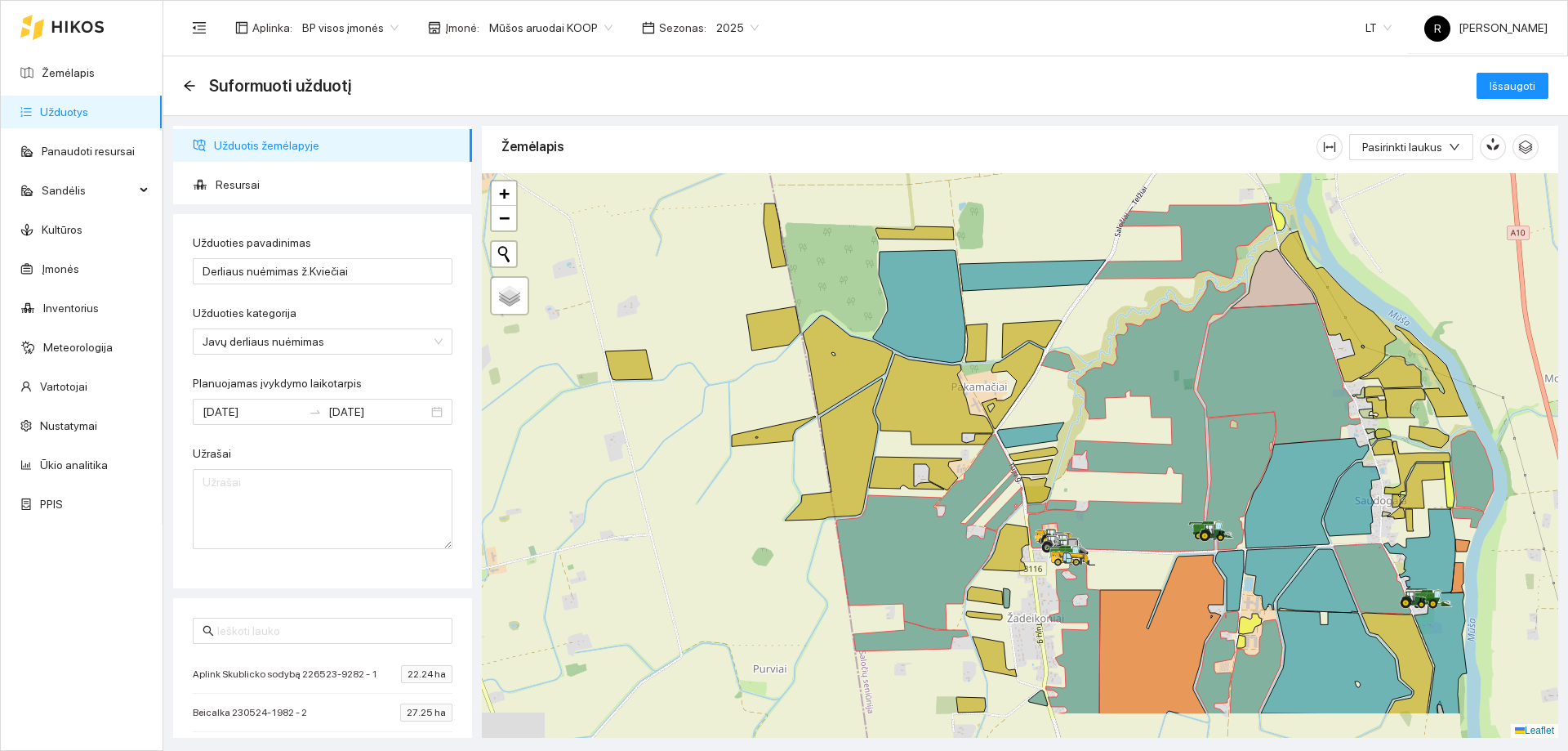
drag, startPoint x: 690, startPoint y: 538, endPoint x: 721, endPoint y: 391, distance: 150.2
click at [719, 392] on div at bounding box center [1019, 454] width 1076 height 564
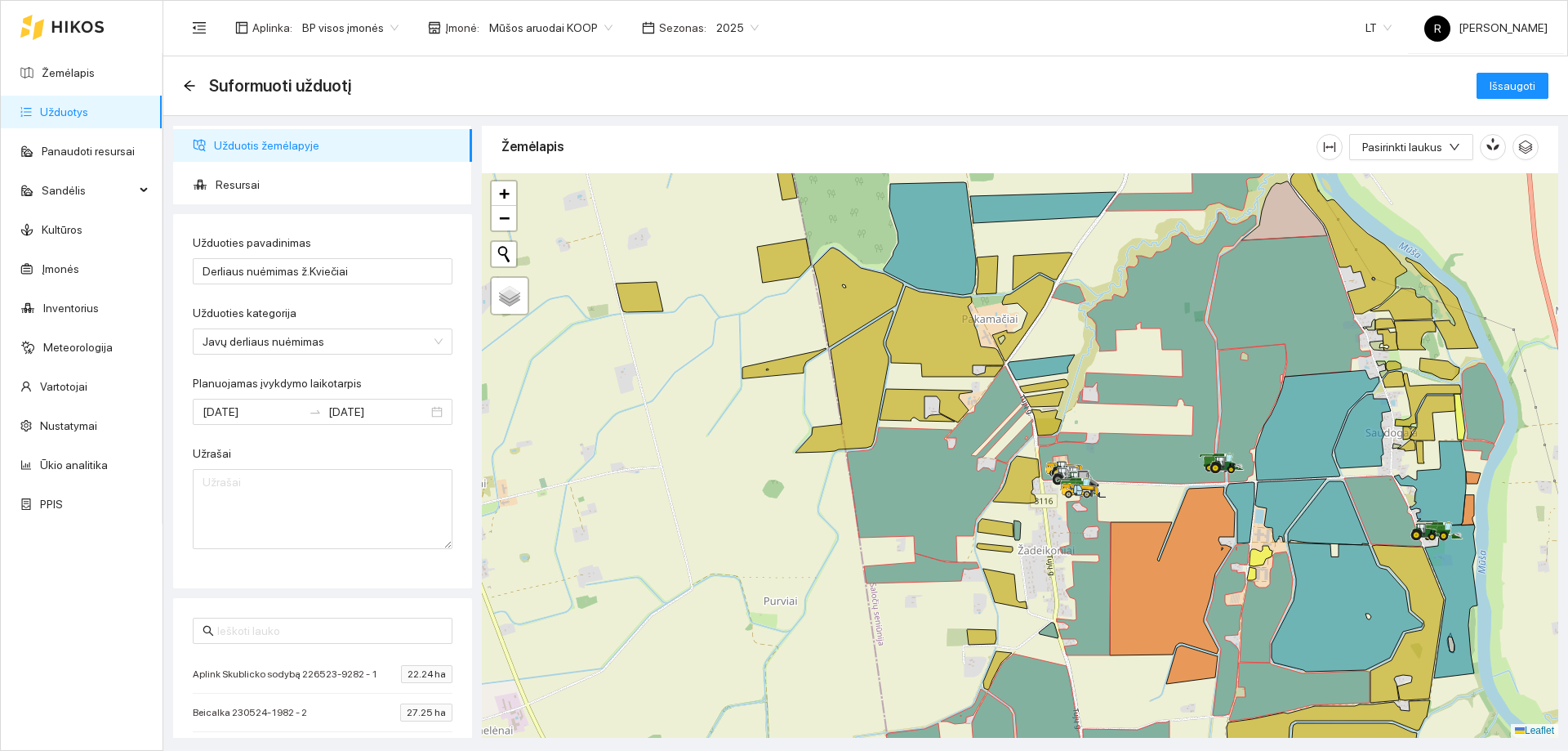
drag, startPoint x: 789, startPoint y: 490, endPoint x: 782, endPoint y: 459, distance: 31.8
click at [782, 459] on div at bounding box center [1019, 454] width 1076 height 564
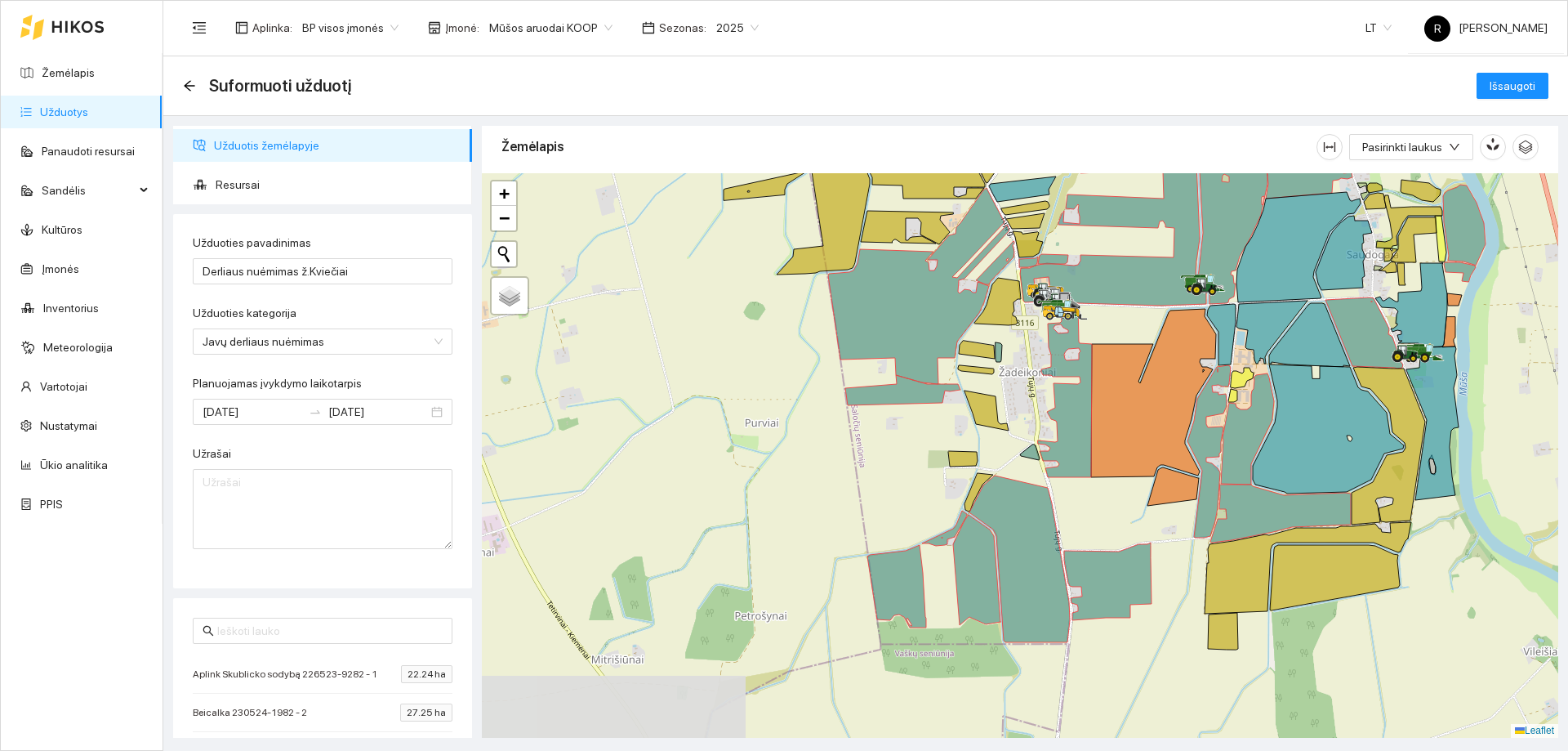
drag, startPoint x: 752, startPoint y: 582, endPoint x: 766, endPoint y: 481, distance: 102.0
click at [766, 481] on div at bounding box center [1019, 454] width 1076 height 564
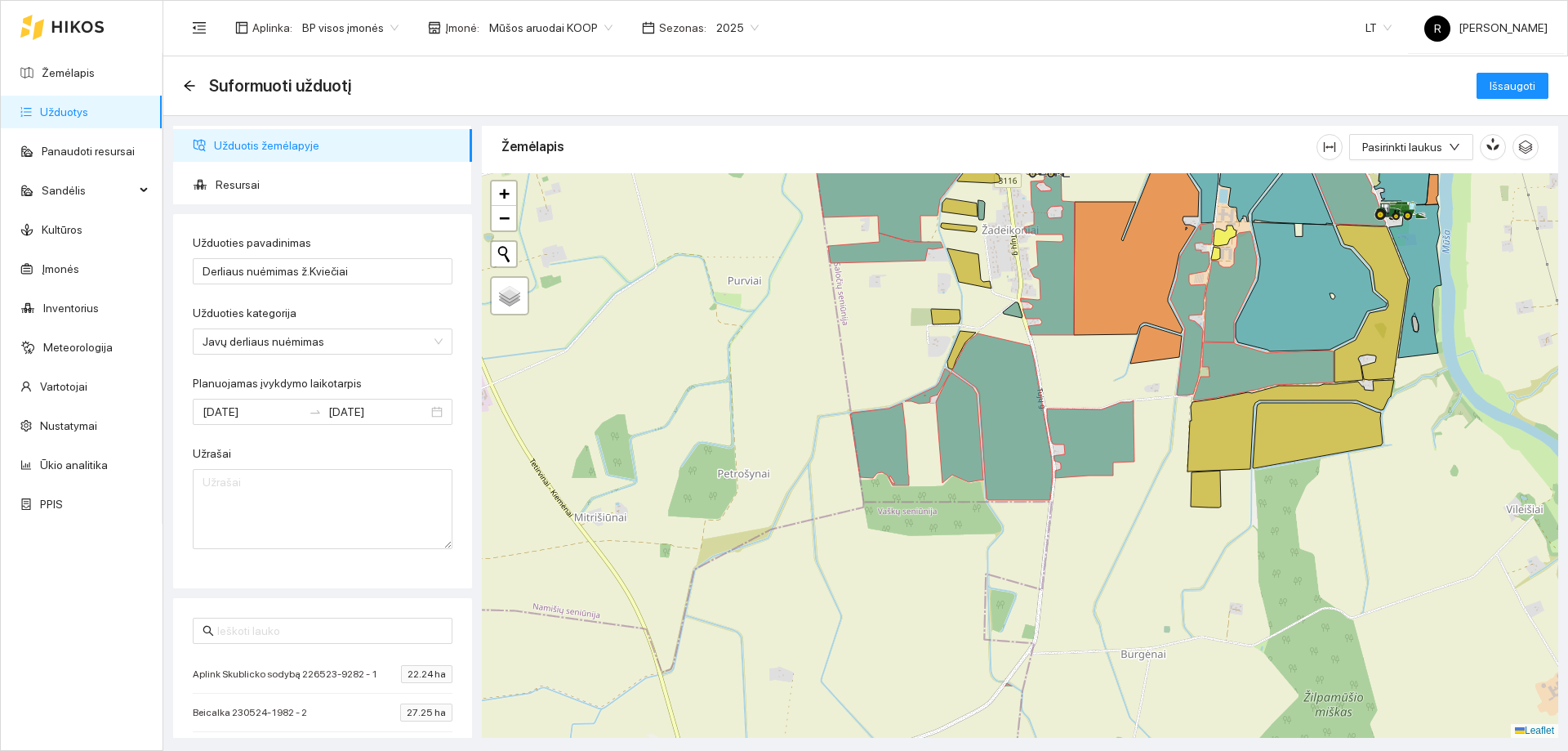
drag, startPoint x: 832, startPoint y: 540, endPoint x: 821, endPoint y: 431, distance: 109.6
click at [821, 431] on div at bounding box center [1019, 454] width 1076 height 564
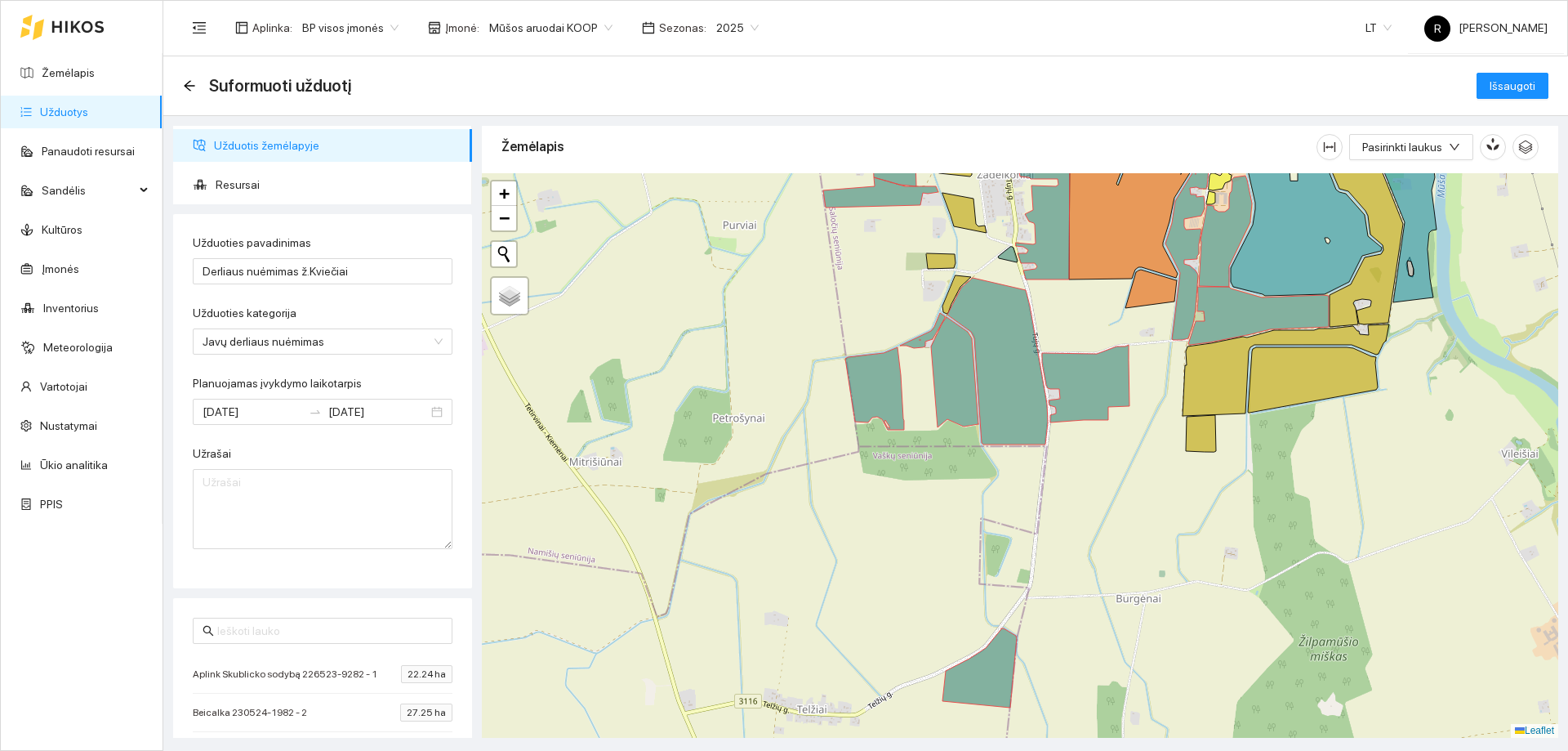
drag, startPoint x: 845, startPoint y: 547, endPoint x: 838, endPoint y: 497, distance: 50.5
click at [838, 498] on div at bounding box center [1019, 454] width 1076 height 564
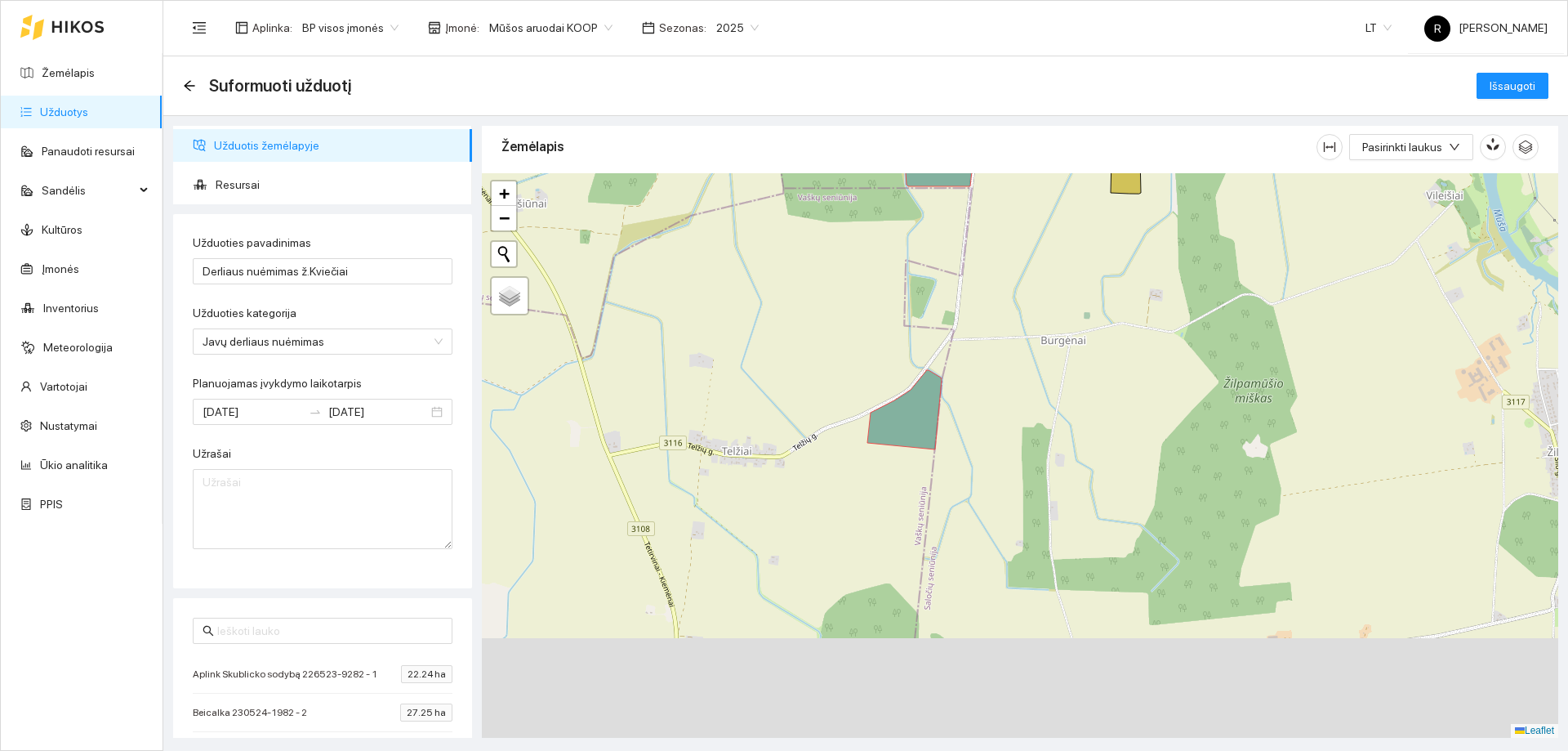
drag, startPoint x: 859, startPoint y: 419, endPoint x: 833, endPoint y: 427, distance: 27.2
click at [851, 368] on div at bounding box center [1019, 454] width 1076 height 564
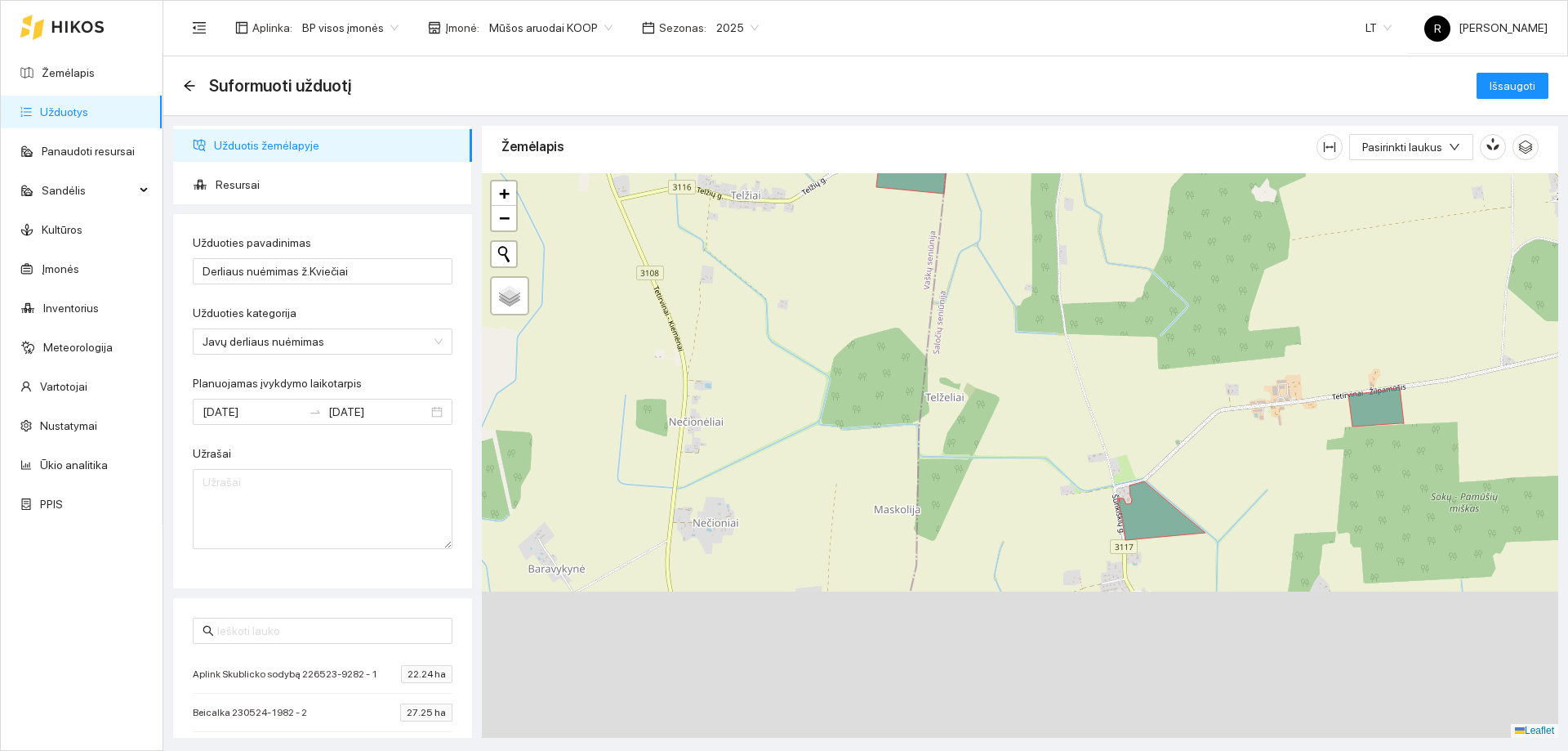
drag, startPoint x: 853, startPoint y: 568, endPoint x: 873, endPoint y: 366, distance: 203.0
click at [873, 366] on div at bounding box center [1019, 454] width 1076 height 564
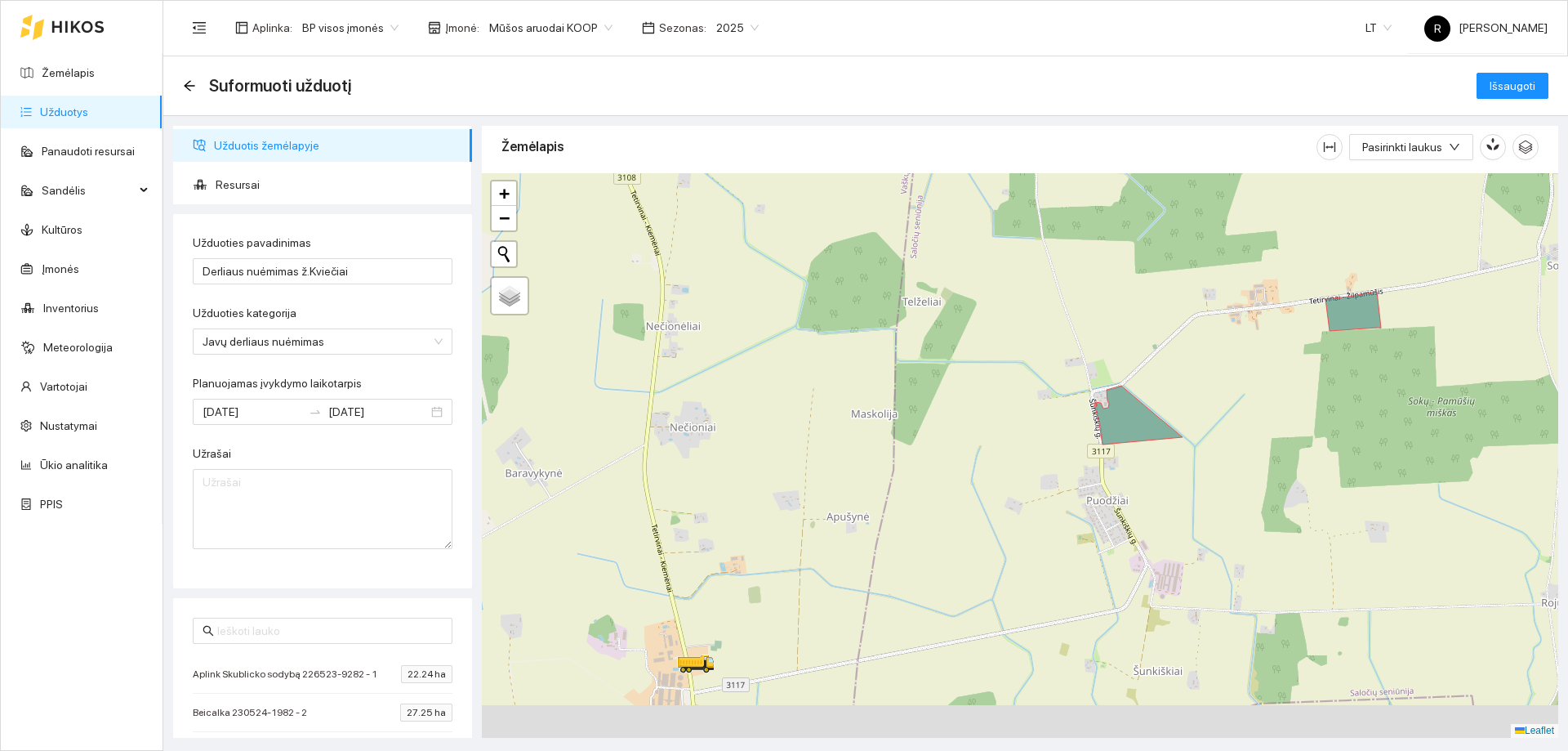
drag, startPoint x: 959, startPoint y: 554, endPoint x: 933, endPoint y: 458, distance: 99.5
click at [933, 458] on div at bounding box center [1019, 454] width 1076 height 564
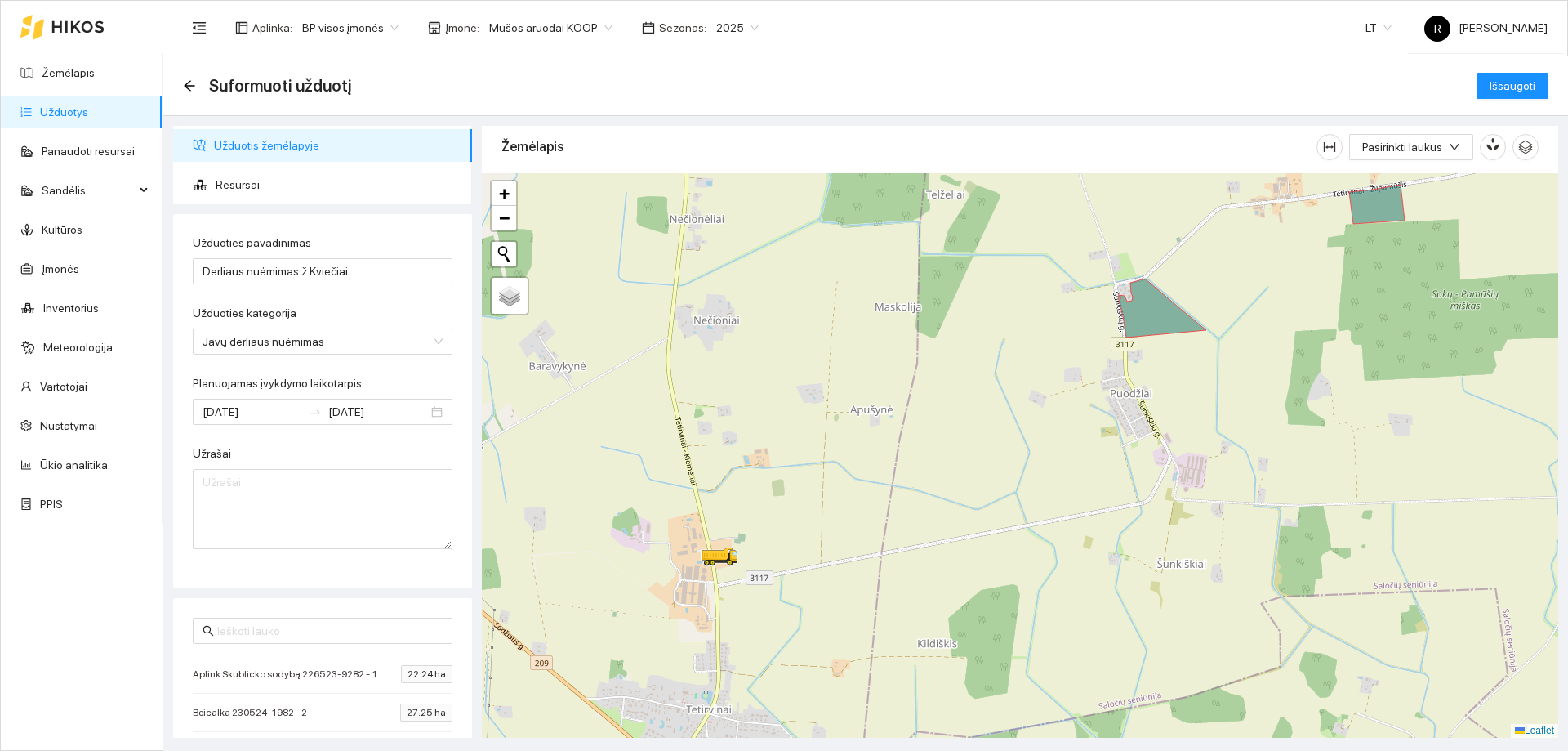
drag, startPoint x: 928, startPoint y: 483, endPoint x: 940, endPoint y: 454, distance: 31.4
click at [940, 454] on div at bounding box center [1019, 454] width 1076 height 564
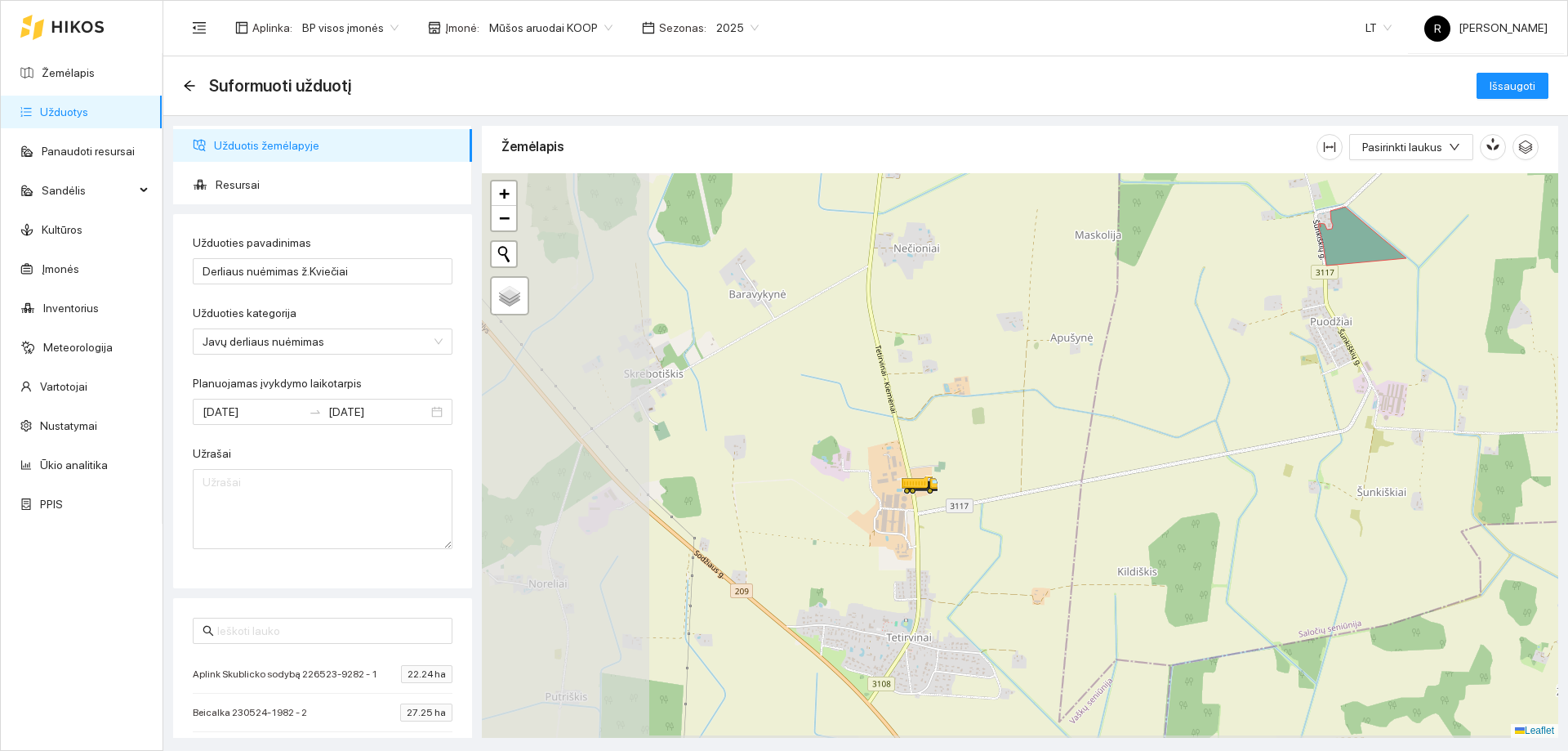
drag, startPoint x: 896, startPoint y: 533, endPoint x: 1048, endPoint y: 490, distance: 158.0
click at [1048, 490] on div at bounding box center [1019, 454] width 1076 height 564
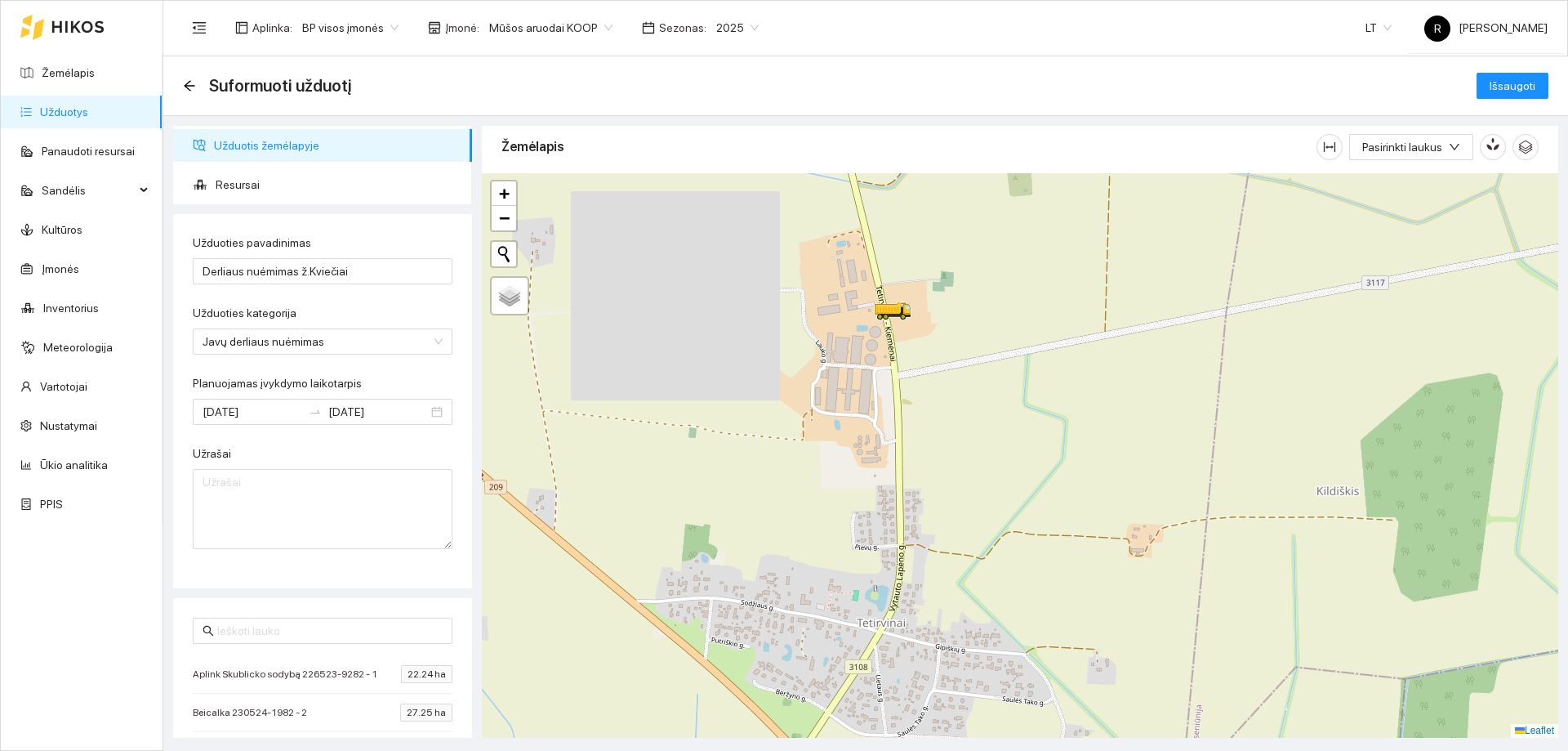
drag, startPoint x: 1137, startPoint y: 526, endPoint x: 1016, endPoint y: 379, distance: 190.4
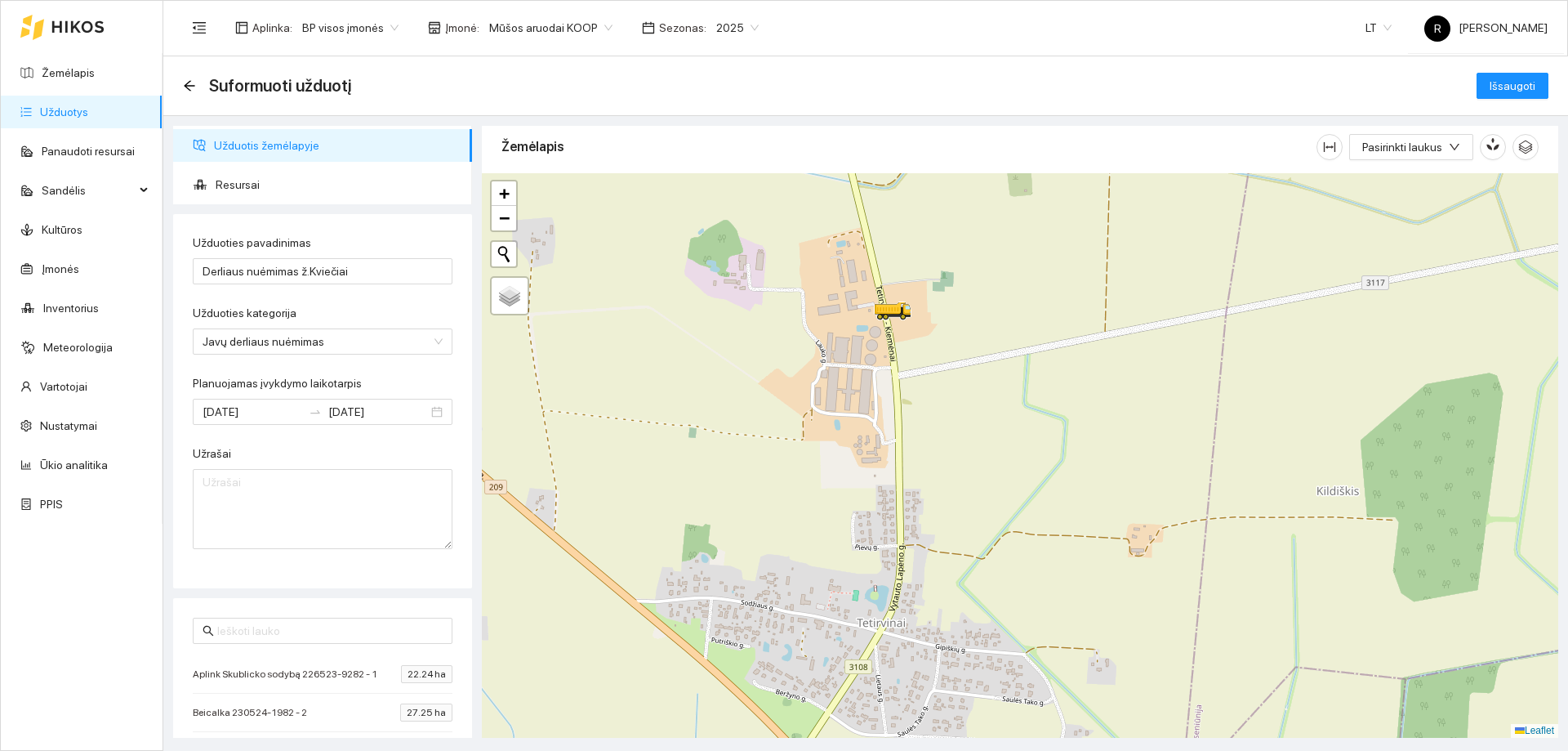
click at [1016, 379] on div at bounding box center [1019, 454] width 1076 height 564
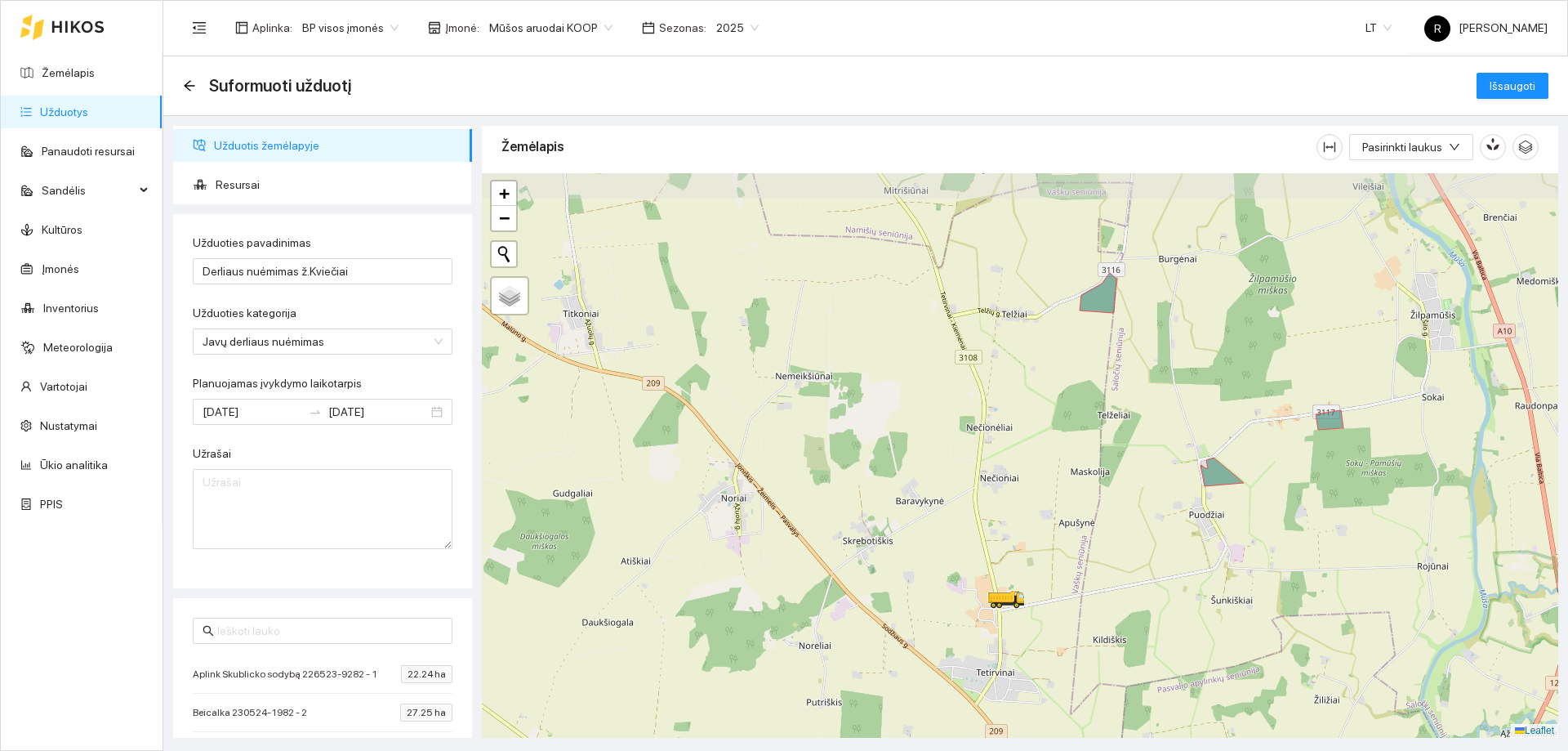
drag, startPoint x: 934, startPoint y: 320, endPoint x: 932, endPoint y: 399, distance: 79.0
click at [942, 464] on div at bounding box center [1019, 454] width 1076 height 564
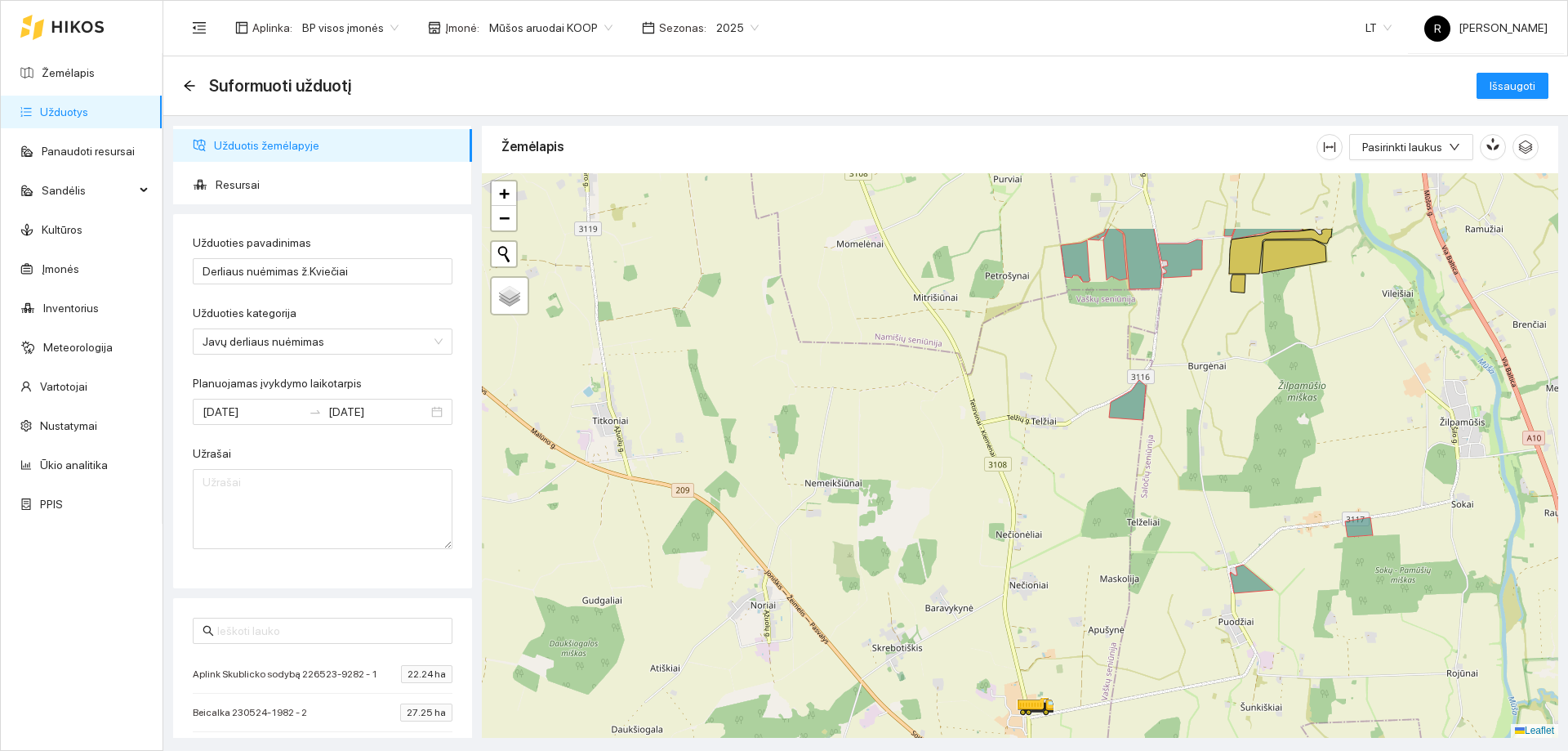
drag, startPoint x: 936, startPoint y: 347, endPoint x: 966, endPoint y: 458, distance: 115.0
click at [966, 458] on div at bounding box center [1019, 454] width 1076 height 564
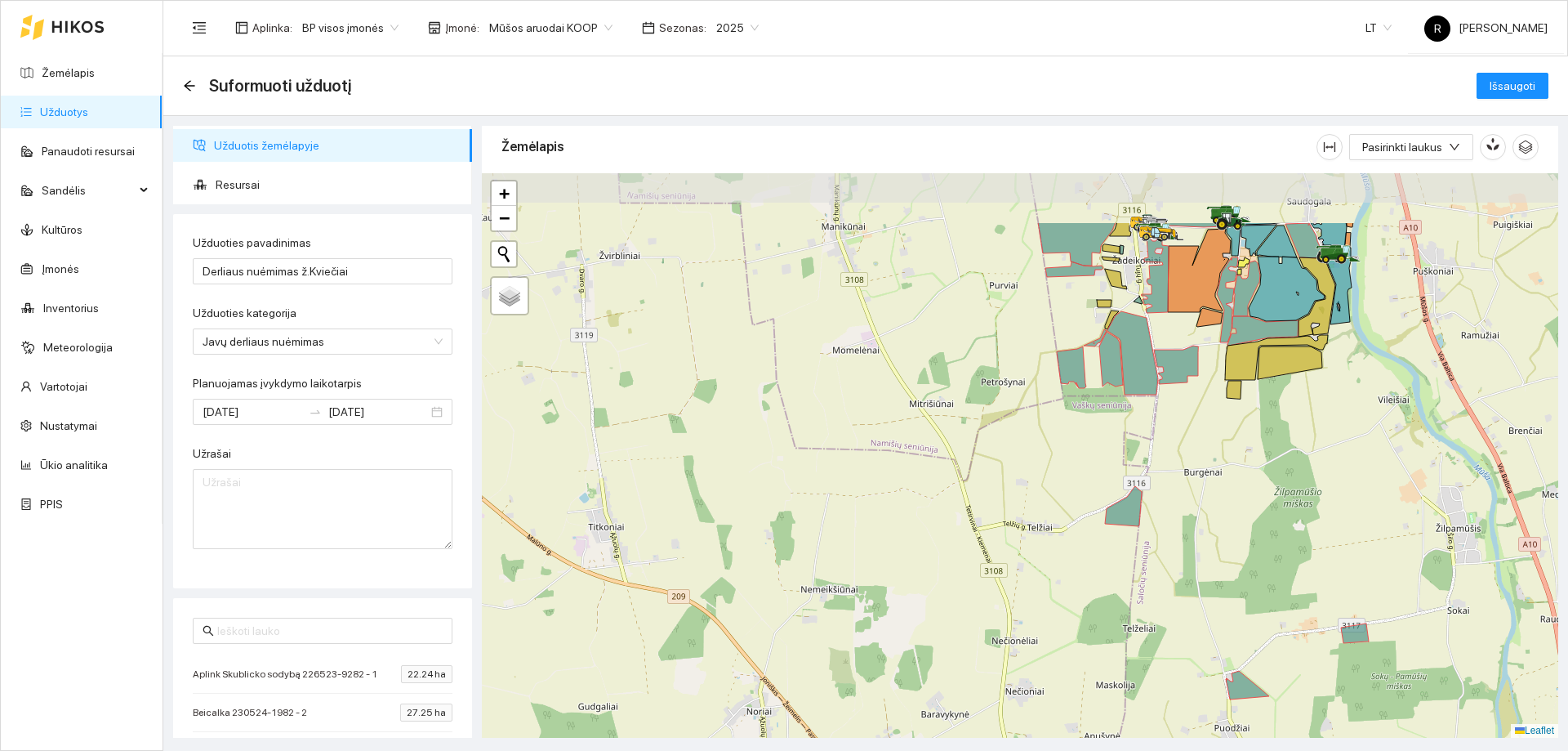
drag, startPoint x: 997, startPoint y: 521, endPoint x: 993, endPoint y: 627, distance: 106.1
click at [993, 627] on div at bounding box center [1019, 454] width 1076 height 564
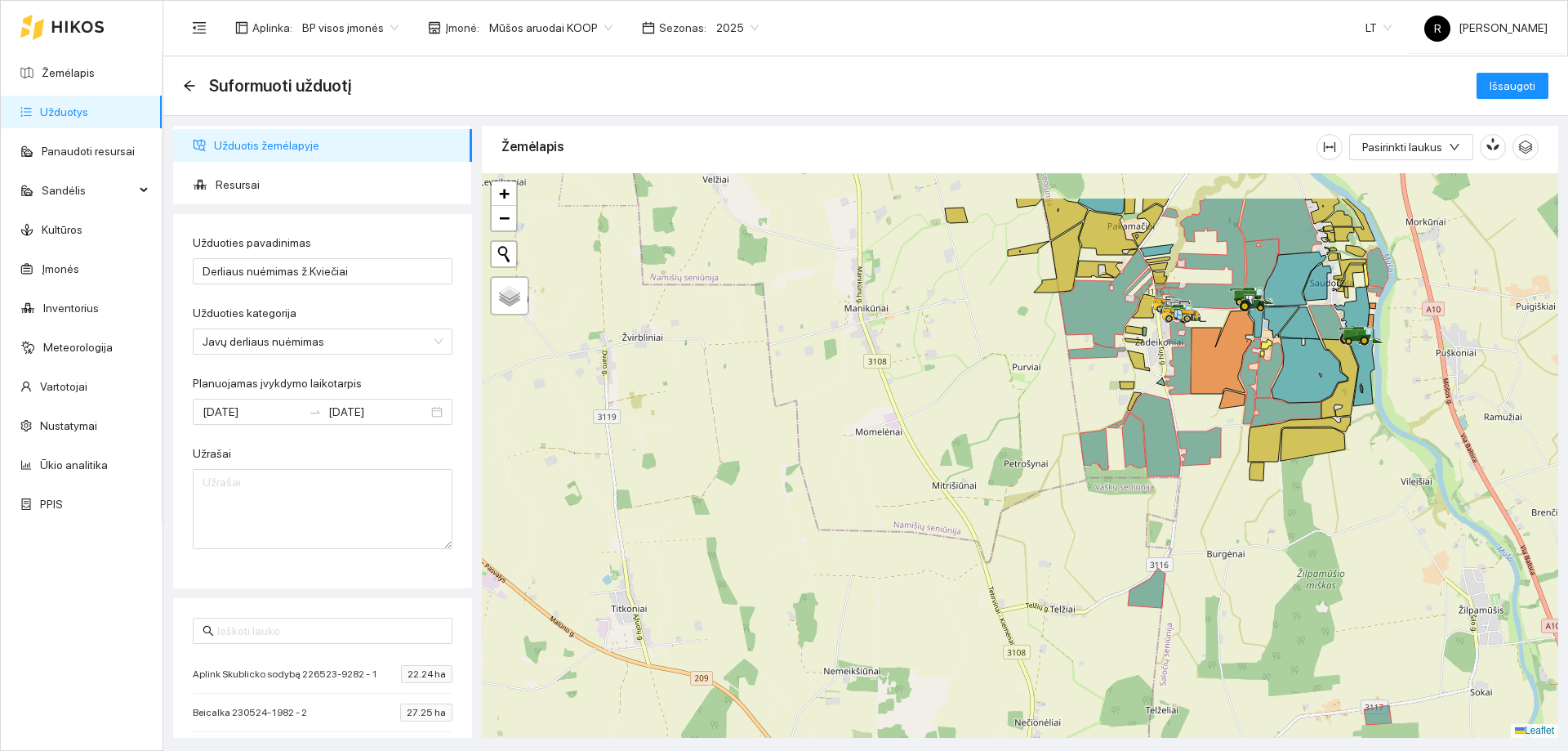
drag, startPoint x: 1026, startPoint y: 404, endPoint x: 1050, endPoint y: 497, distance: 96.0
click at [1050, 497] on div at bounding box center [1019, 454] width 1076 height 564
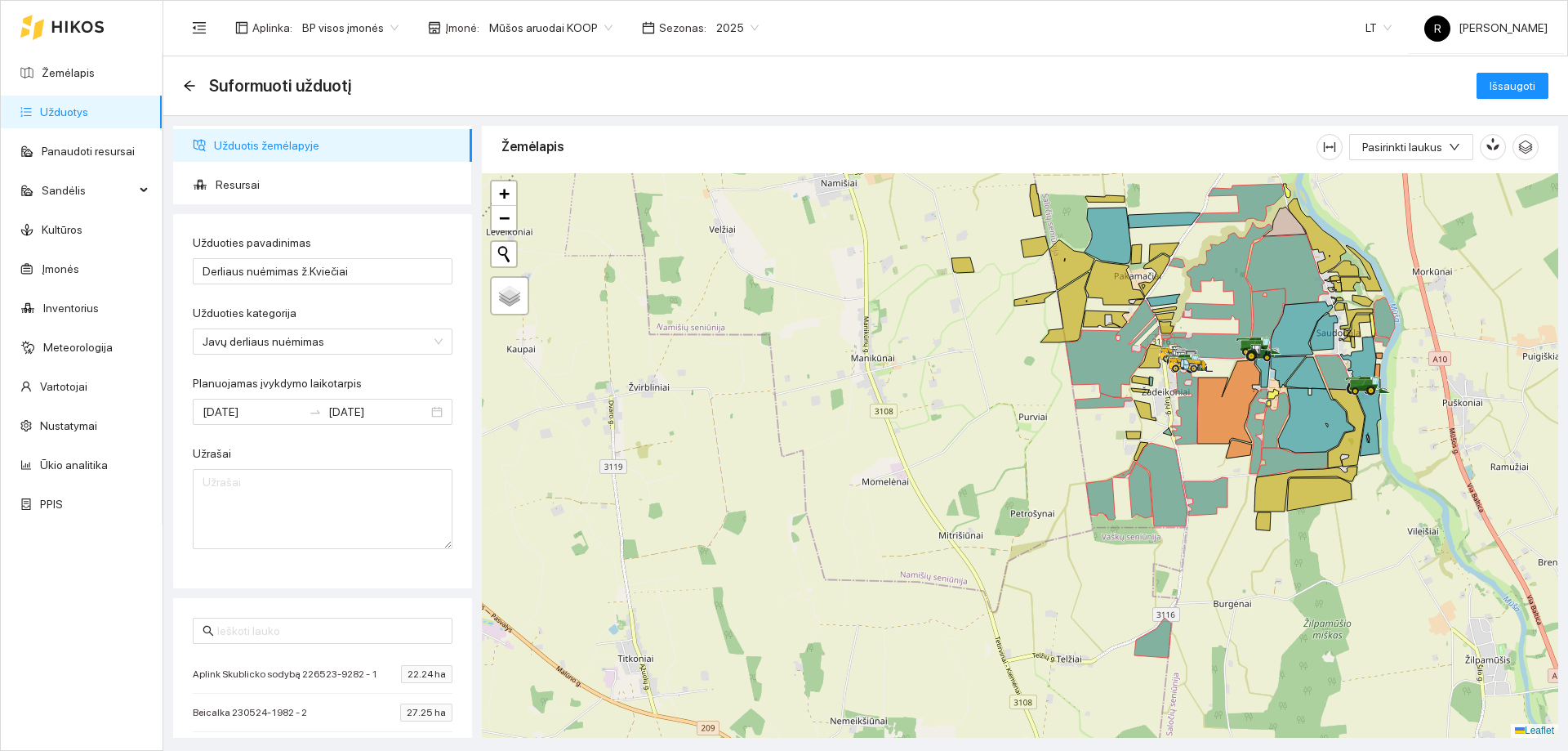
drag, startPoint x: 1039, startPoint y: 422, endPoint x: 1044, endPoint y: 467, distance: 45.3
click at [1044, 467] on div at bounding box center [1019, 454] width 1076 height 564
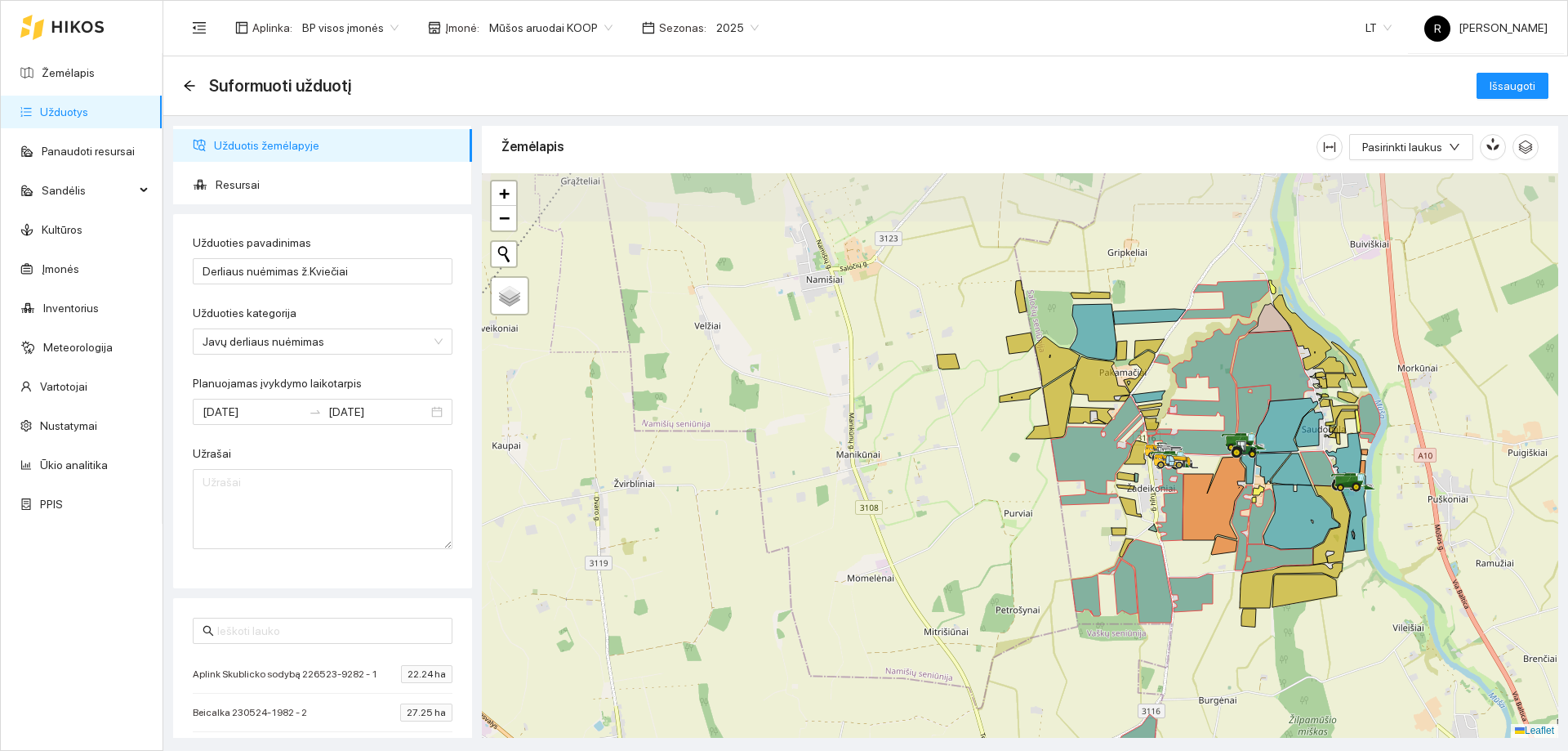
drag, startPoint x: 1049, startPoint y: 455, endPoint x: 1033, endPoint y: 501, distance: 48.7
click at [1037, 504] on div at bounding box center [1019, 454] width 1076 height 564
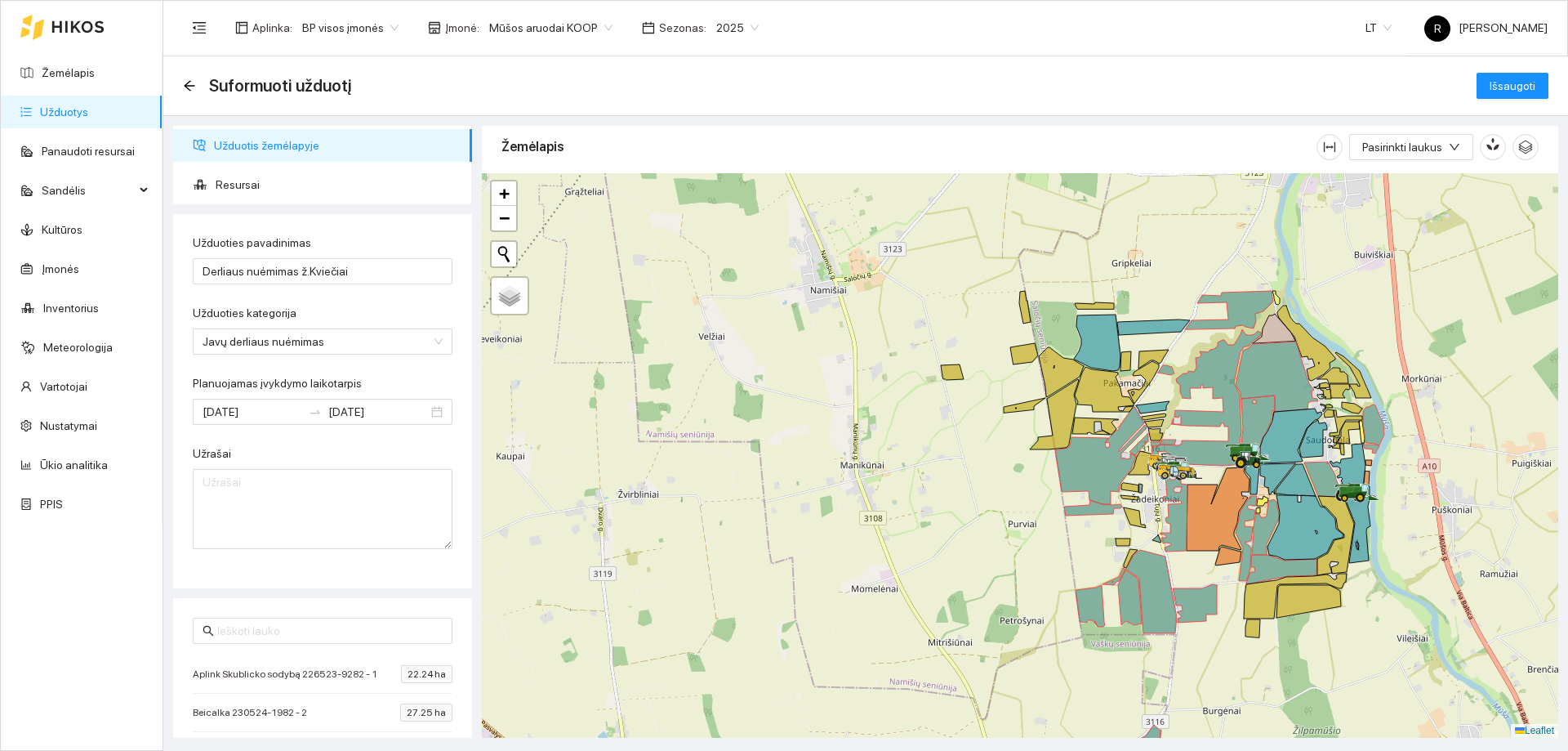
click at [991, 457] on div at bounding box center [1019, 454] width 1076 height 564
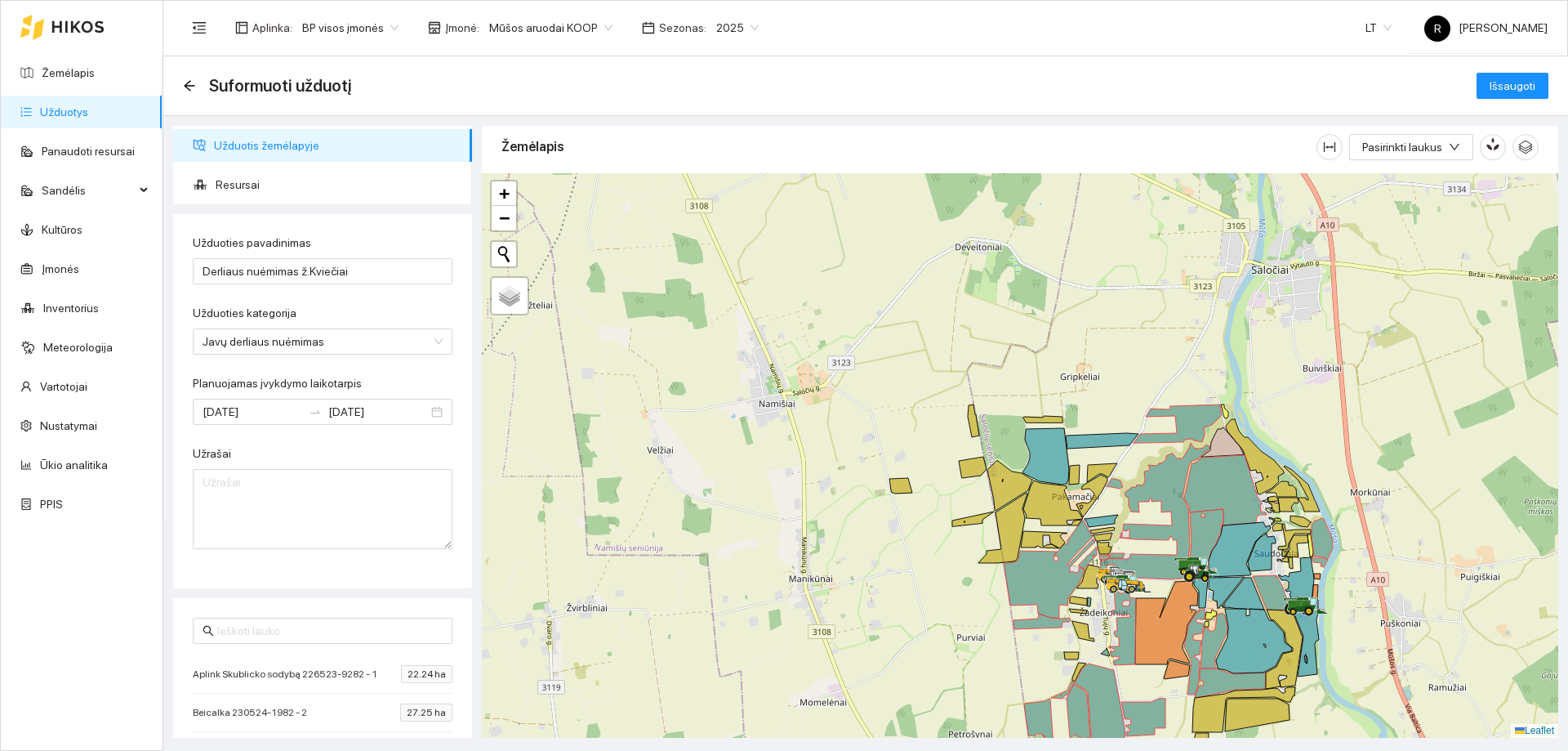
drag, startPoint x: 994, startPoint y: 446, endPoint x: 938, endPoint y: 553, distance: 120.8
click at [938, 553] on div at bounding box center [1019, 454] width 1076 height 564
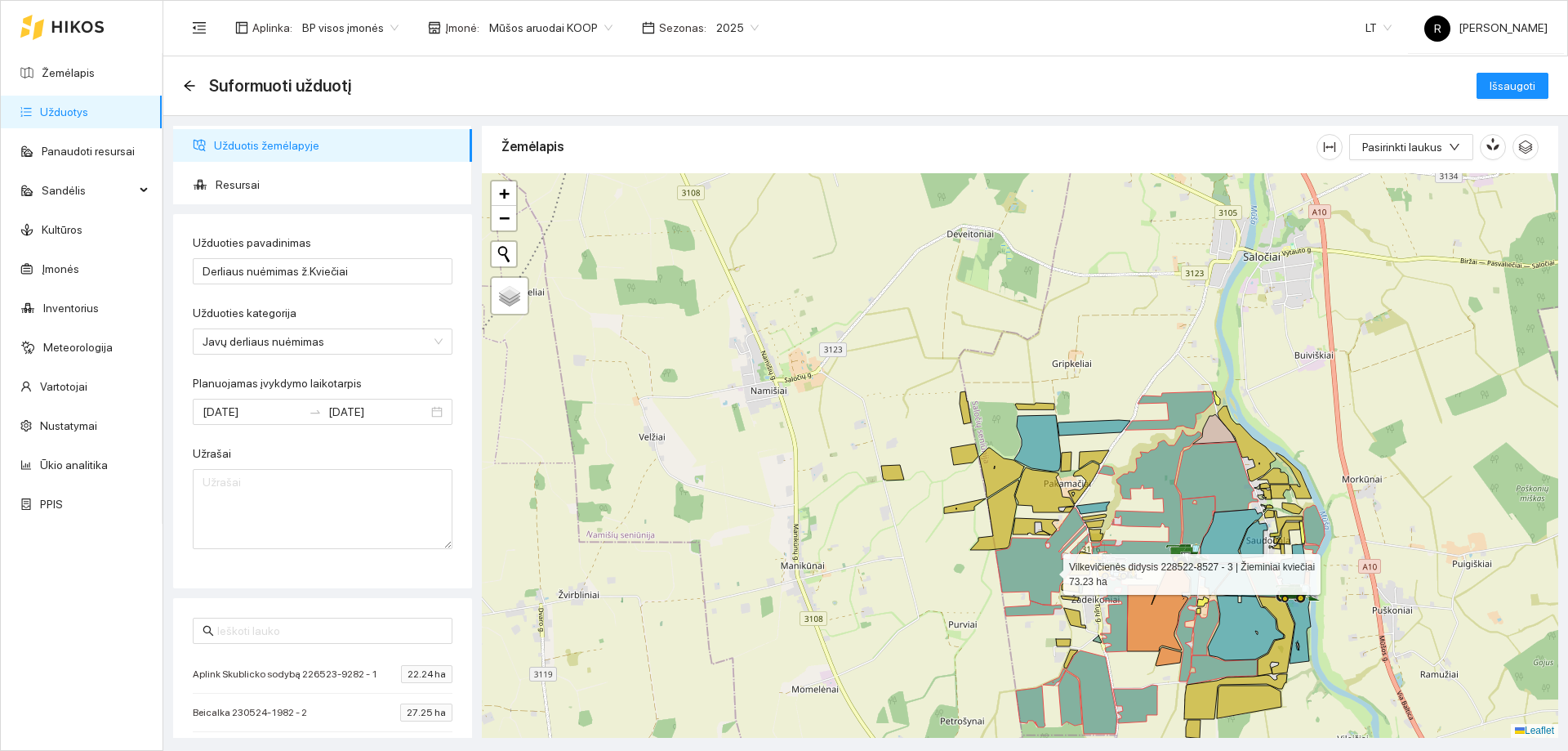
drag, startPoint x: 1050, startPoint y: 573, endPoint x: 1001, endPoint y: 364, distance: 214.7
click at [1001, 507] on icon at bounding box center [1041, 555] width 91 height 97
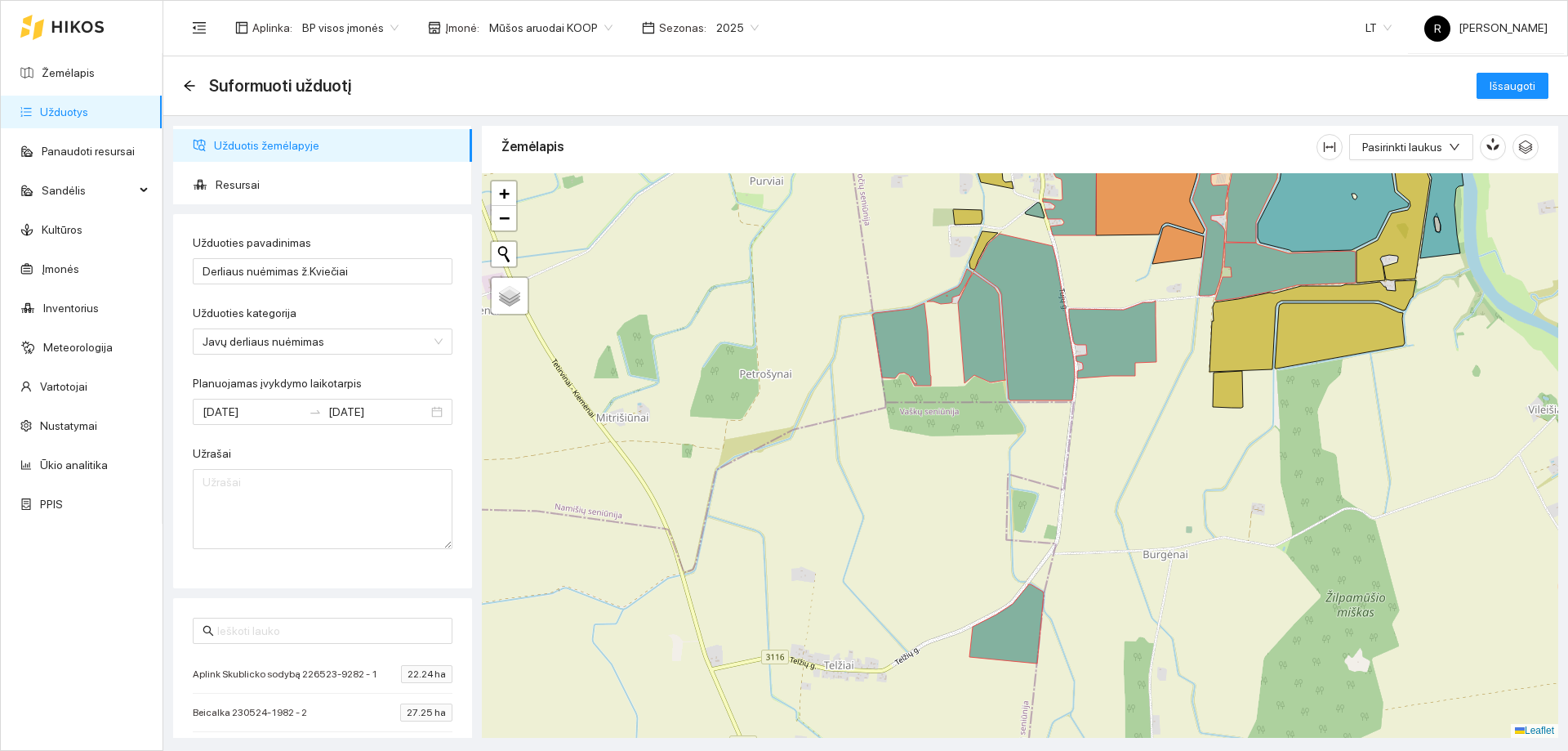
drag, startPoint x: 1033, startPoint y: 608, endPoint x: 961, endPoint y: 570, distance: 81.4
click at [964, 576] on div at bounding box center [1019, 454] width 1076 height 564
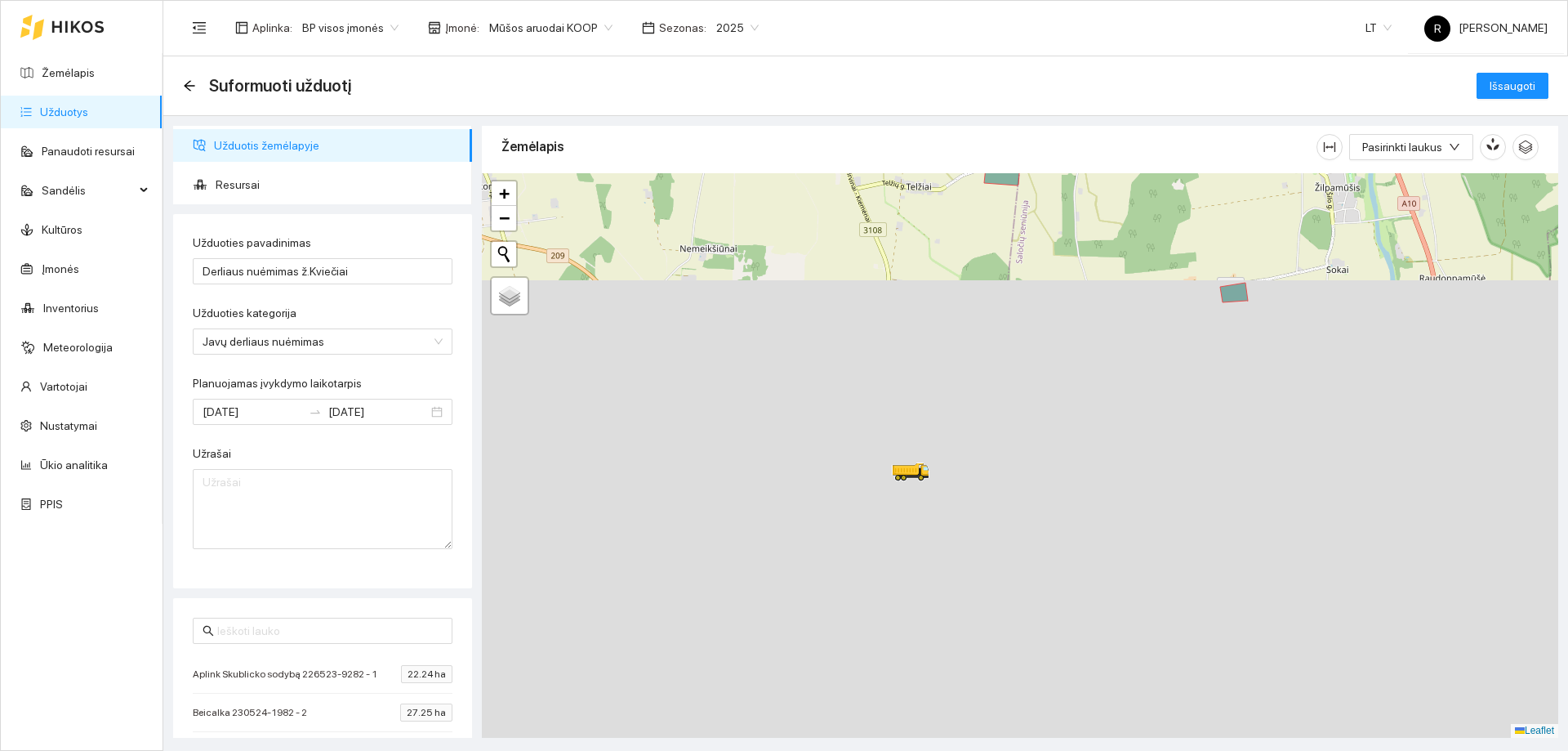
drag, startPoint x: 917, startPoint y: 664, endPoint x: 849, endPoint y: 87, distance: 581.0
click at [850, 84] on main "Suformuoti užduotį Išsaugoti Užduotis žemėlapyje Resursai Užduoties pavadinimas…" at bounding box center [866, 404] width 1405 height 695
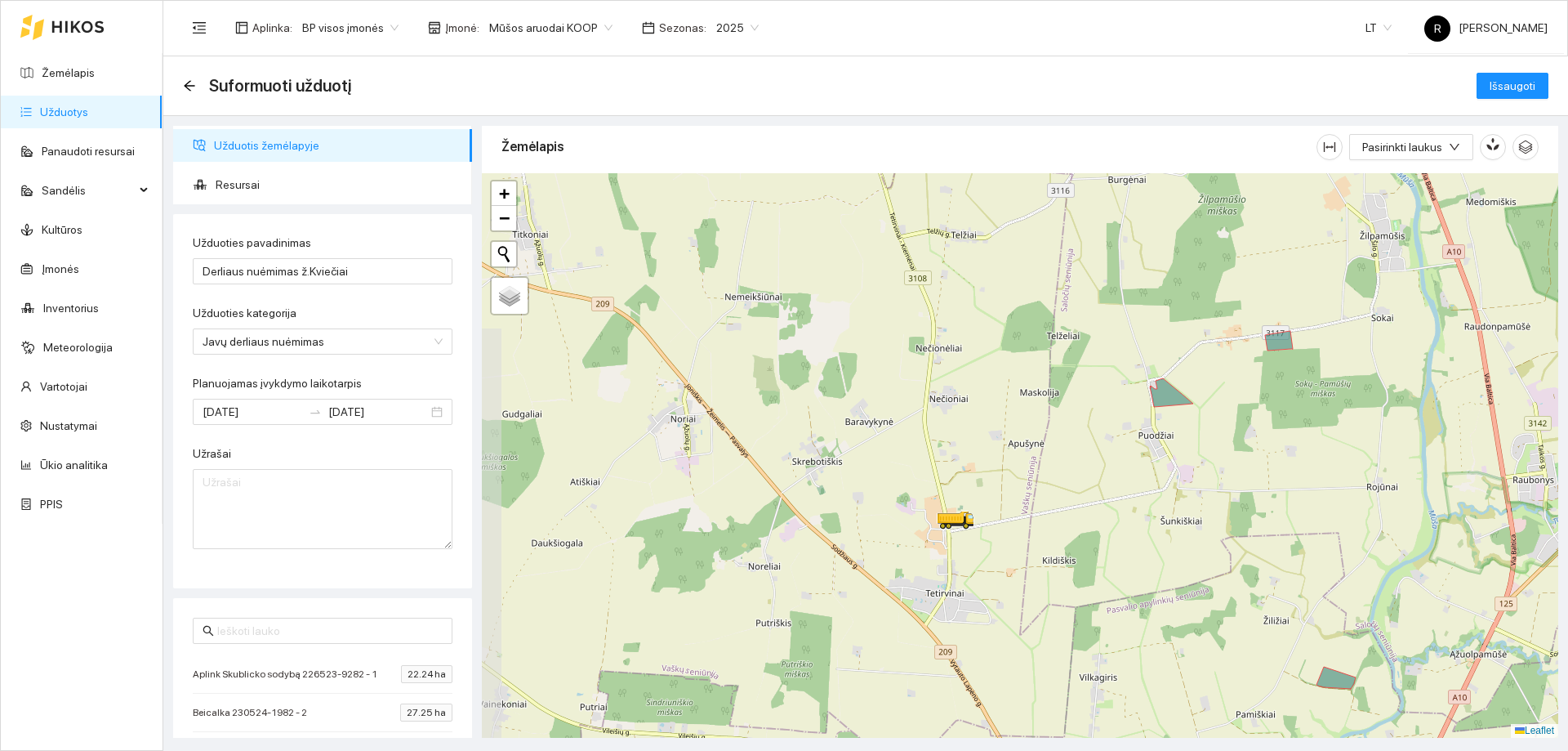
drag, startPoint x: 912, startPoint y: 334, endPoint x: 979, endPoint y: 478, distance: 158.8
click at [979, 478] on div at bounding box center [1019, 454] width 1076 height 564
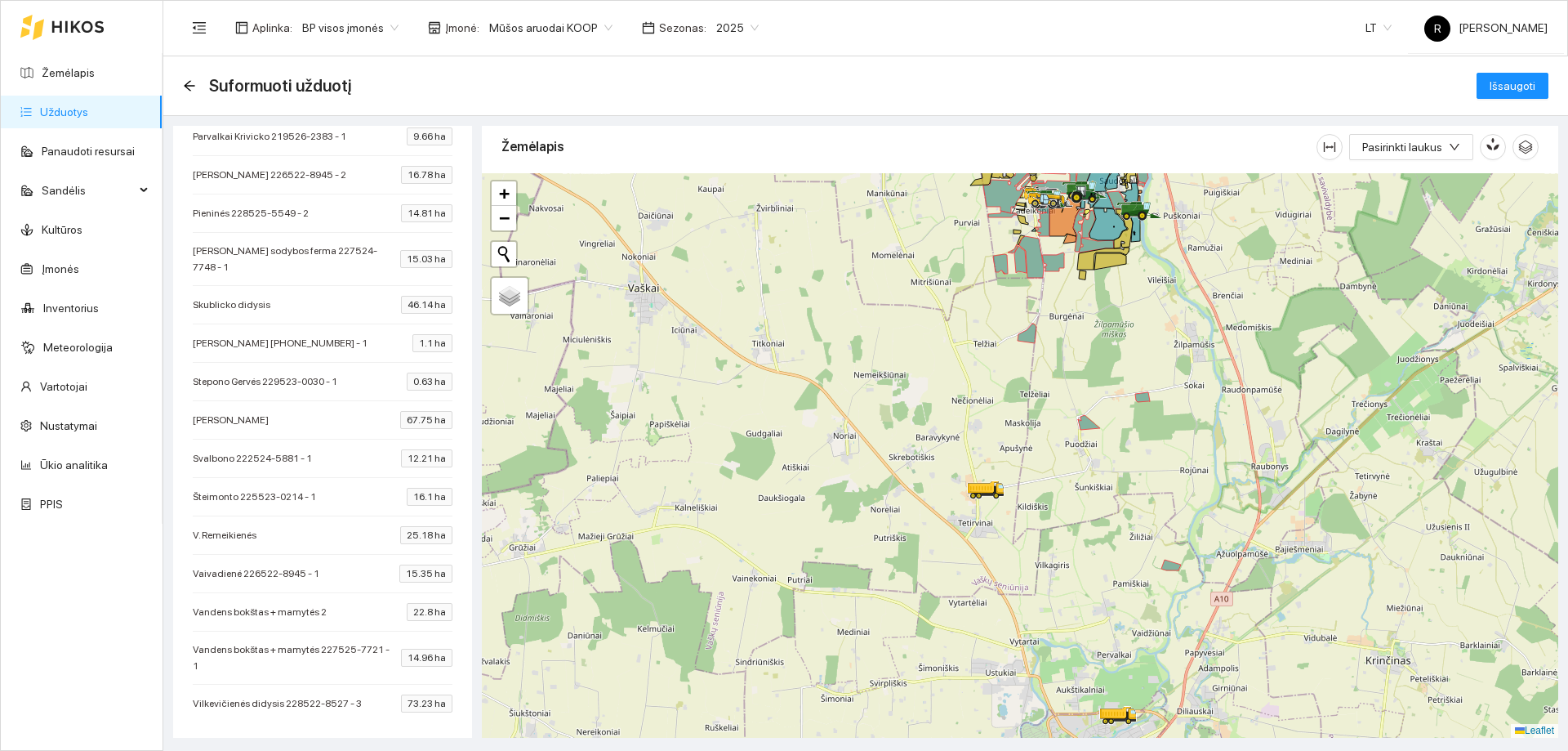
scroll to position [998, 0]
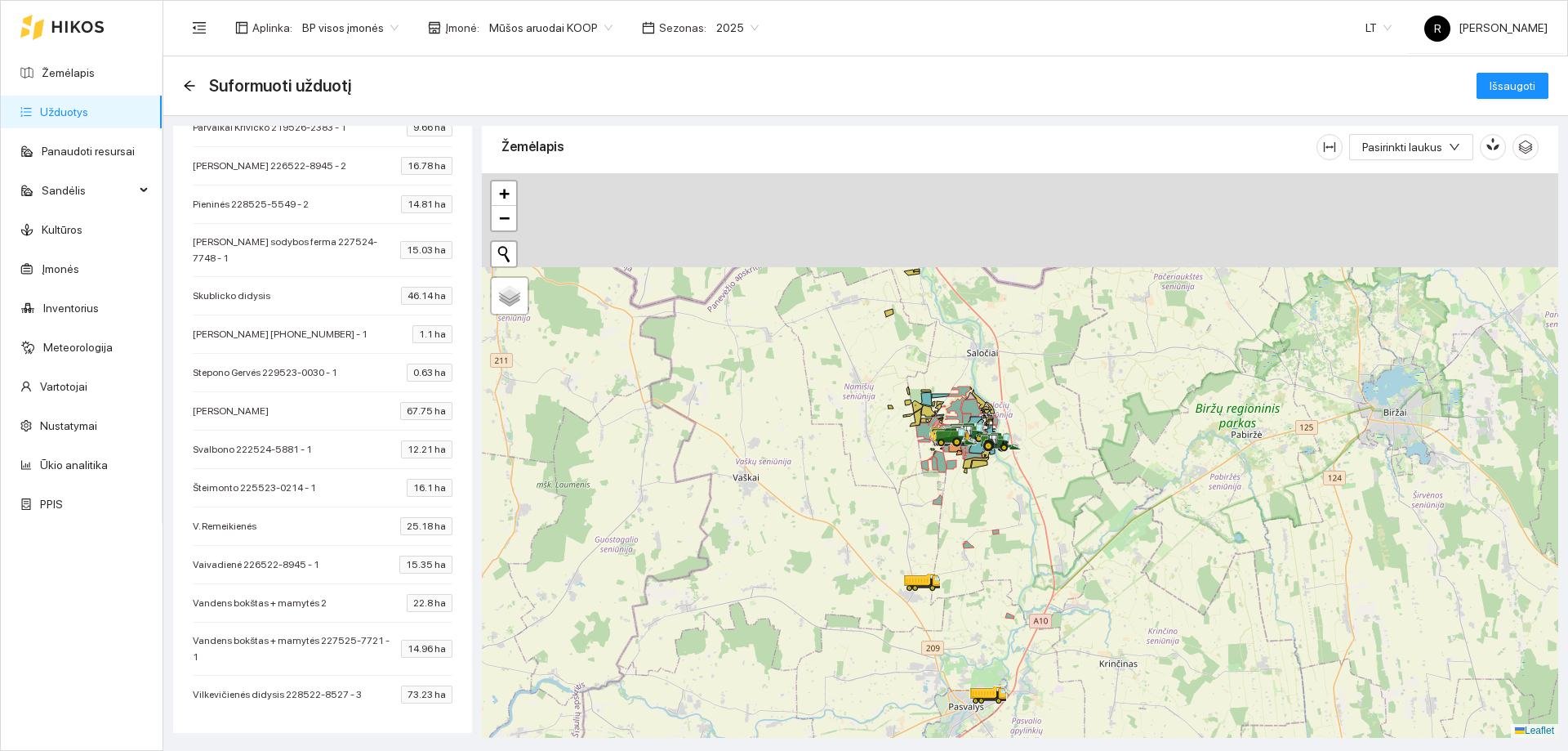
drag, startPoint x: 1266, startPoint y: 397, endPoint x: 1229, endPoint y: 492, distance: 102.0
click at [1237, 506] on div at bounding box center [1019, 454] width 1076 height 564
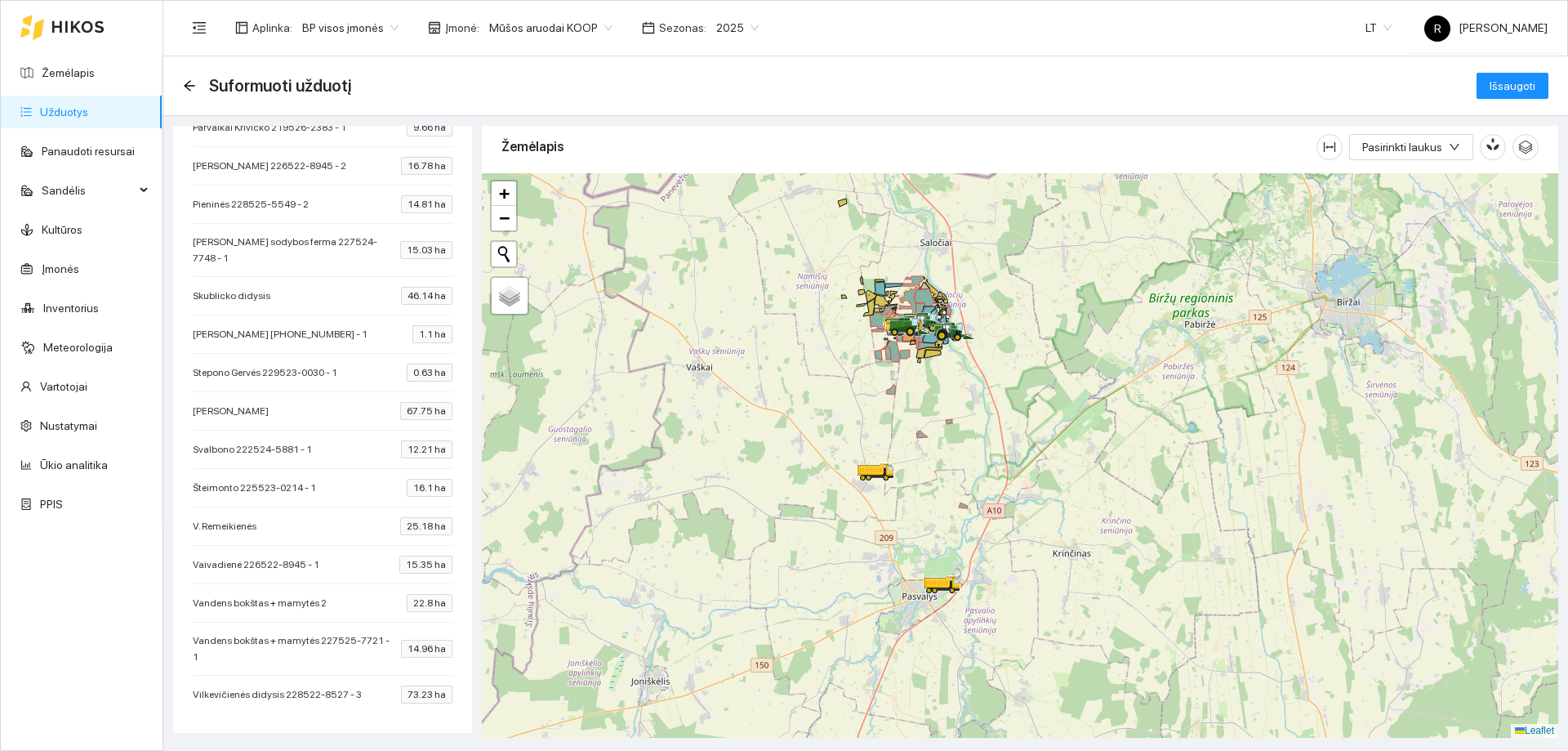
drag, startPoint x: 1094, startPoint y: 484, endPoint x: 1088, endPoint y: 432, distance: 52.3
click at [1089, 432] on div at bounding box center [1019, 454] width 1076 height 564
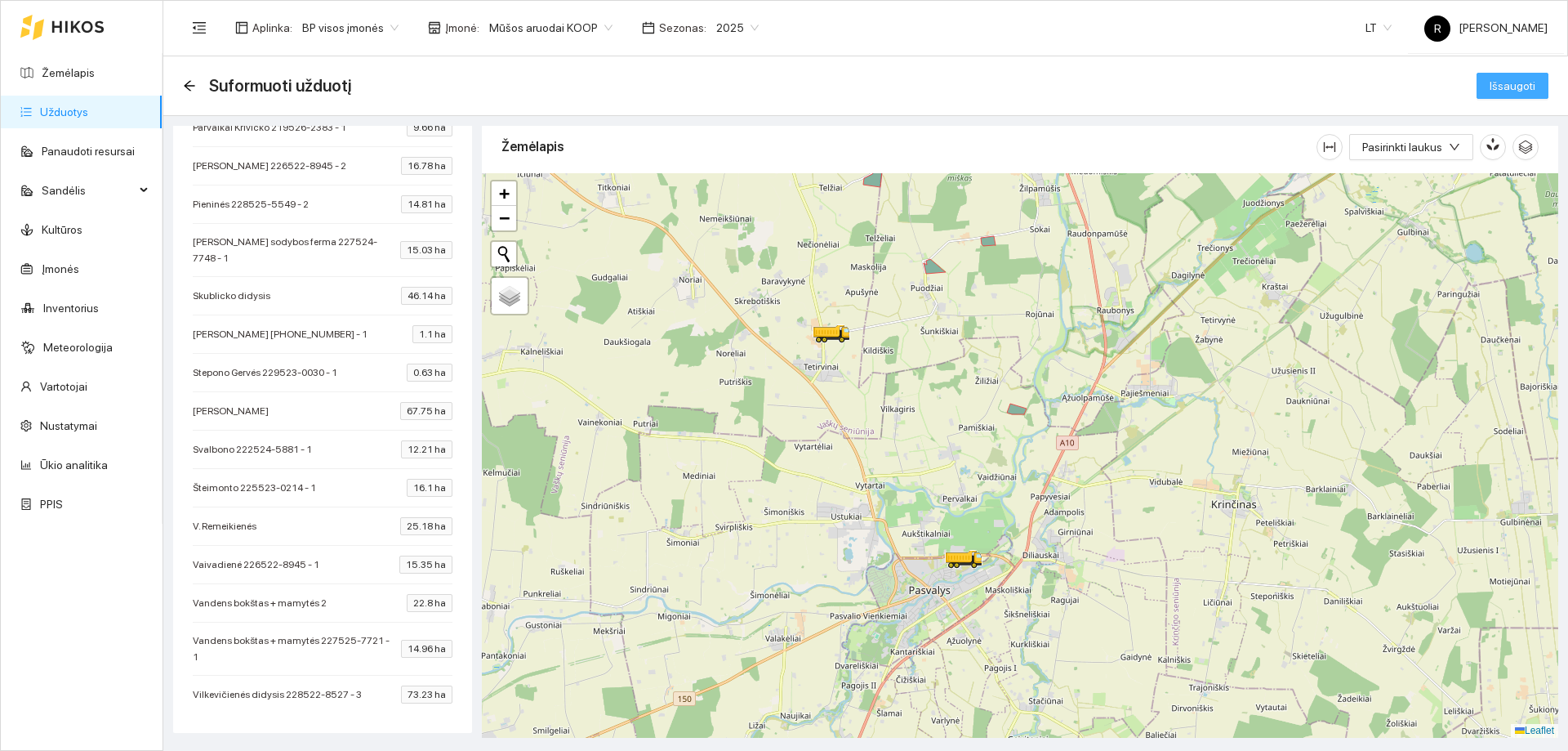
click at [1521, 90] on span "Išsaugoti" at bounding box center [1513, 86] width 46 height 18
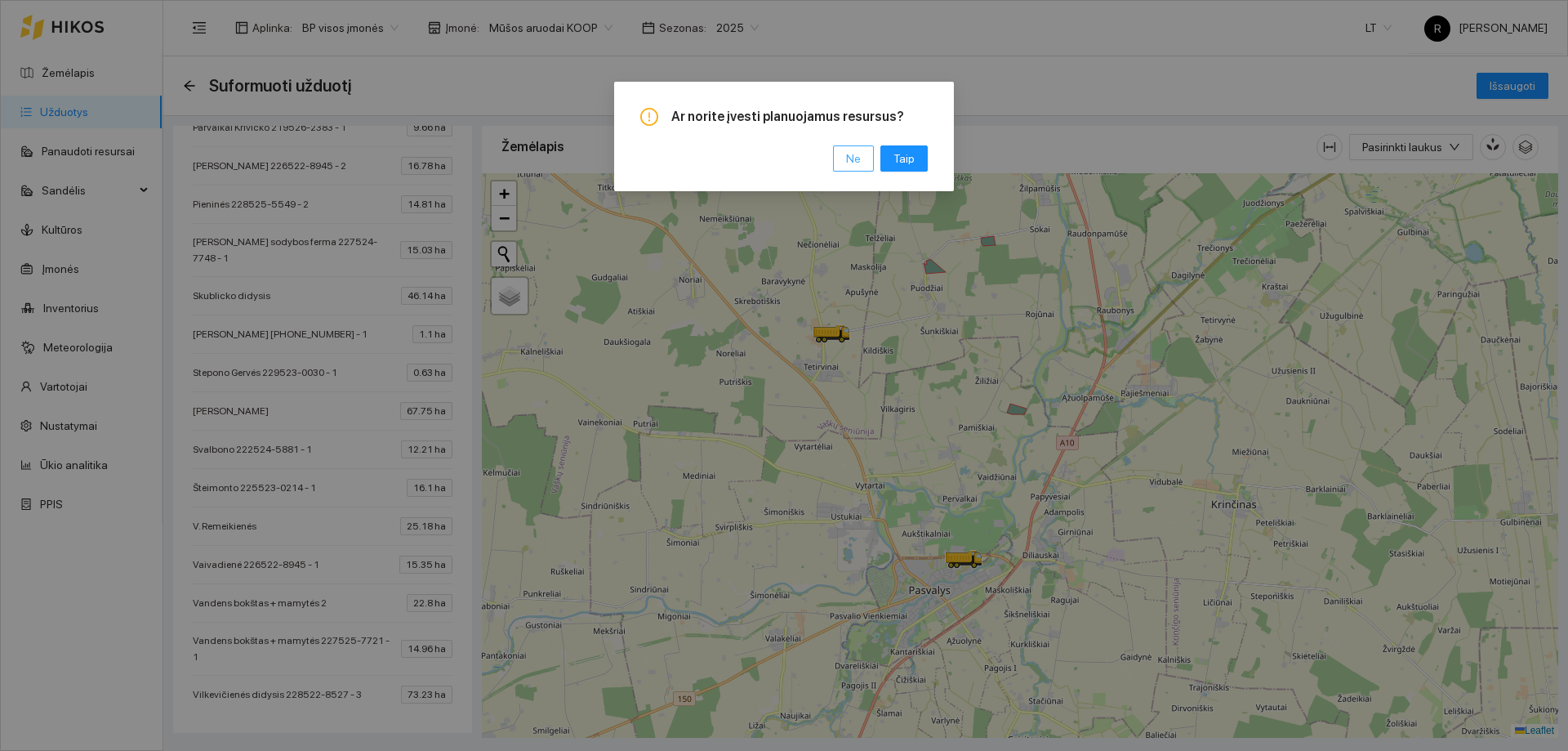
click at [849, 157] on span "Ne" at bounding box center [853, 158] width 15 height 18
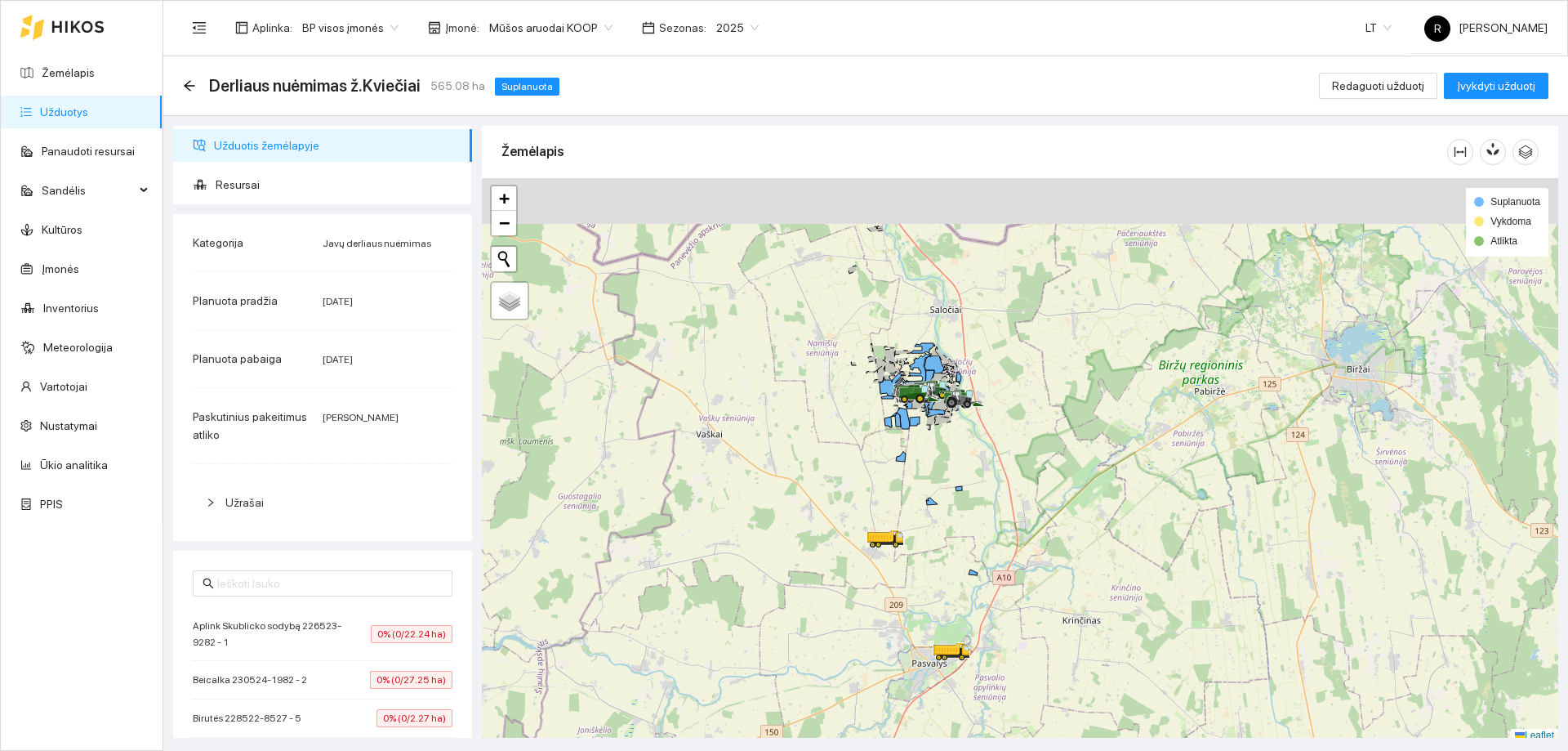
scroll to position [5, 0]
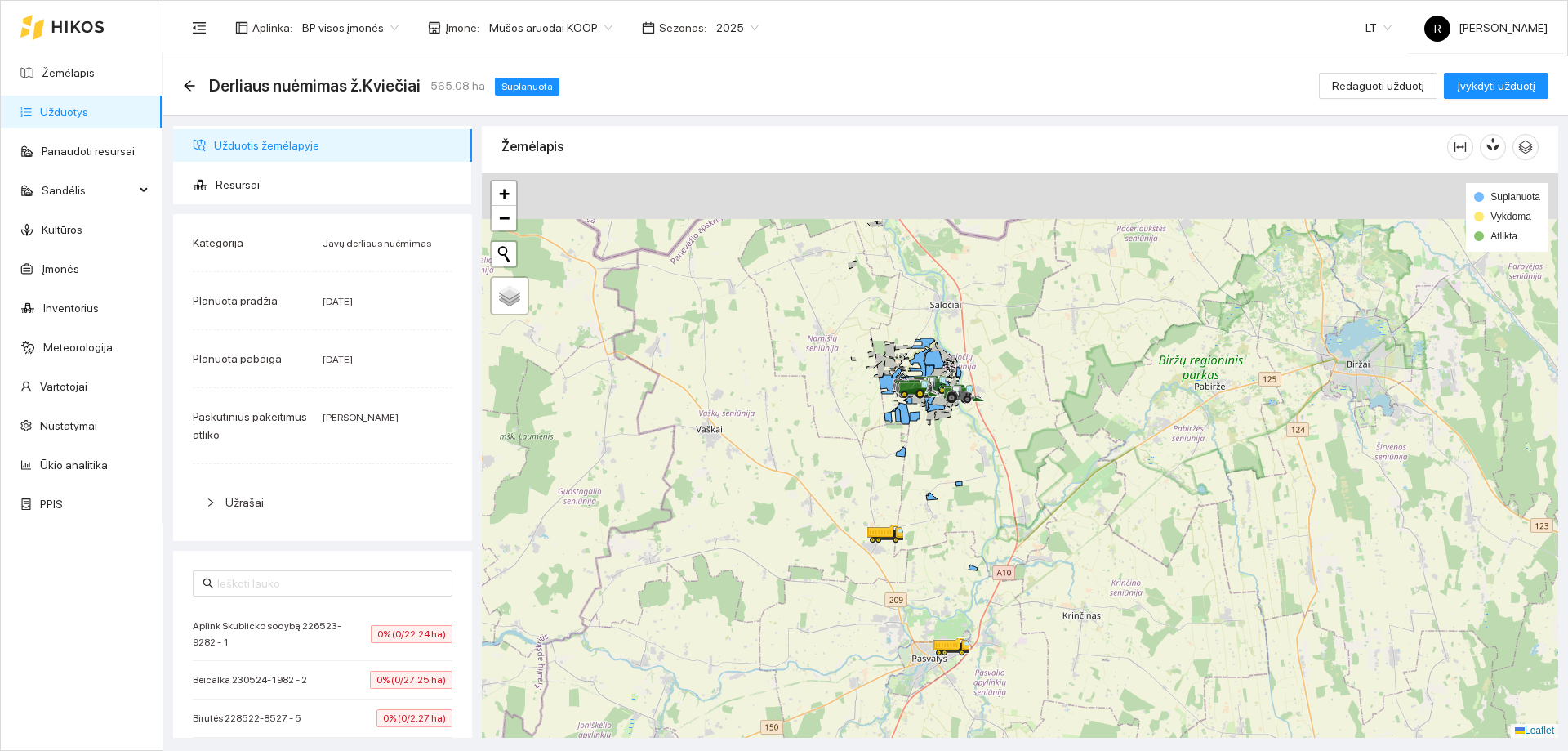
drag, startPoint x: 932, startPoint y: 421, endPoint x: 1003, endPoint y: 549, distance: 146.4
click at [1003, 549] on div at bounding box center [1019, 454] width 1076 height 564
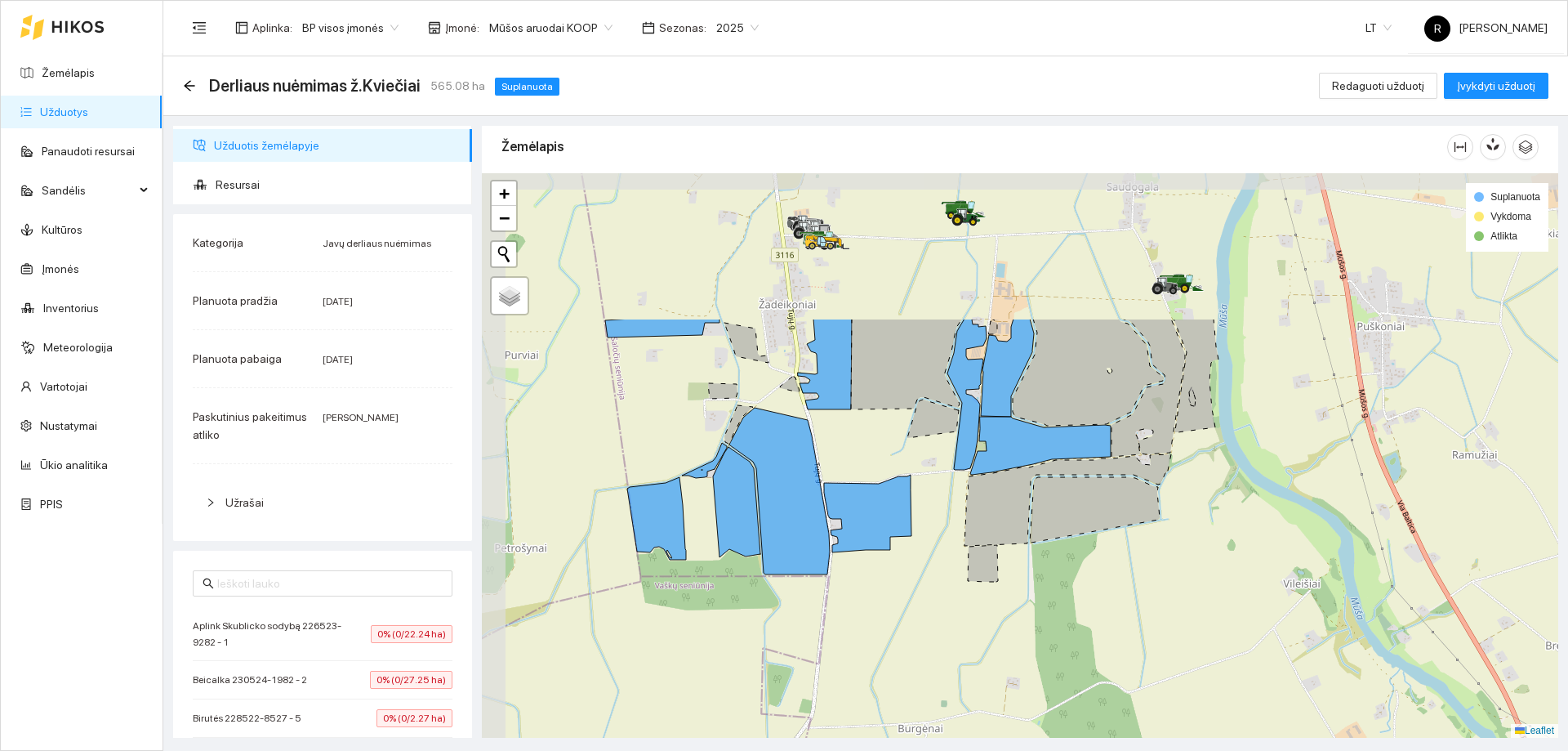
drag, startPoint x: 986, startPoint y: 408, endPoint x: 1172, endPoint y: 611, distance: 275.3
click at [1172, 611] on div at bounding box center [1019, 454] width 1076 height 564
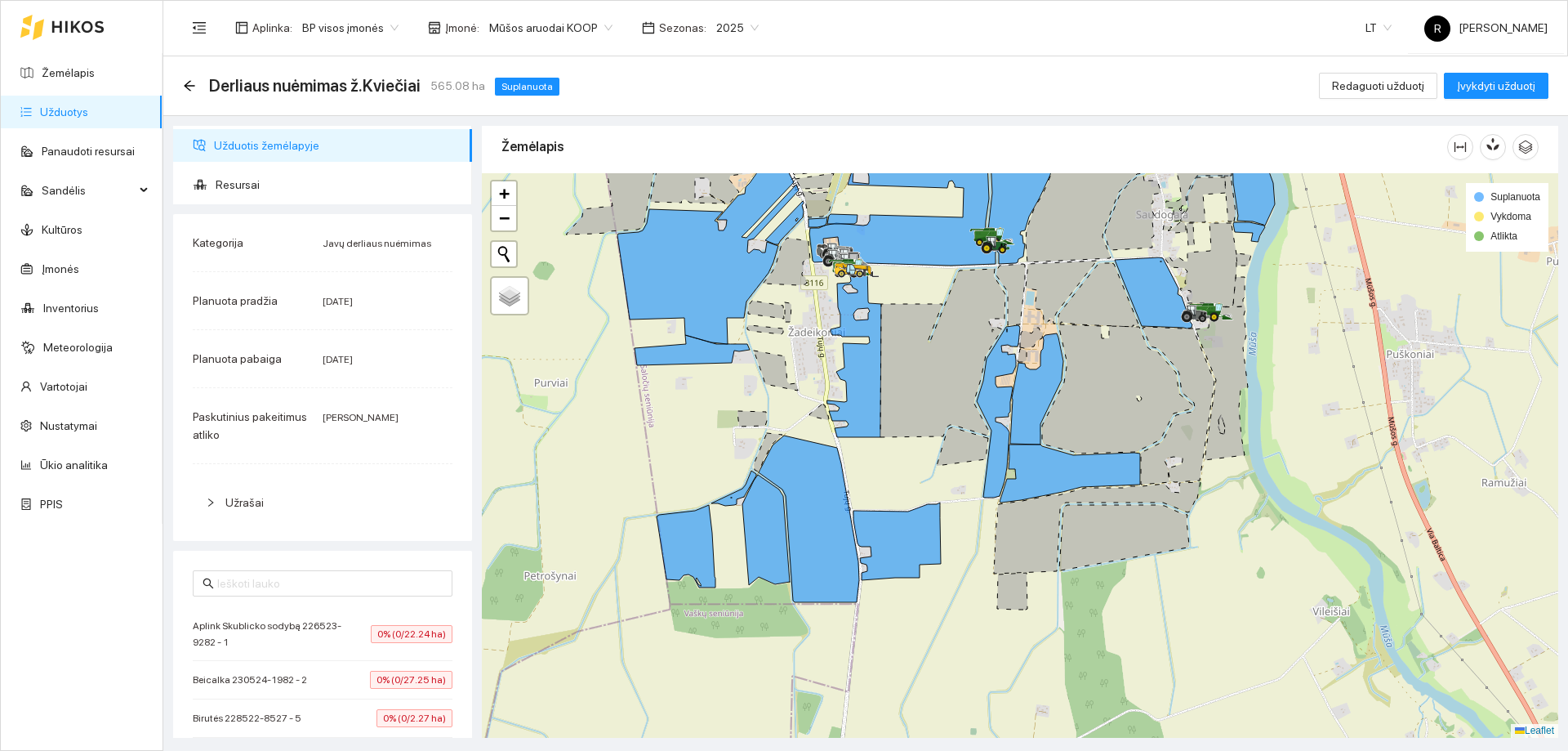
drag, startPoint x: 939, startPoint y: 460, endPoint x: 1009, endPoint y: 511, distance: 86.6
click at [1009, 511] on div at bounding box center [1019, 454] width 1076 height 564
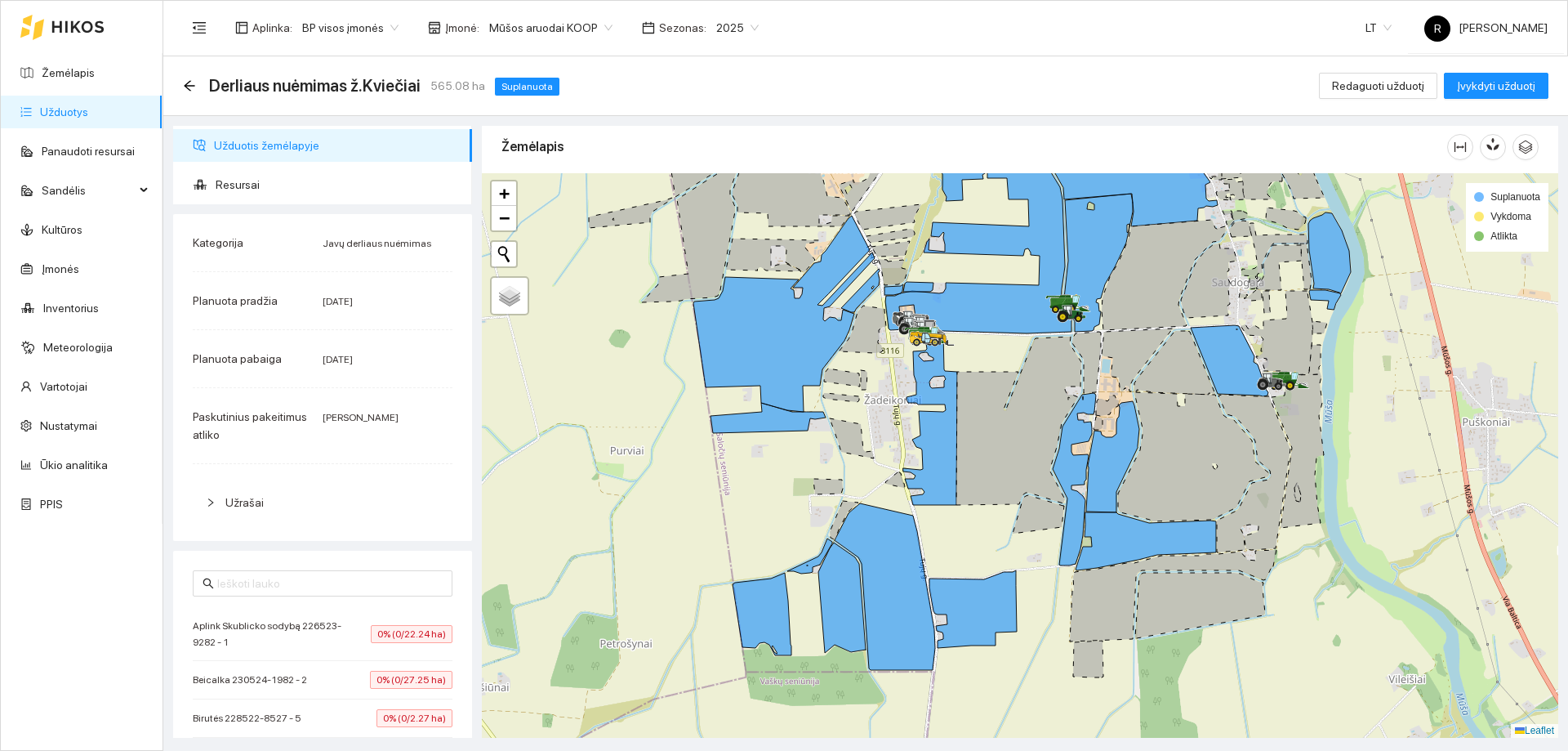
drag, startPoint x: 1000, startPoint y: 465, endPoint x: 1057, endPoint y: 540, distance: 94.2
click at [1055, 533] on icon at bounding box center [1038, 514] width 52 height 39
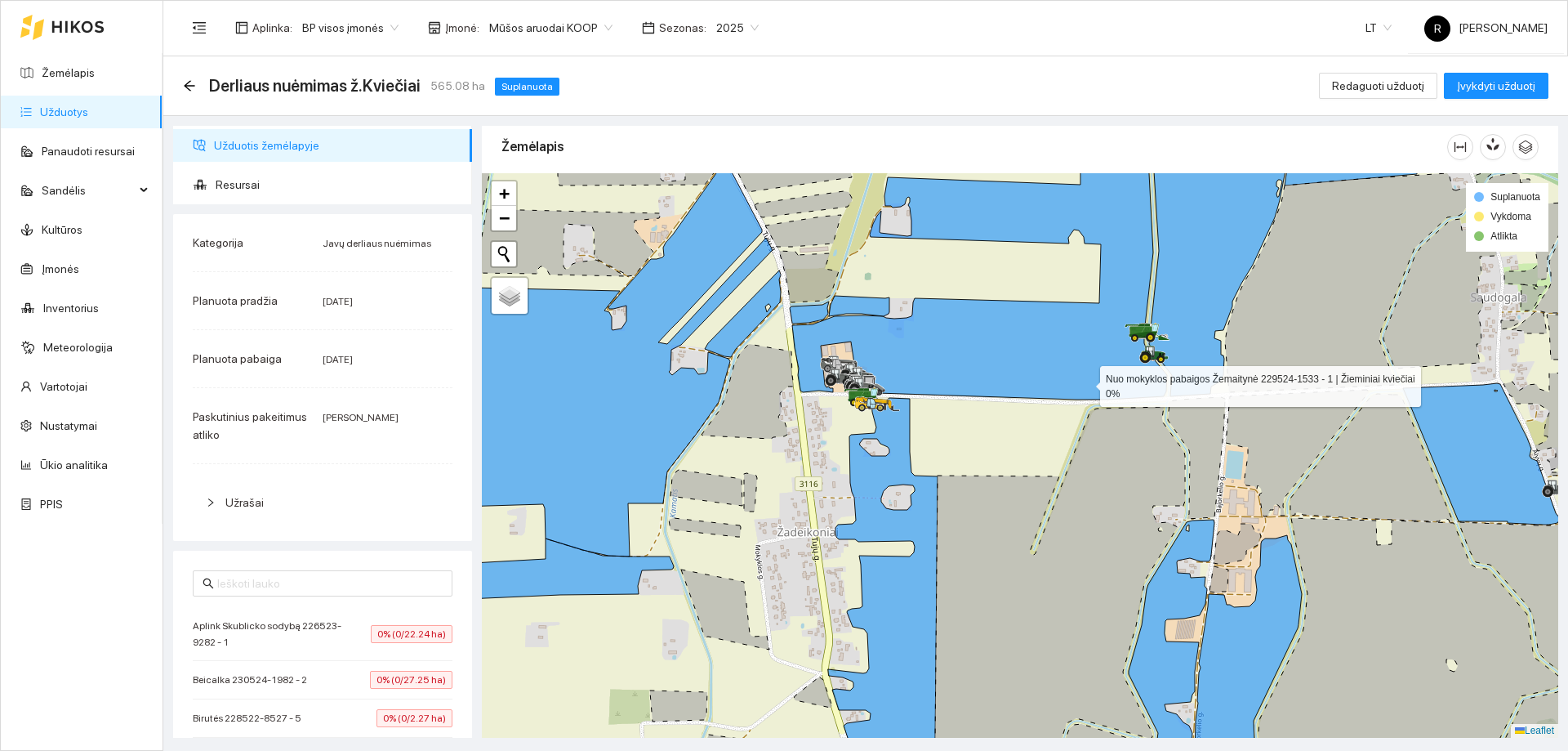
drag, startPoint x: 1082, startPoint y: 373, endPoint x: 1089, endPoint y: 393, distance: 21.2
click at [1089, 394] on icon at bounding box center [979, 279] width 374 height 242
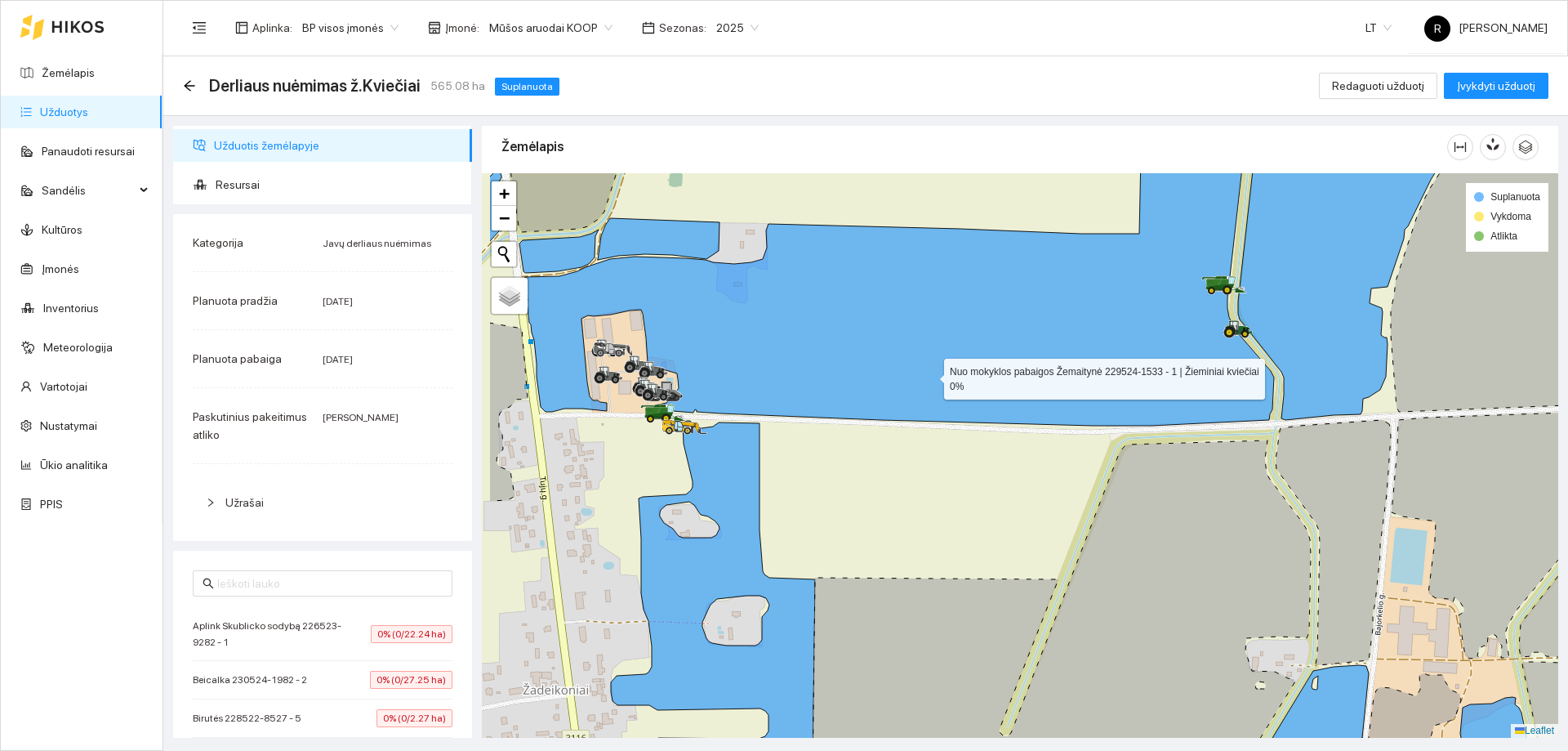
drag, startPoint x: 812, startPoint y: 396, endPoint x: 920, endPoint y: 385, distance: 108.6
click at [928, 376] on icon at bounding box center [899, 261] width 750 height 329
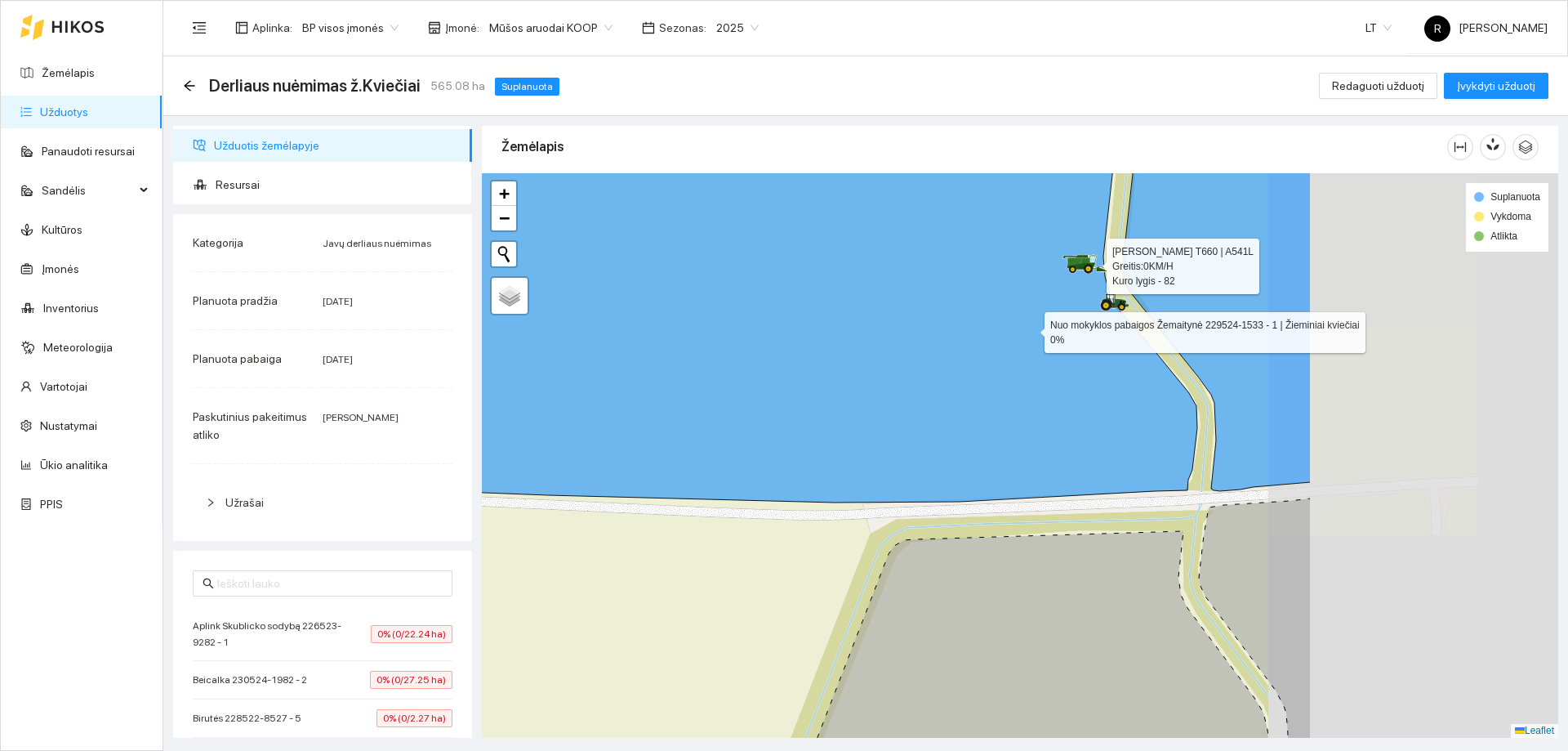
drag, startPoint x: 1398, startPoint y: 339, endPoint x: 996, endPoint y: 325, distance: 402.2
click at [996, 325] on icon at bounding box center [608, 308] width 1180 height 387
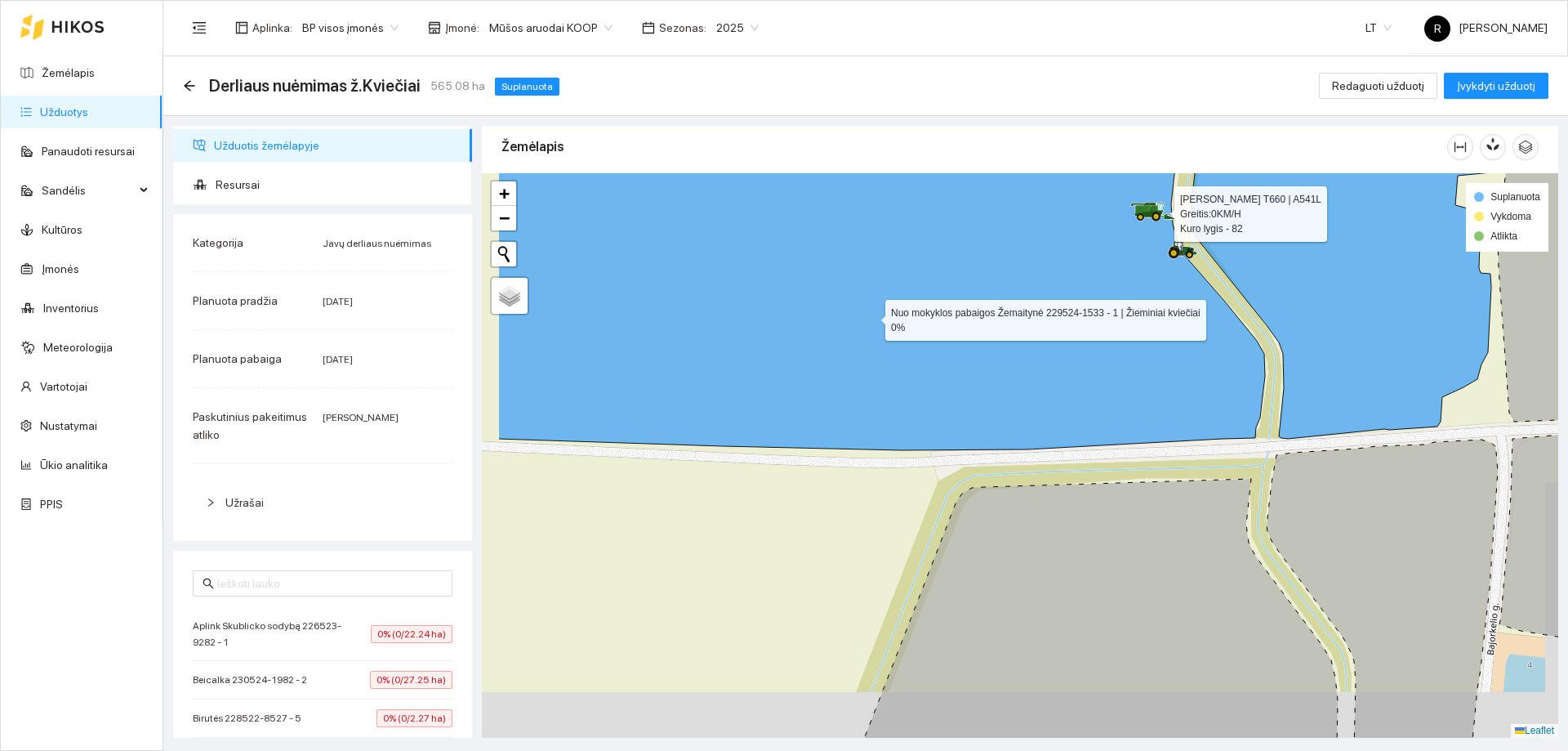
drag, startPoint x: 739, startPoint y: 365, endPoint x: 877, endPoint y: 310, distance: 148.6
click at [877, 310] on icon at bounding box center [881, 260] width 766 height 380
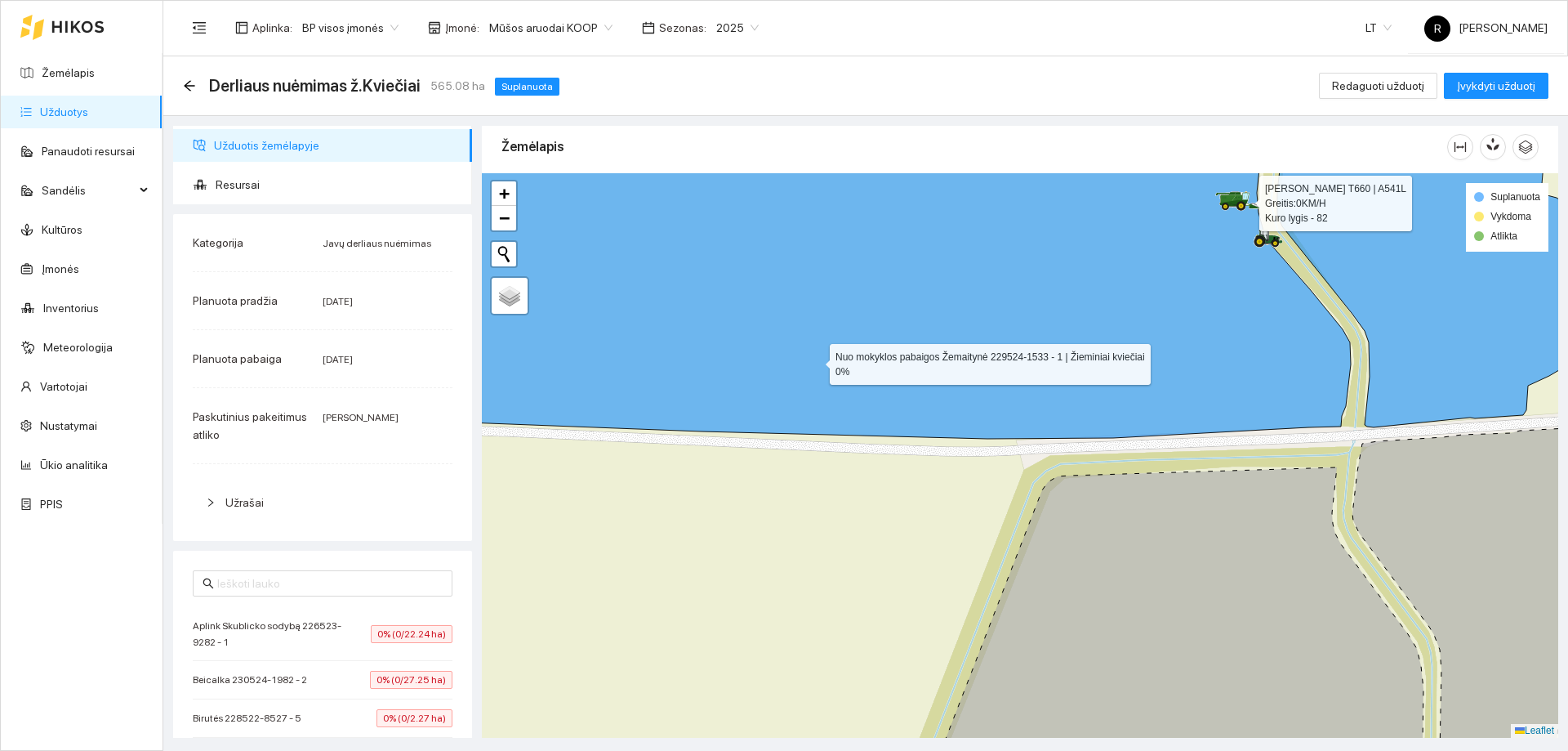
drag, startPoint x: 714, startPoint y: 363, endPoint x: 990, endPoint y: 364, distance: 276.0
click at [990, 364] on icon at bounding box center [898, 276] width 905 height 325
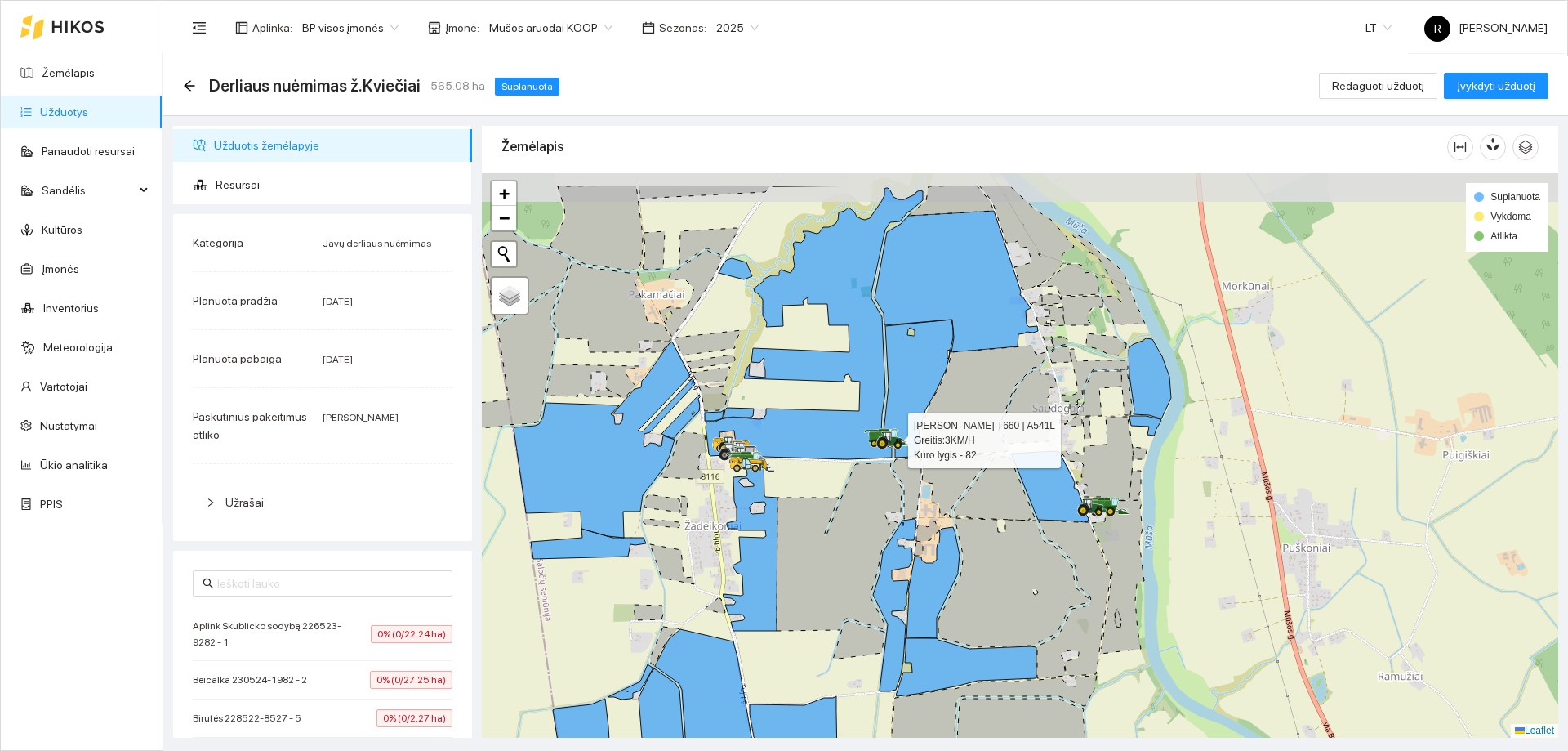
drag, startPoint x: 816, startPoint y: 383, endPoint x: 834, endPoint y: 456, distance: 75.2
click at [834, 455] on icon at bounding box center [815, 323] width 217 height 271
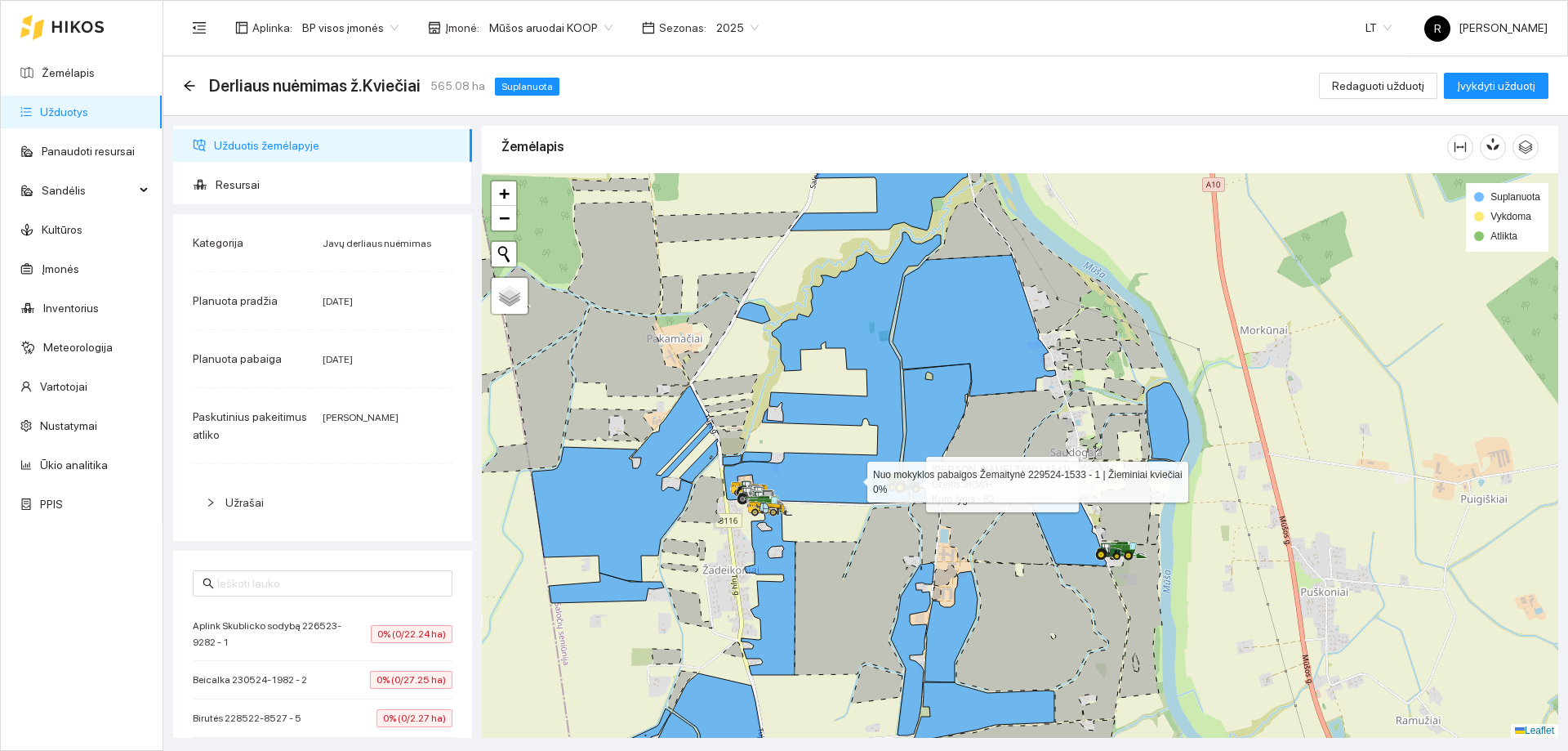
drag, startPoint x: 845, startPoint y: 453, endPoint x: 853, endPoint y: 476, distance: 24.4
click at [853, 476] on icon at bounding box center [832, 367] width 217 height 271
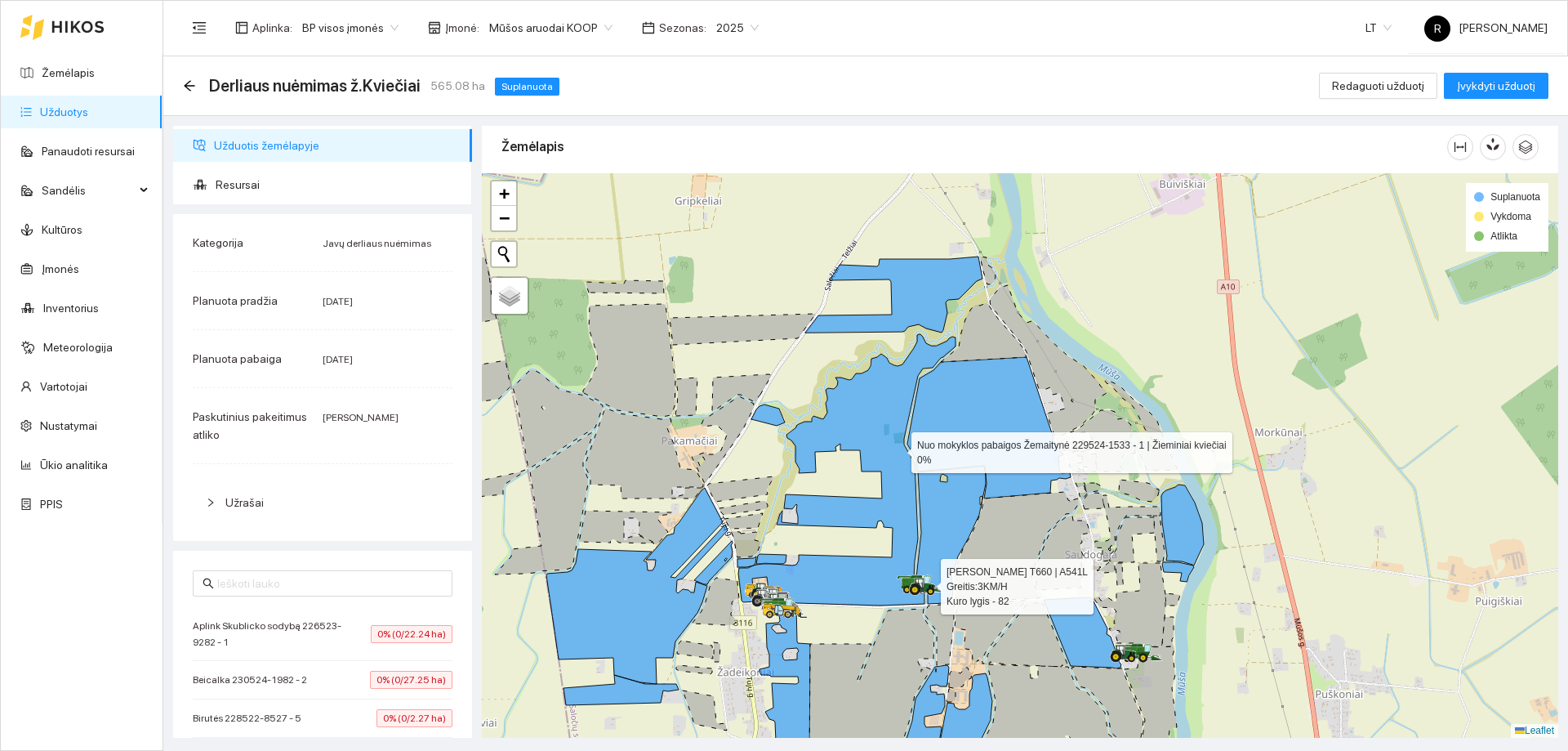
drag, startPoint x: 886, startPoint y: 350, endPoint x: 897, endPoint y: 447, distance: 97.6
click at [897, 447] on icon at bounding box center [847, 469] width 217 height 271
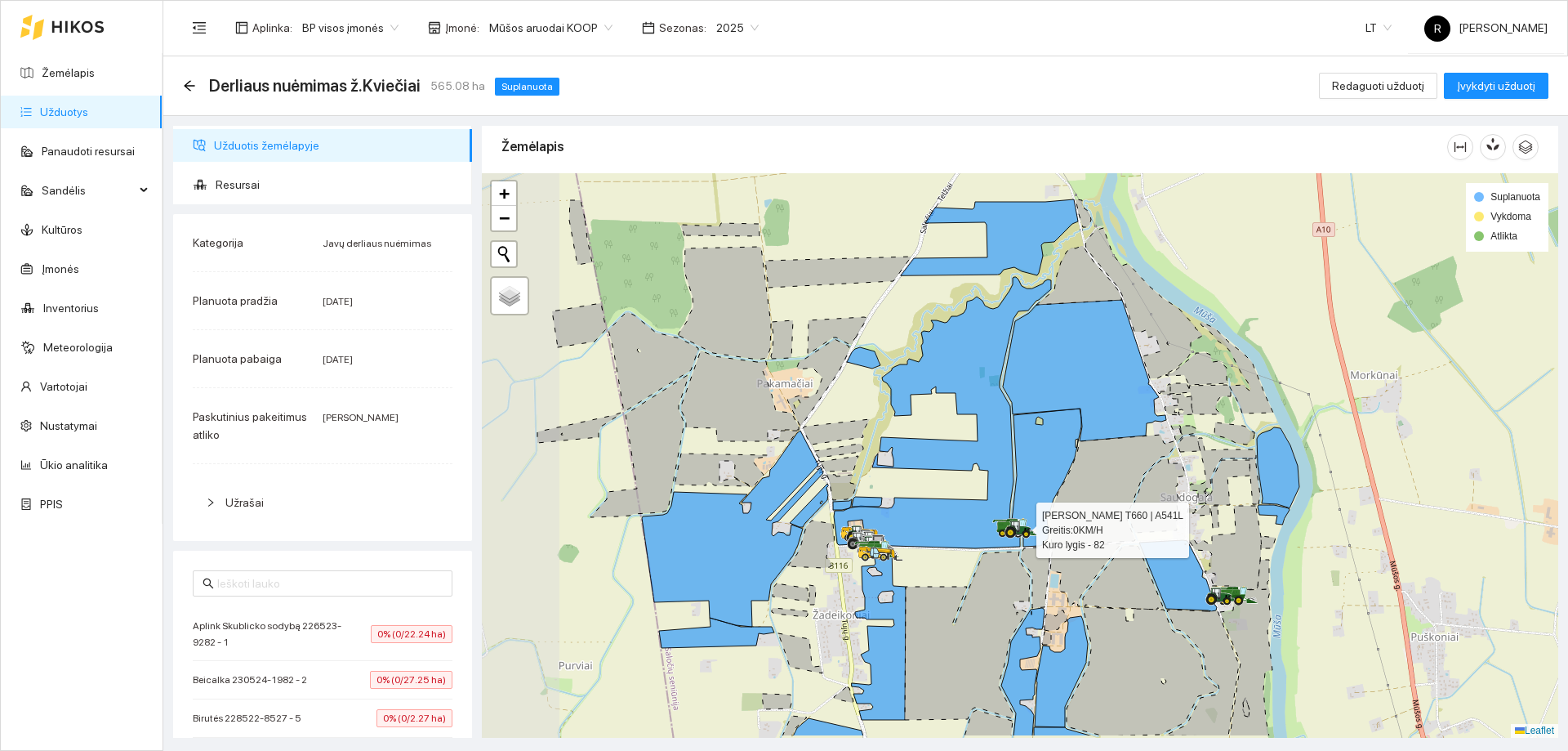
drag, startPoint x: 576, startPoint y: 438, endPoint x: 671, endPoint y: 379, distance: 111.8
click at [671, 379] on icon at bounding box center [653, 362] width 89 height 100
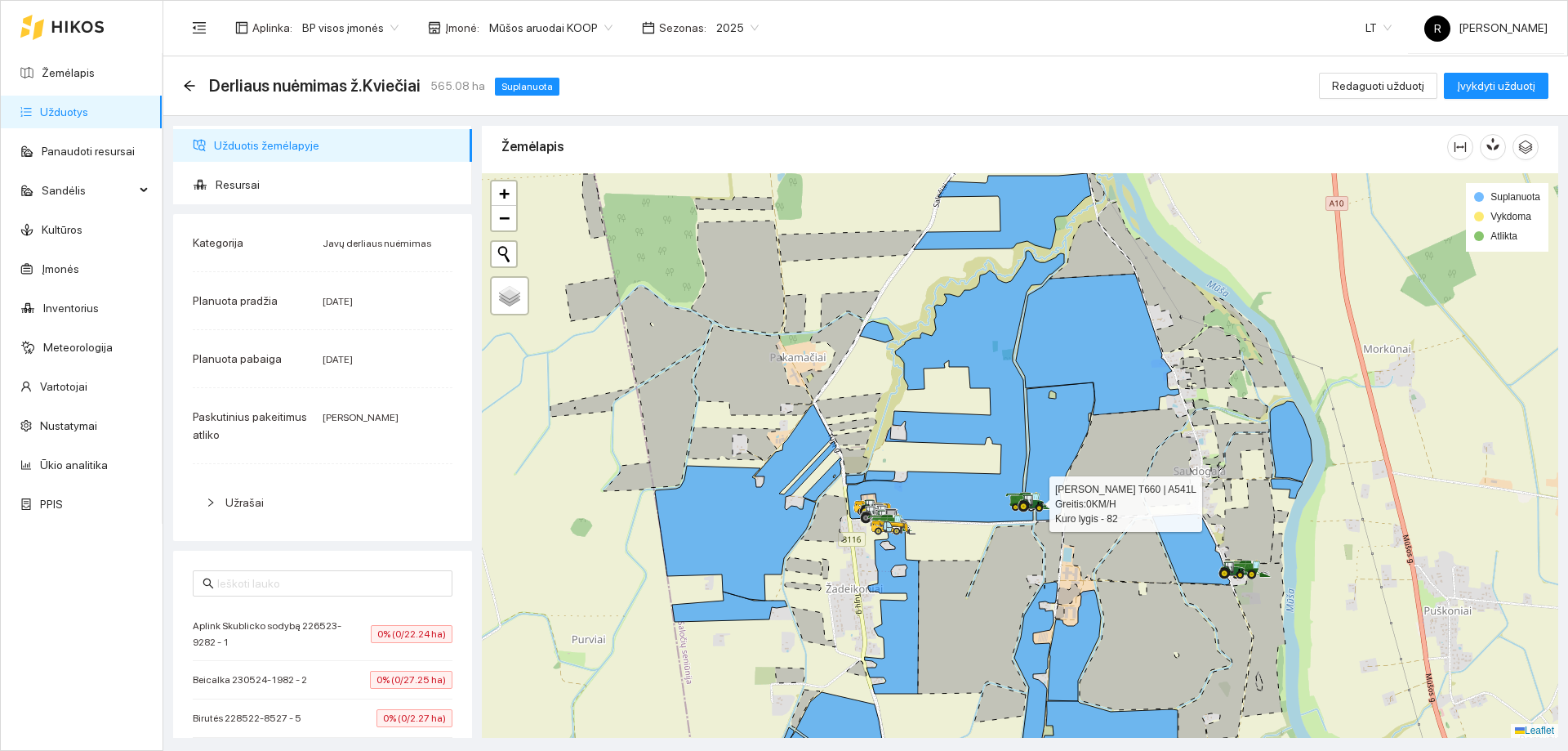
drag, startPoint x: 672, startPoint y: 452, endPoint x: 659, endPoint y: 376, distance: 77.1
click at [659, 376] on icon at bounding box center [652, 420] width 98 height 142
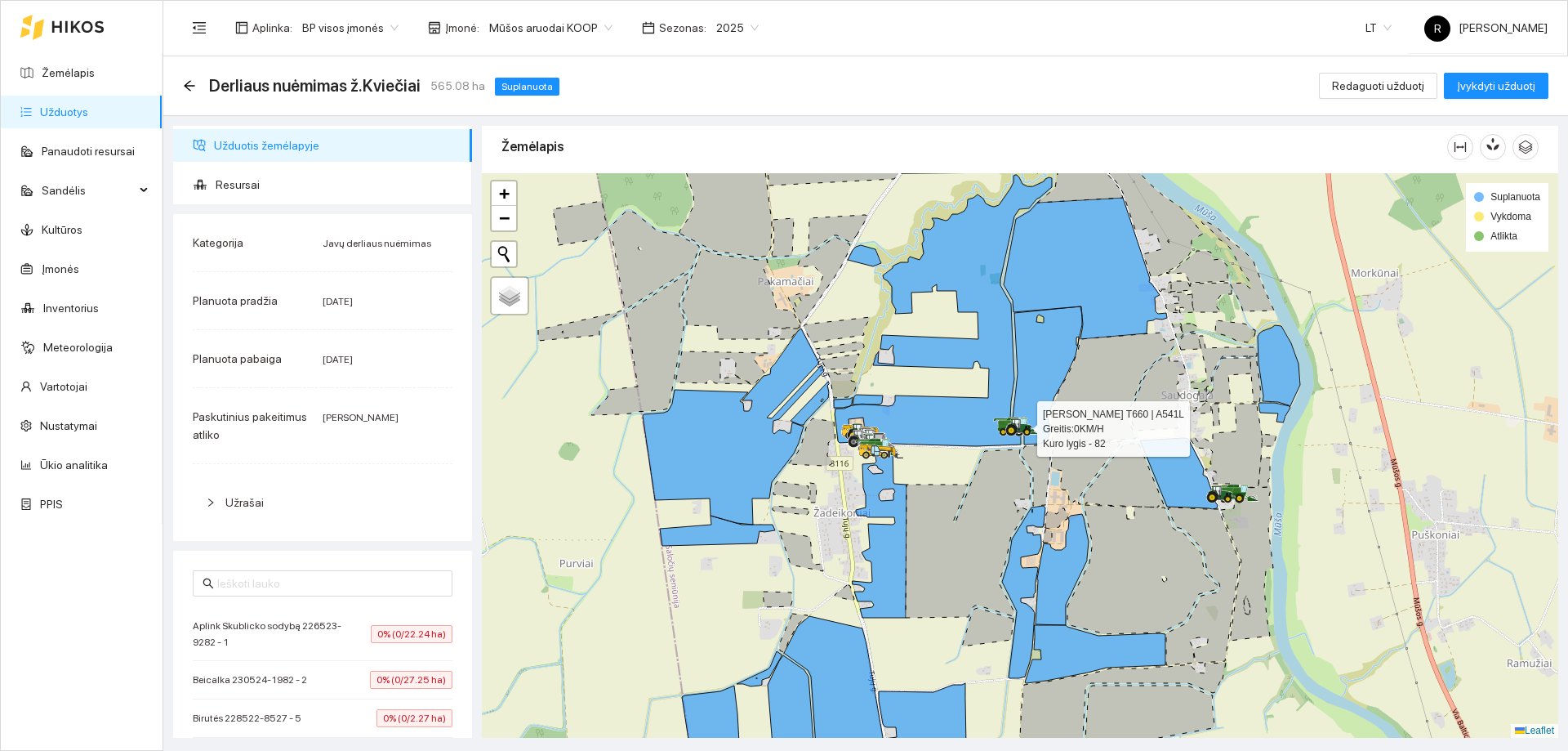
drag, startPoint x: 665, startPoint y: 453, endPoint x: 645, endPoint y: 391, distance: 65.1
click at [647, 393] on div at bounding box center [1019, 454] width 1076 height 564
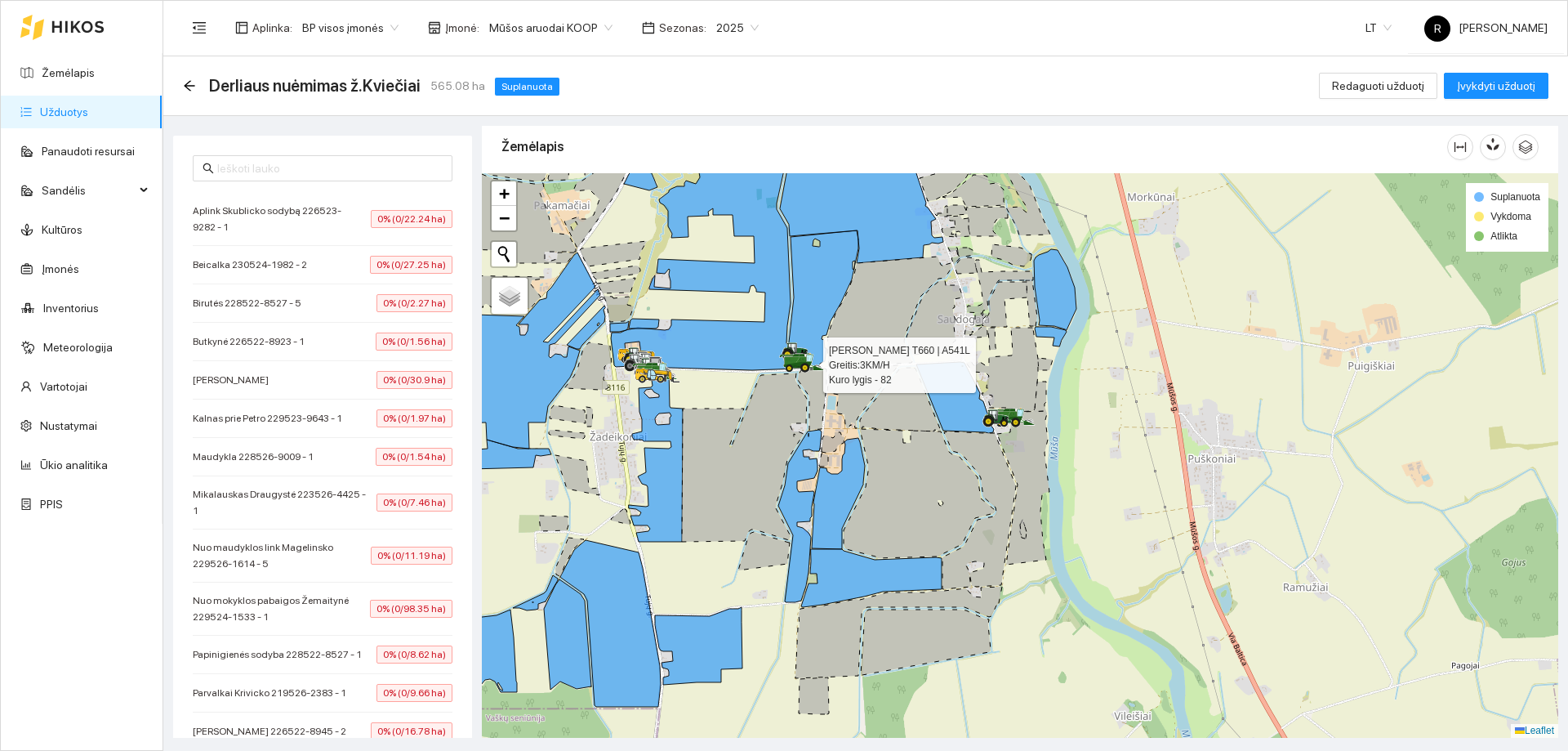
scroll to position [379, 0]
